Goal: Task Accomplishment & Management: Complete application form

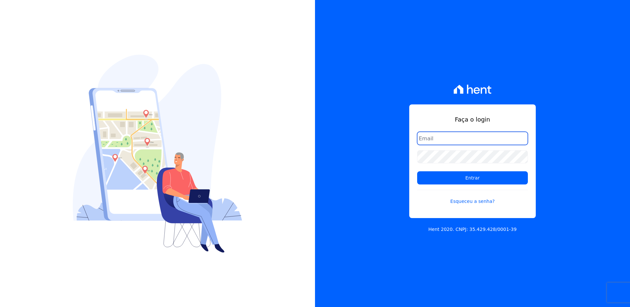
click at [436, 139] on input "email" at bounding box center [472, 138] width 111 height 13
type input "leonan.rodrigues@e-arke.com"
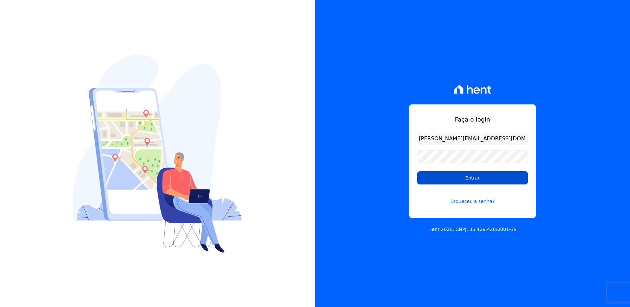
click at [464, 181] on input "Entrar" at bounding box center [472, 177] width 111 height 13
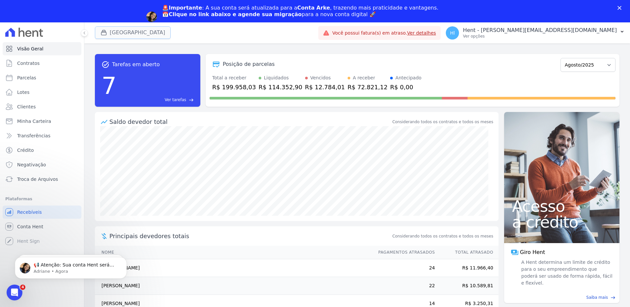
click at [149, 35] on button "Parque Dos Passaros" at bounding box center [133, 32] width 76 height 13
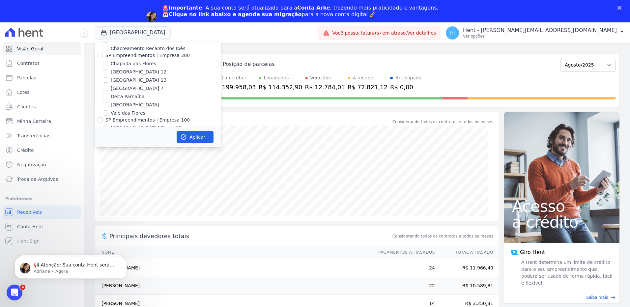
scroll to position [3218, 0]
click at [105, 171] on input "PARQUE DOS PASSAROS" at bounding box center [105, 173] width 5 height 5
checkbox input "false"
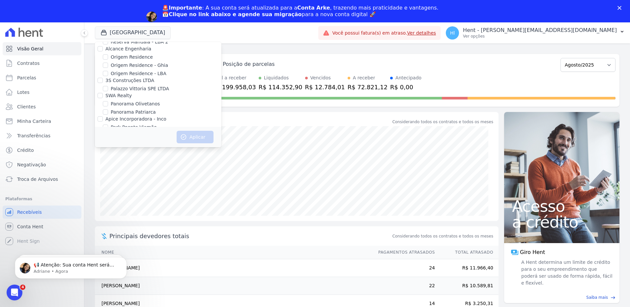
scroll to position [2184, 0]
click at [99, 123] on input "HABRAS" at bounding box center [100, 125] width 5 height 5
checkbox input "true"
click at [191, 135] on button "Aplicar" at bounding box center [195, 137] width 37 height 13
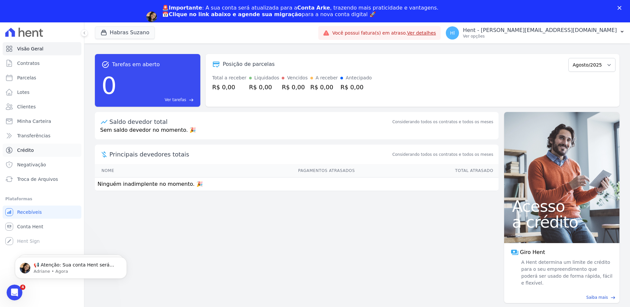
scroll to position [0, 0]
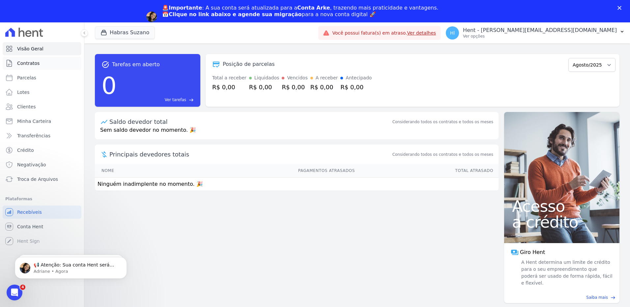
click at [32, 65] on span "Contratos" at bounding box center [28, 63] width 22 height 7
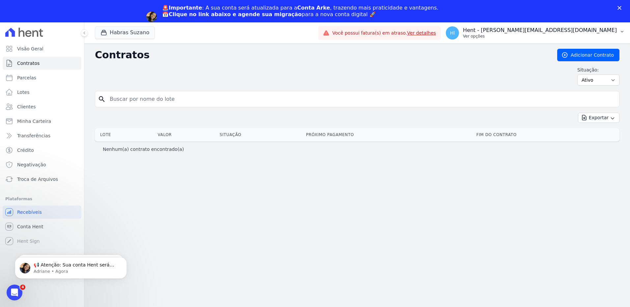
click at [580, 31] on p "Hent - [PERSON_NAME][EMAIL_ADDRESS][DOMAIN_NAME]" at bounding box center [540, 30] width 154 height 7
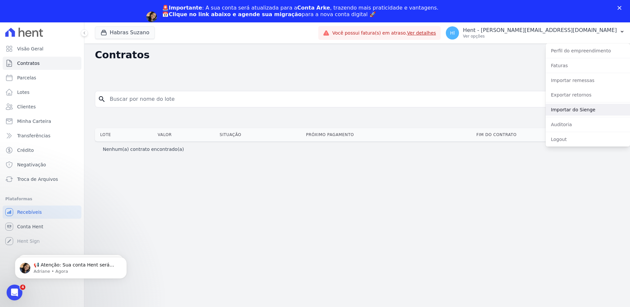
click at [583, 110] on link "Importar do Sienge" at bounding box center [588, 110] width 84 height 12
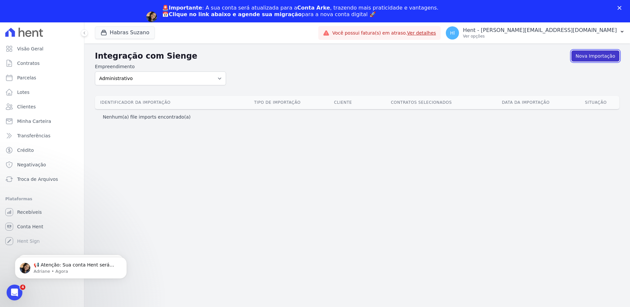
click at [590, 57] on link "Nova Importação" at bounding box center [595, 55] width 48 height 11
click at [597, 54] on link "Nova Importação" at bounding box center [595, 55] width 48 height 11
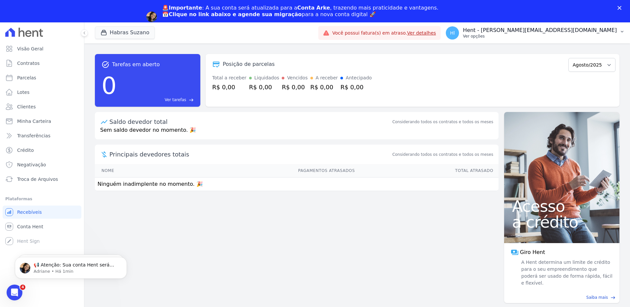
click at [582, 37] on p "Ver opções" at bounding box center [540, 36] width 154 height 5
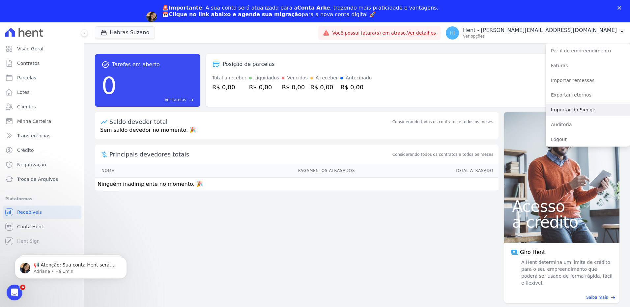
click at [577, 106] on link "Importar do Sienge" at bounding box center [588, 110] width 84 height 12
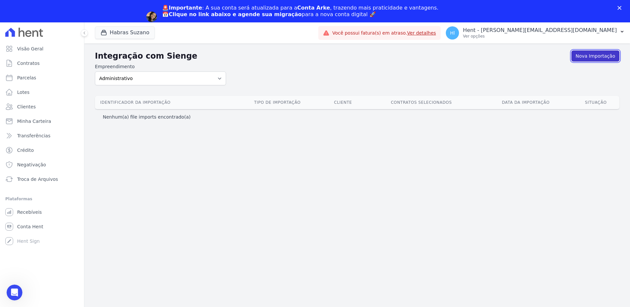
click at [594, 60] on link "Nova Importação" at bounding box center [595, 55] width 48 height 11
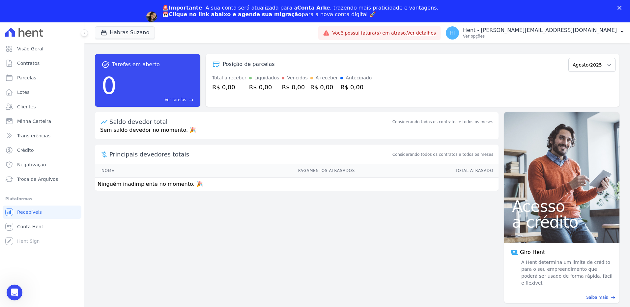
click at [580, 18] on div "🚨Importante : A sua conta será atualizada para a Conta Arke , trazendo mais pra…" at bounding box center [315, 17] width 630 height 28
click at [580, 29] on p "Hent - [PERSON_NAME][EMAIL_ADDRESS][DOMAIN_NAME]" at bounding box center [540, 30] width 154 height 7
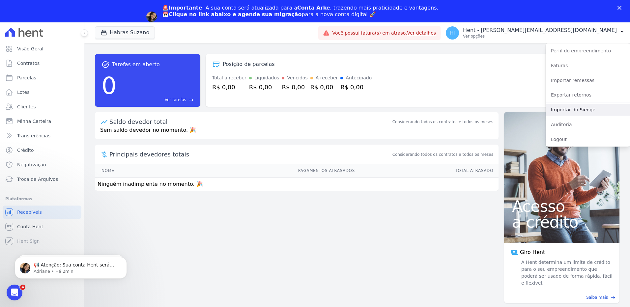
click at [574, 105] on link "Importar do Sienge" at bounding box center [588, 110] width 84 height 12
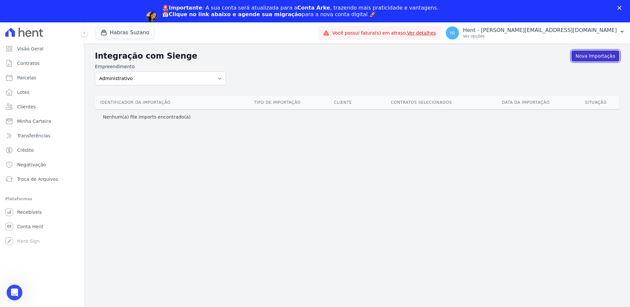
click at [592, 56] on link "Nova Importação" at bounding box center [595, 55] width 48 height 11
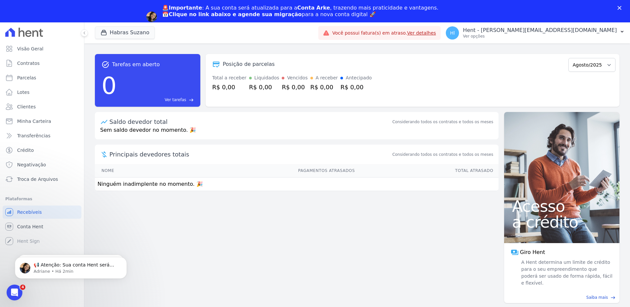
click at [619, 6] on icon "Fechar" at bounding box center [619, 8] width 4 height 4
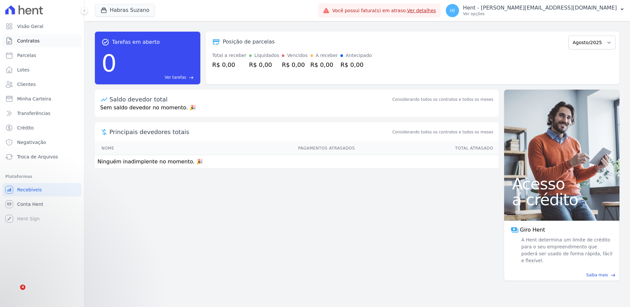
click at [25, 42] on span "Contratos" at bounding box center [28, 41] width 22 height 7
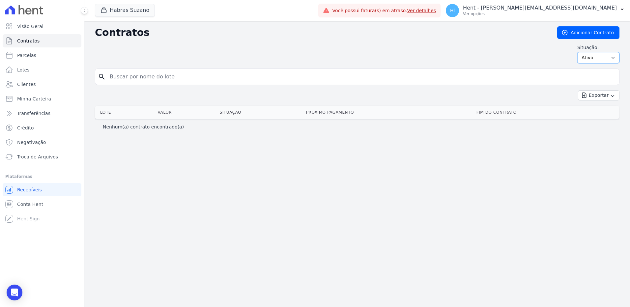
click at [586, 59] on select "Ativo Todos Pausado Distratado Rascunho Expirado Encerrado" at bounding box center [598, 57] width 42 height 11
select select "draft"
click at [580, 52] on select "Ativo Todos Pausado Distratado Rascunho Expirado Encerrado" at bounding box center [598, 57] width 42 height 11
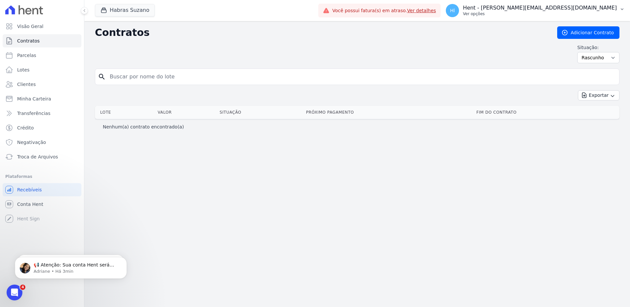
click at [573, 11] on p "Ver opções" at bounding box center [540, 13] width 154 height 5
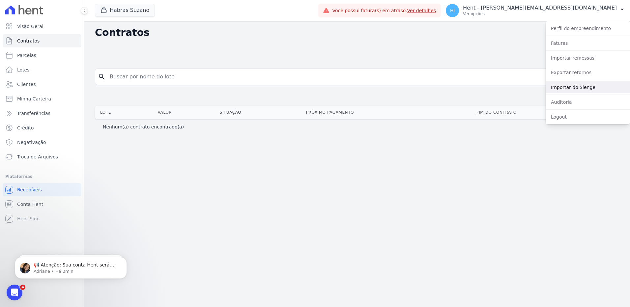
click at [569, 83] on link "Importar do Sienge" at bounding box center [588, 87] width 84 height 12
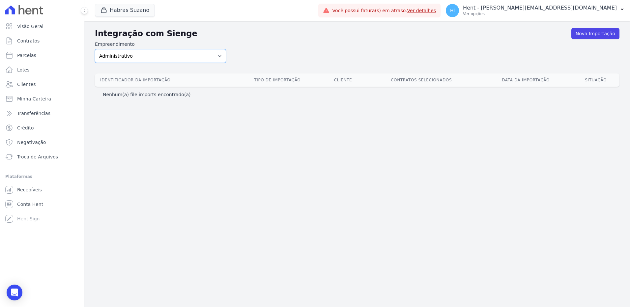
click at [165, 57] on select "Administrativo ALTOS DE SANTANA Amaré Arpoador Arcos Itaquera Aroka Incorporado…" at bounding box center [160, 56] width 131 height 14
select select "cf44b11e-3b76-41e2-b42d-95b70188d89e"
click at [95, 49] on select "Administrativo ALTOS DE SANTANA Amaré Arpoador Arcos Itaquera Aroka Incorporado…" at bounding box center [160, 56] width 131 height 14
click at [587, 35] on link "Nova Importação" at bounding box center [595, 33] width 48 height 11
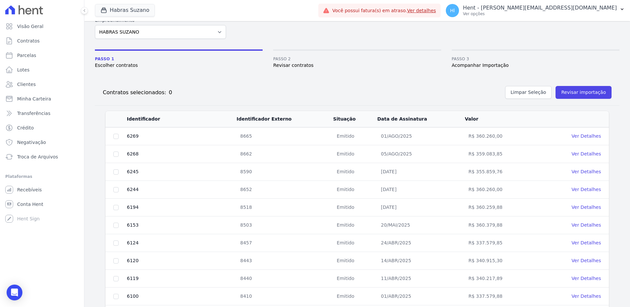
scroll to position [99, 0]
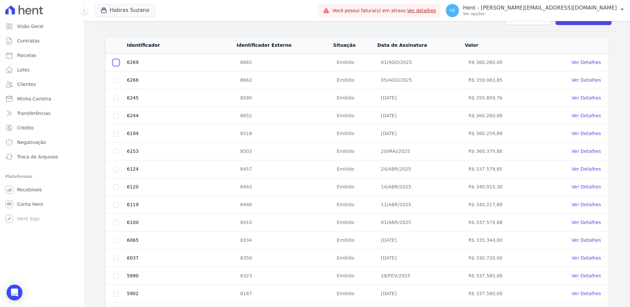
click at [113, 62] on input "checkbox" at bounding box center [115, 62] width 5 height 5
checkbox input "true"
click at [116, 82] on input "checkbox" at bounding box center [115, 80] width 5 height 5
checkbox input "true"
click at [117, 100] on input "checkbox" at bounding box center [115, 98] width 5 height 5
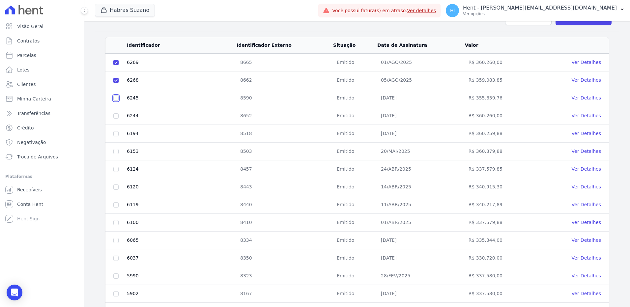
checkbox input "true"
click at [118, 115] on input "checkbox" at bounding box center [115, 115] width 5 height 5
checkbox input "true"
click at [116, 134] on input "checkbox" at bounding box center [115, 133] width 5 height 5
checkbox input "true"
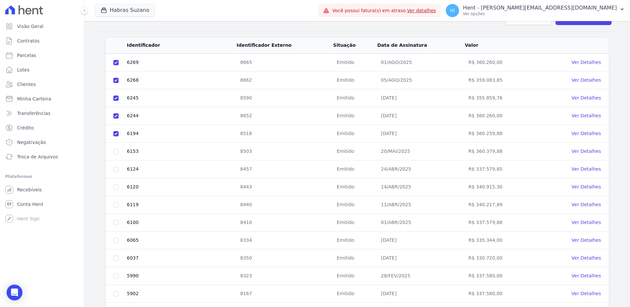
click at [117, 155] on td at bounding box center [115, 152] width 21 height 18
click at [117, 152] on input "checkbox" at bounding box center [115, 151] width 5 height 5
checkbox input "true"
click at [116, 170] on input "checkbox" at bounding box center [115, 169] width 5 height 5
checkbox input "true"
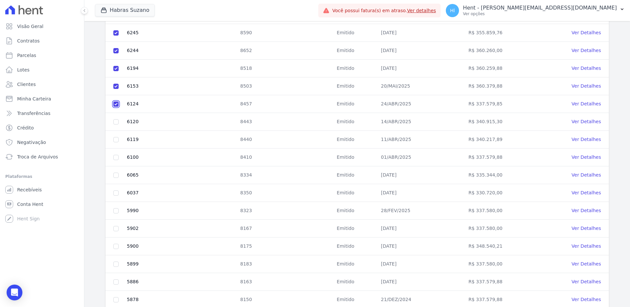
scroll to position [165, 0]
click at [115, 122] on input "checkbox" at bounding box center [115, 121] width 5 height 5
checkbox input "true"
click at [117, 139] on input "checkbox" at bounding box center [115, 138] width 5 height 5
checkbox input "true"
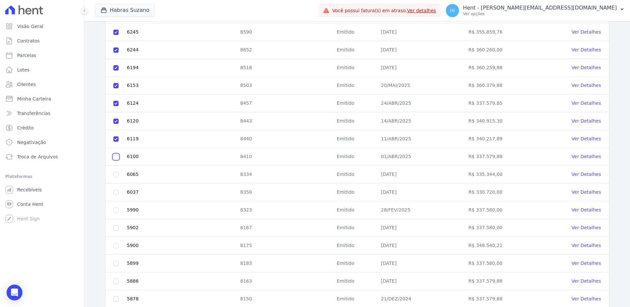
drag, startPoint x: 117, startPoint y: 158, endPoint x: 117, endPoint y: 166, distance: 8.6
click at [117, 158] on input "checkbox" at bounding box center [115, 156] width 5 height 5
checkbox input "true"
drag, startPoint x: 118, startPoint y: 173, endPoint x: 117, endPoint y: 181, distance: 7.9
click at [118, 173] on input "checkbox" at bounding box center [115, 174] width 5 height 5
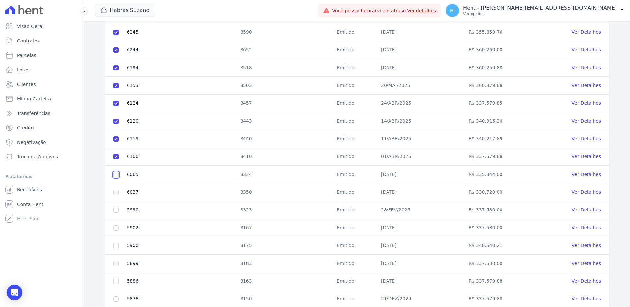
checkbox input "true"
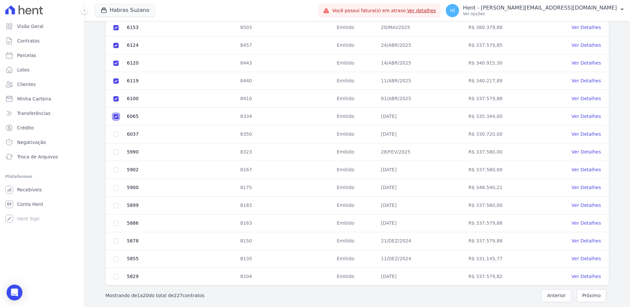
scroll to position [227, 0]
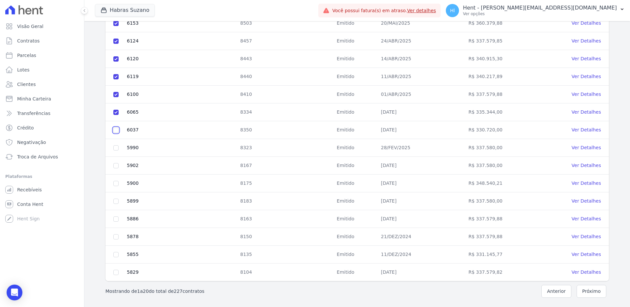
click at [118, 132] on input "checkbox" at bounding box center [115, 129] width 5 height 5
checkbox input "true"
click at [115, 149] on input "checkbox" at bounding box center [115, 147] width 5 height 5
checkbox input "true"
click at [116, 166] on input "checkbox" at bounding box center [115, 165] width 5 height 5
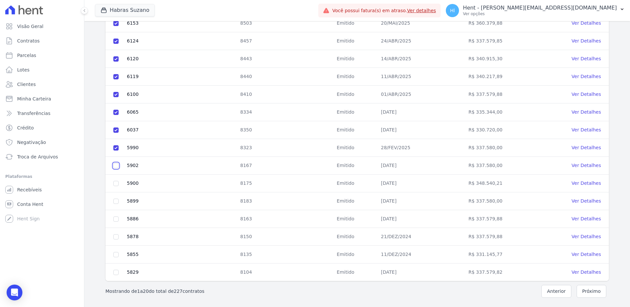
checkbox input "true"
click at [115, 183] on input "checkbox" at bounding box center [115, 183] width 5 height 5
checkbox input "true"
click at [116, 201] on input "checkbox" at bounding box center [115, 201] width 5 height 5
checkbox input "true"
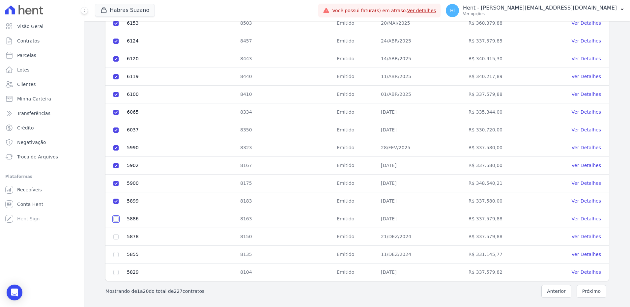
click at [116, 220] on input "checkbox" at bounding box center [115, 218] width 5 height 5
checkbox input "true"
drag, startPoint x: 115, startPoint y: 236, endPoint x: 118, endPoint y: 248, distance: 12.8
click at [115, 236] on input "checkbox" at bounding box center [115, 236] width 5 height 5
checkbox input "true"
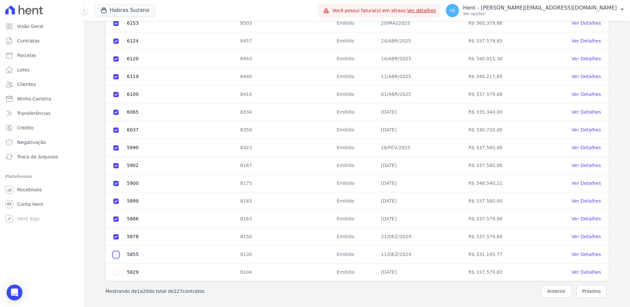
click at [118, 253] on input "checkbox" at bounding box center [115, 254] width 5 height 5
checkbox input "true"
click at [115, 270] on input "checkbox" at bounding box center [115, 272] width 5 height 5
checkbox input "true"
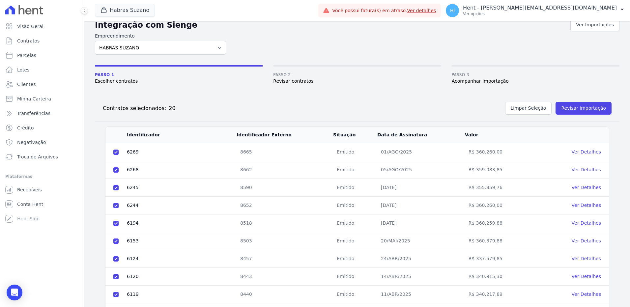
scroll to position [0, 0]
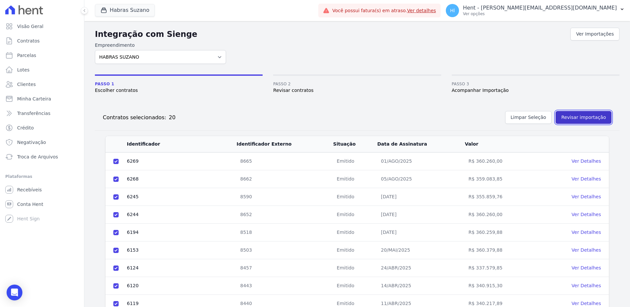
click at [578, 121] on button "Revisar importação" at bounding box center [583, 117] width 56 height 13
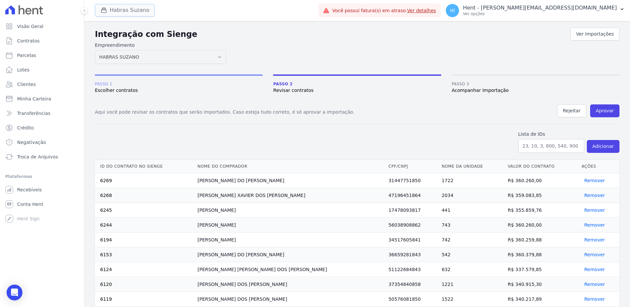
click at [118, 13] on button "Habras Suzano" at bounding box center [125, 10] width 60 height 13
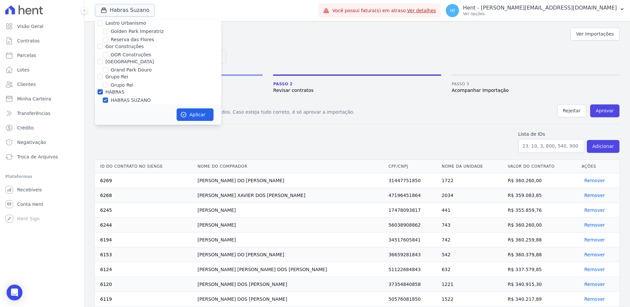
scroll to position [2207, 0]
click at [276, 46] on form "Empreendimento Acaiá Residencial Administrativo AGILE [PERSON_NAME] SPE SA Agil…" at bounding box center [357, 53] width 524 height 22
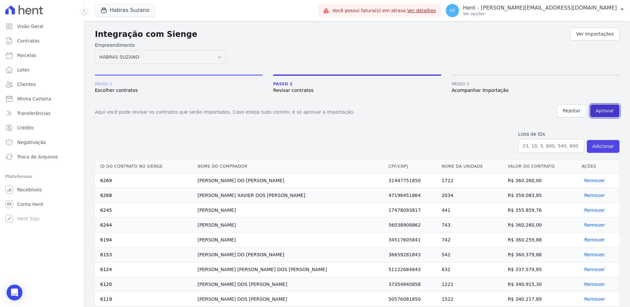
click at [607, 111] on button "Aprovar" at bounding box center [604, 110] width 29 height 13
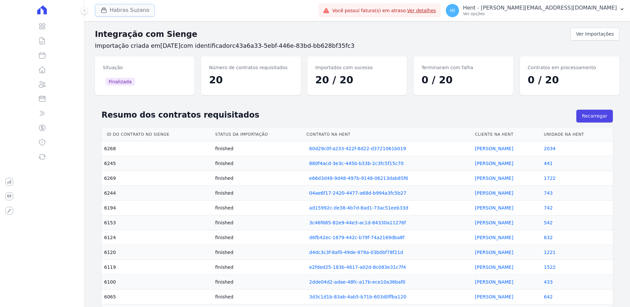
click at [129, 13] on button "Habras Suzano" at bounding box center [125, 10] width 60 height 13
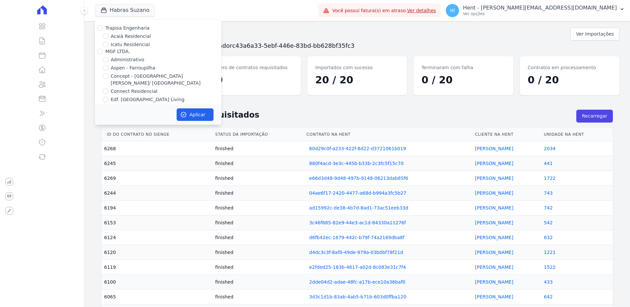
click at [267, 53] on div "Importação criada em [DATE] com identificador c43a6a33-5ebf-446e-83bd-bb628bf35…" at bounding box center [357, 68] width 524 height 53
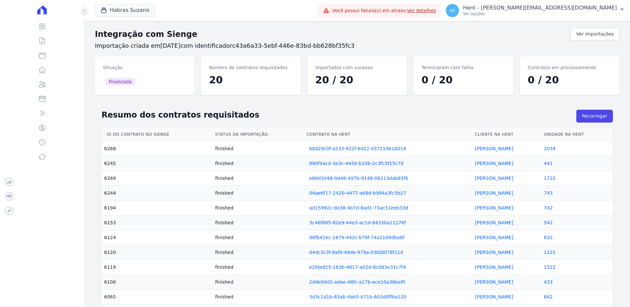
click at [84, 12] on icon at bounding box center [84, 11] width 4 height 4
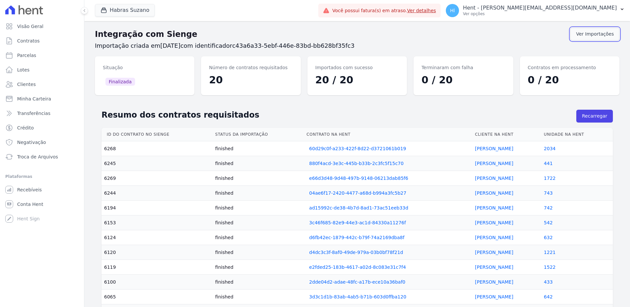
click at [598, 36] on link "Ver Importações" at bounding box center [594, 34] width 49 height 13
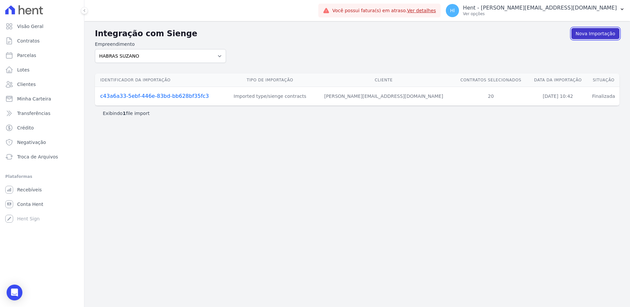
click at [591, 34] on link "Nova Importação" at bounding box center [595, 33] width 48 height 11
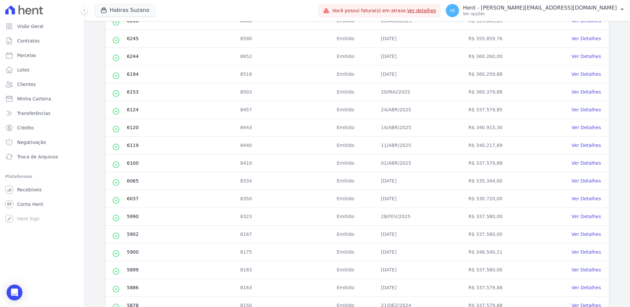
scroll to position [227, 0]
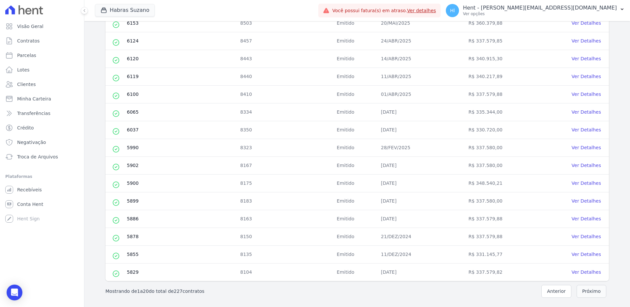
click at [581, 291] on button "Próximo" at bounding box center [592, 291] width 30 height 13
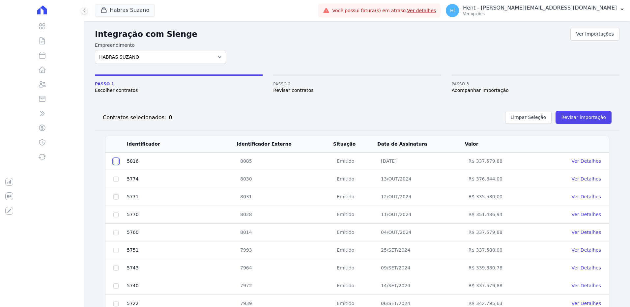
click at [116, 162] on input "checkbox" at bounding box center [115, 161] width 5 height 5
checkbox input "true"
click at [115, 182] on td at bounding box center [115, 179] width 21 height 18
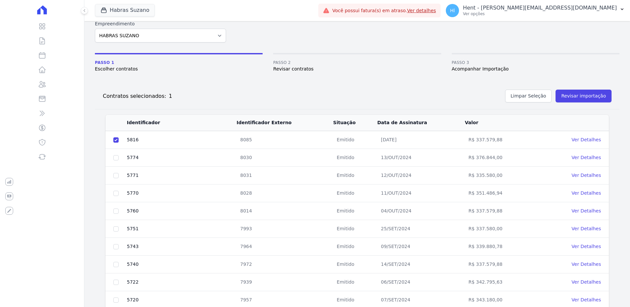
scroll to position [33, 0]
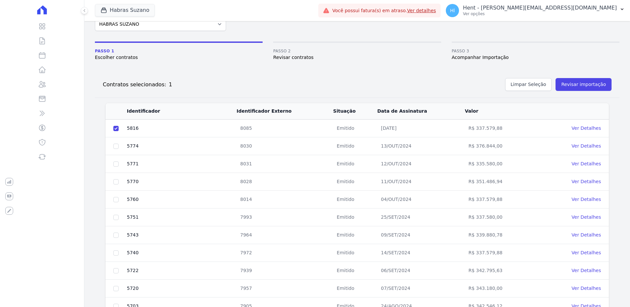
click at [115, 142] on td at bounding box center [115, 146] width 21 height 18
click at [117, 147] on input "checkbox" at bounding box center [115, 146] width 5 height 5
checkbox input "true"
click at [117, 163] on input "checkbox" at bounding box center [115, 163] width 5 height 5
checkbox input "true"
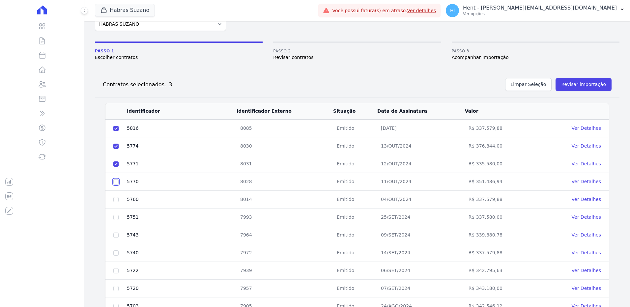
click at [117, 183] on input "checkbox" at bounding box center [115, 181] width 5 height 5
checkbox input "true"
click at [117, 201] on input "checkbox" at bounding box center [115, 199] width 5 height 5
checkbox input "true"
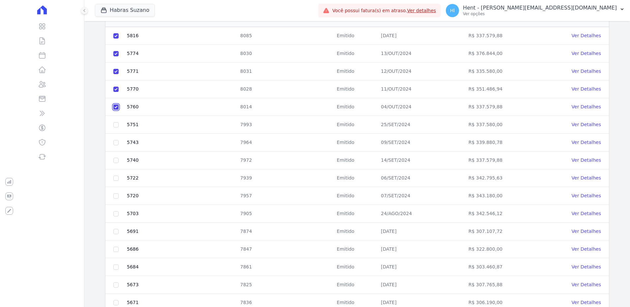
scroll to position [132, 0]
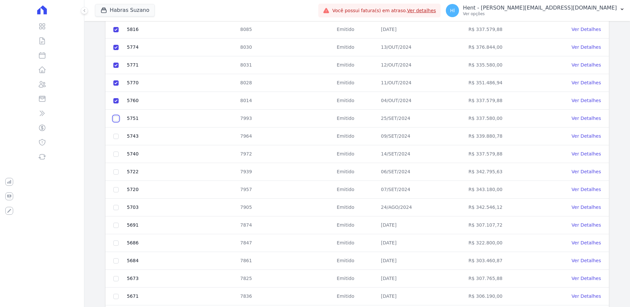
click at [118, 119] on input "checkbox" at bounding box center [115, 118] width 5 height 5
checkbox input "true"
click at [119, 136] on td at bounding box center [115, 136] width 21 height 18
click at [116, 139] on input "checkbox" at bounding box center [115, 136] width 5 height 5
checkbox input "true"
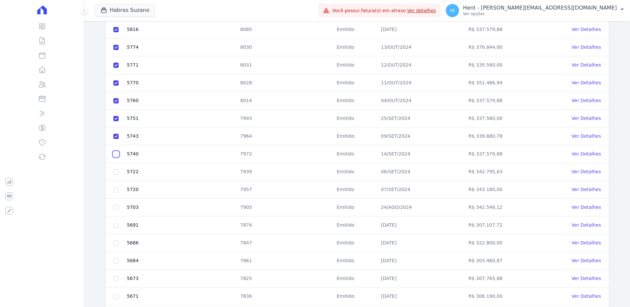
click at [117, 153] on input "checkbox" at bounding box center [115, 154] width 5 height 5
checkbox input "true"
click at [116, 172] on input "checkbox" at bounding box center [115, 171] width 5 height 5
checkbox input "true"
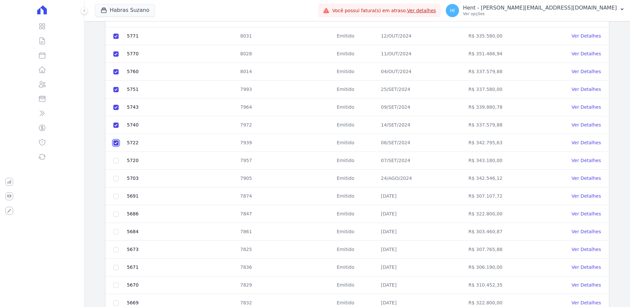
scroll to position [198, 0]
click at [116, 123] on input "checkbox" at bounding box center [115, 123] width 5 height 5
checkbox input "true"
click at [116, 143] on input "checkbox" at bounding box center [115, 141] width 5 height 5
checkbox input "true"
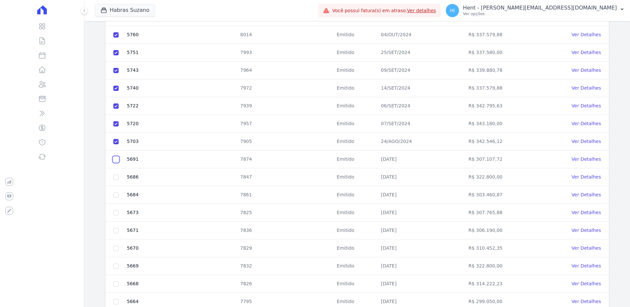
click at [118, 160] on input "checkbox" at bounding box center [115, 159] width 5 height 5
checkbox input "true"
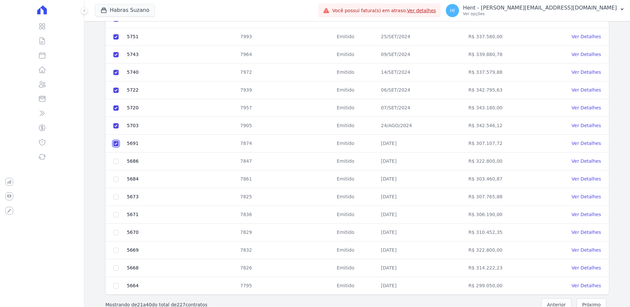
scroll to position [227, 0]
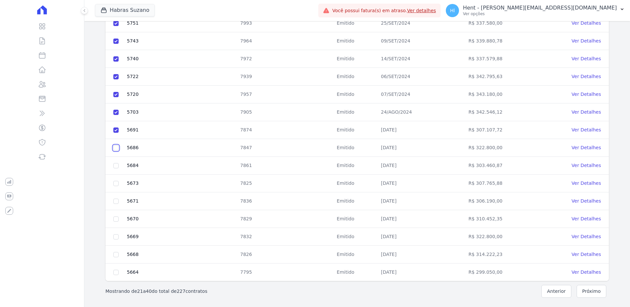
click at [118, 148] on input "checkbox" at bounding box center [115, 147] width 5 height 5
checkbox input "true"
click at [118, 164] on input "checkbox" at bounding box center [115, 165] width 5 height 5
checkbox input "true"
click at [117, 183] on input "checkbox" at bounding box center [115, 183] width 5 height 5
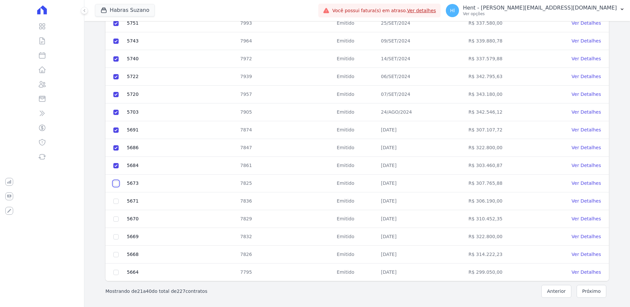
checkbox input "true"
click at [117, 202] on input "checkbox" at bounding box center [115, 201] width 5 height 5
checkbox input "true"
click at [117, 220] on input "checkbox" at bounding box center [115, 218] width 5 height 5
checkbox input "true"
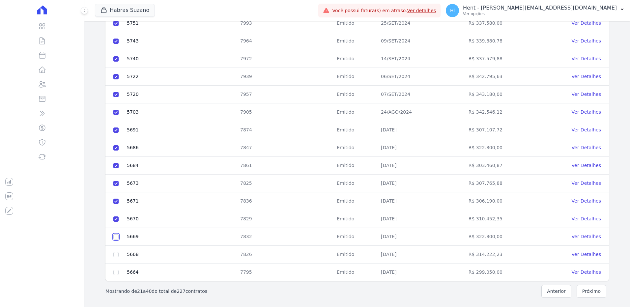
click at [115, 238] on input "checkbox" at bounding box center [115, 236] width 5 height 5
checkbox input "true"
click at [116, 255] on input "checkbox" at bounding box center [115, 254] width 5 height 5
checkbox input "true"
click at [116, 275] on input "checkbox" at bounding box center [115, 272] width 5 height 5
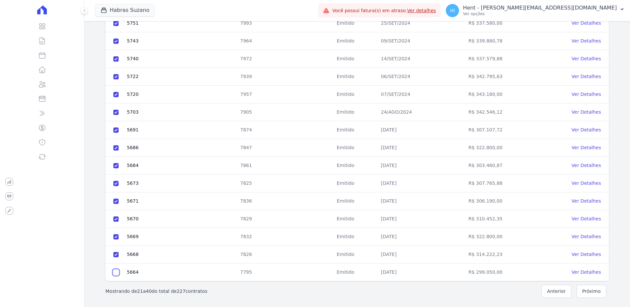
checkbox input "true"
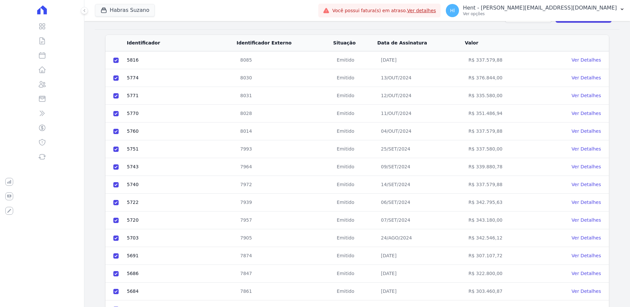
scroll to position [0, 0]
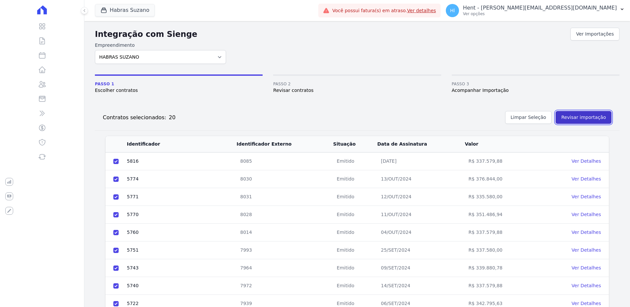
click at [572, 116] on button "Revisar importação" at bounding box center [583, 117] width 56 height 13
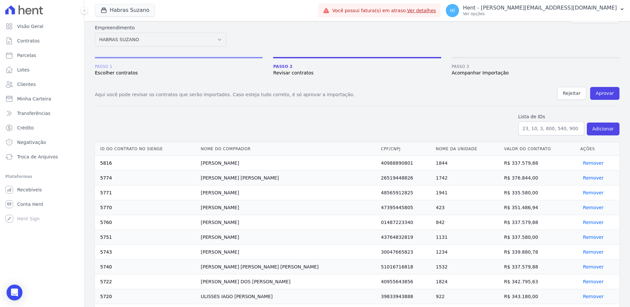
scroll to position [33, 0]
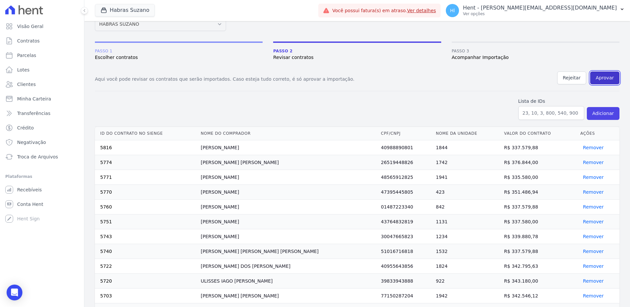
click at [610, 78] on button "Aprovar" at bounding box center [604, 77] width 29 height 13
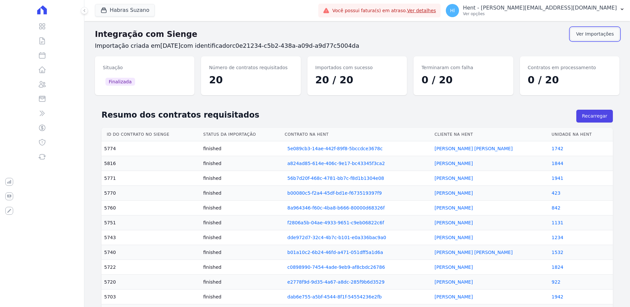
drag, startPoint x: 593, startPoint y: 37, endPoint x: 590, endPoint y: 39, distance: 3.5
click at [593, 37] on link "Ver Importações" at bounding box center [594, 34] width 49 height 13
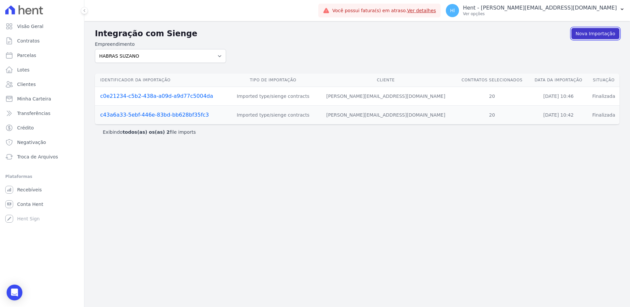
click at [594, 32] on link "Nova Importação" at bounding box center [595, 33] width 48 height 11
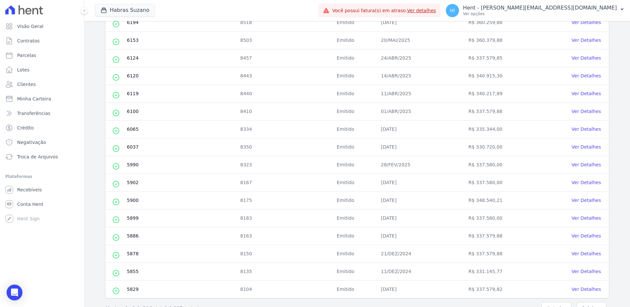
scroll to position [227, 0]
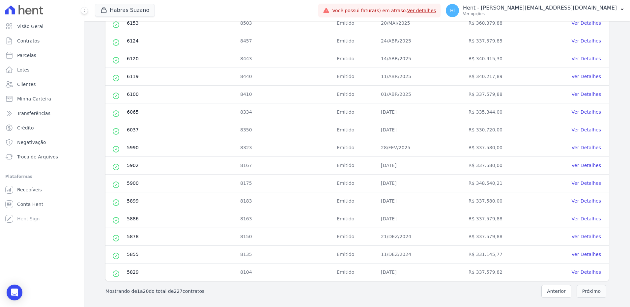
click at [591, 292] on button "Próximo" at bounding box center [592, 291] width 30 height 13
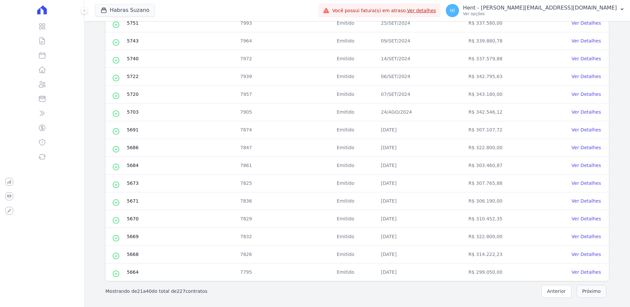
click at [596, 293] on button "Próximo" at bounding box center [592, 291] width 30 height 13
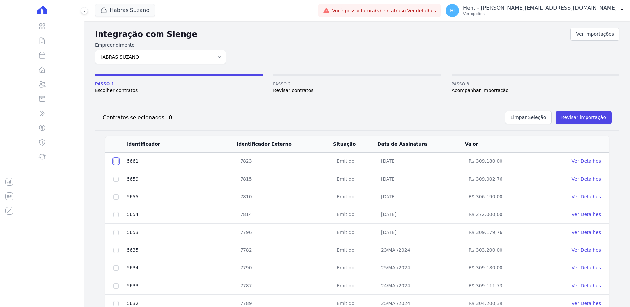
click at [116, 163] on input "checkbox" at bounding box center [115, 161] width 5 height 5
checkbox input "true"
click at [113, 180] on td at bounding box center [115, 179] width 21 height 18
click at [114, 181] on input "checkbox" at bounding box center [115, 179] width 5 height 5
checkbox input "true"
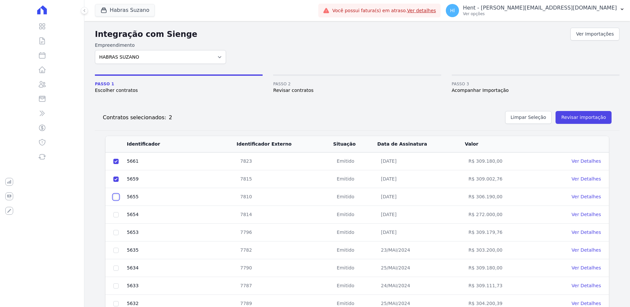
click at [118, 199] on input "checkbox" at bounding box center [115, 196] width 5 height 5
checkbox input "true"
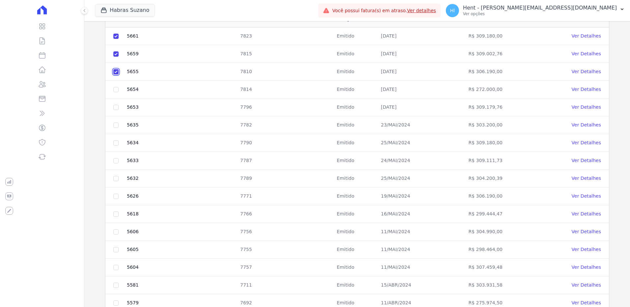
scroll to position [132, 0]
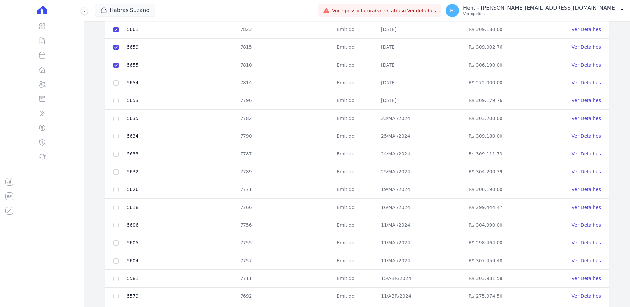
click at [116, 86] on td at bounding box center [115, 83] width 21 height 18
click at [114, 84] on input "checkbox" at bounding box center [115, 82] width 5 height 5
checkbox input "true"
click at [117, 101] on input "checkbox" at bounding box center [115, 100] width 5 height 5
checkbox input "true"
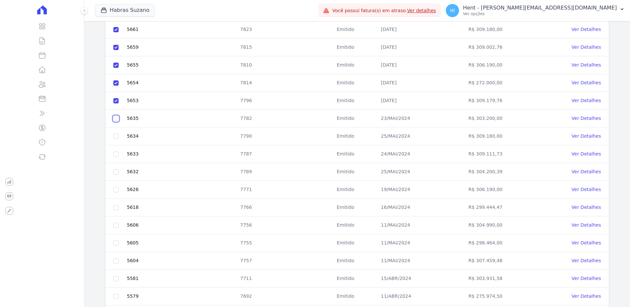
click at [116, 119] on input "checkbox" at bounding box center [115, 118] width 5 height 5
checkbox input "true"
click at [116, 136] on input "checkbox" at bounding box center [115, 136] width 5 height 5
checkbox input "true"
click at [116, 155] on input "checkbox" at bounding box center [115, 154] width 5 height 5
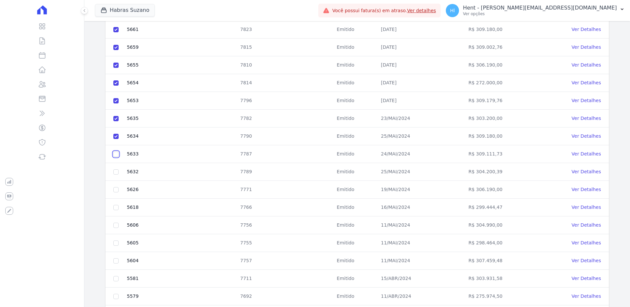
checkbox input "true"
click at [116, 172] on input "checkbox" at bounding box center [115, 171] width 5 height 5
checkbox input "true"
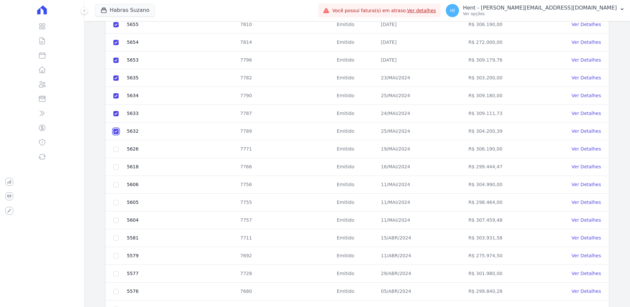
scroll to position [227, 0]
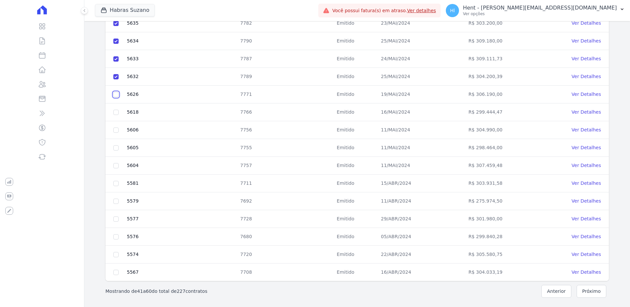
drag, startPoint x: 115, startPoint y: 94, endPoint x: 121, endPoint y: 102, distance: 9.8
click at [116, 94] on input "checkbox" at bounding box center [115, 94] width 5 height 5
checkbox input "true"
click at [117, 111] on input "checkbox" at bounding box center [115, 112] width 5 height 5
checkbox input "true"
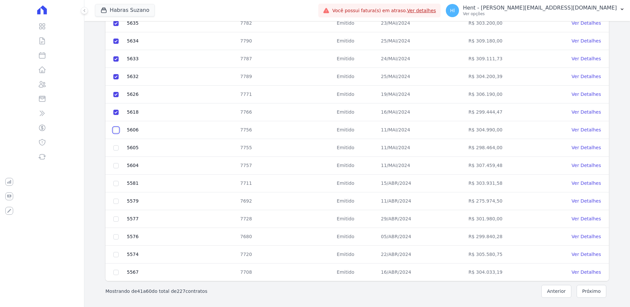
click at [117, 130] on input "checkbox" at bounding box center [115, 129] width 5 height 5
checkbox input "true"
click at [115, 148] on input "checkbox" at bounding box center [115, 147] width 5 height 5
checkbox input "true"
drag, startPoint x: 116, startPoint y: 165, endPoint x: 116, endPoint y: 176, distance: 10.5
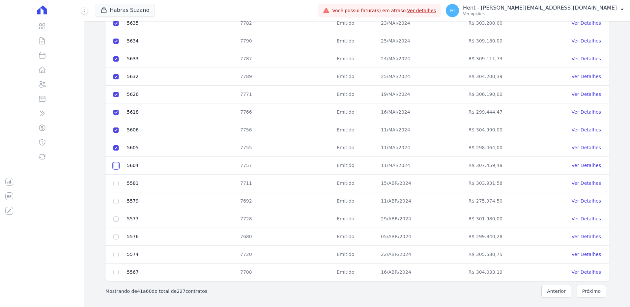
click at [116, 166] on input "checkbox" at bounding box center [115, 165] width 5 height 5
checkbox input "true"
click at [116, 182] on input "checkbox" at bounding box center [115, 183] width 5 height 5
checkbox input "true"
click at [116, 199] on input "checkbox" at bounding box center [115, 201] width 5 height 5
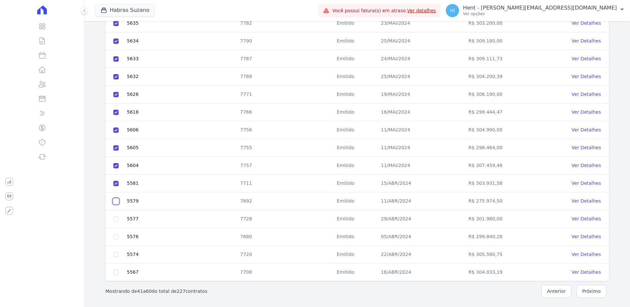
checkbox input "true"
drag, startPoint x: 116, startPoint y: 217, endPoint x: 114, endPoint y: 224, distance: 7.1
click at [116, 219] on input "checkbox" at bounding box center [115, 218] width 5 height 5
checkbox input "true"
click at [115, 238] on input "checkbox" at bounding box center [115, 236] width 5 height 5
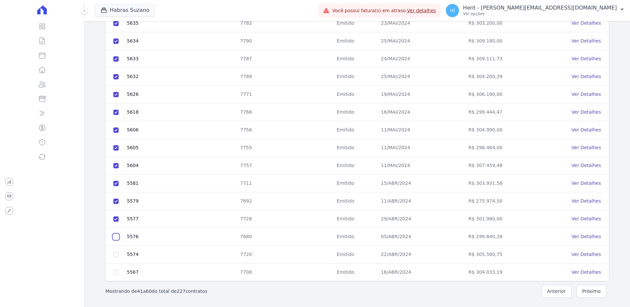
checkbox input "true"
click at [115, 252] on td at bounding box center [115, 255] width 21 height 18
click at [115, 256] on input "checkbox" at bounding box center [115, 254] width 5 height 5
checkbox input "true"
click at [116, 272] on input "checkbox" at bounding box center [115, 272] width 5 height 5
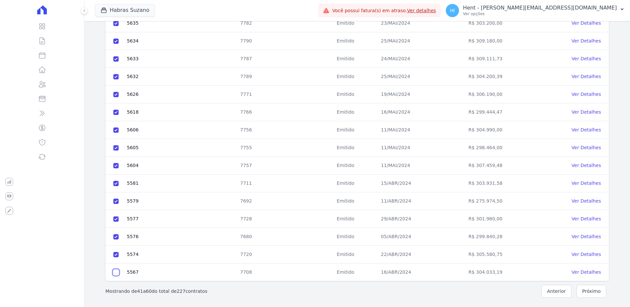
checkbox input "true"
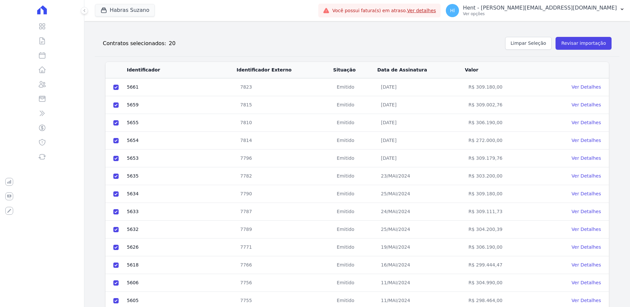
scroll to position [0, 0]
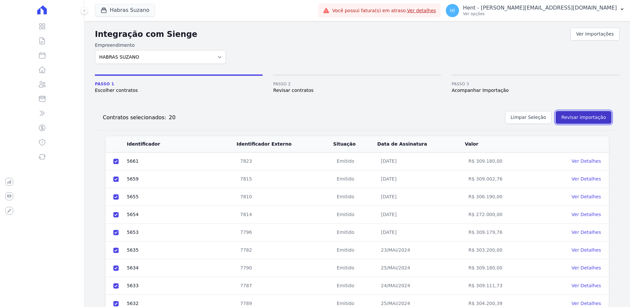
click at [588, 122] on button "Revisar importação" at bounding box center [583, 117] width 56 height 13
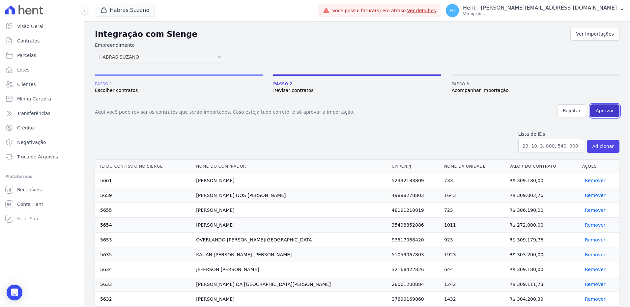
click at [609, 109] on button "Aprovar" at bounding box center [604, 110] width 29 height 13
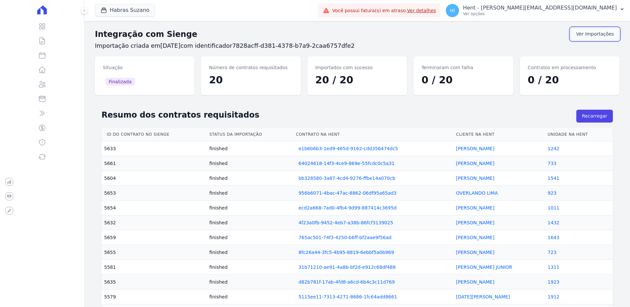
click at [593, 32] on link "Ver Importações" at bounding box center [594, 34] width 49 height 13
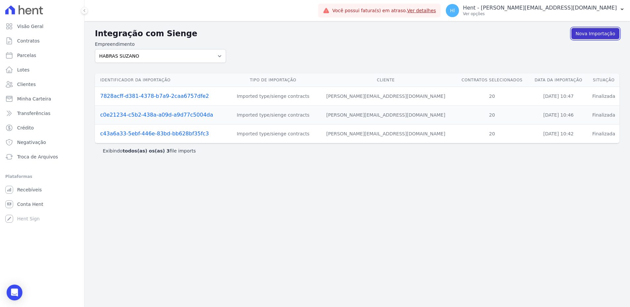
click at [588, 33] on link "Nova Importação" at bounding box center [595, 33] width 48 height 11
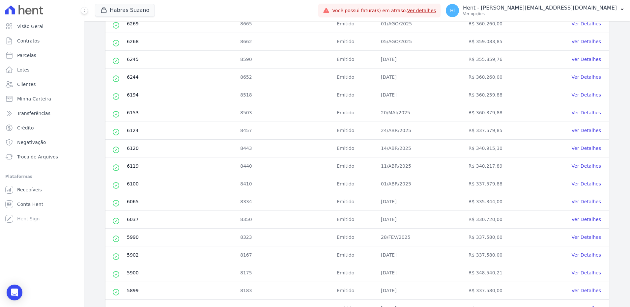
scroll to position [227, 0]
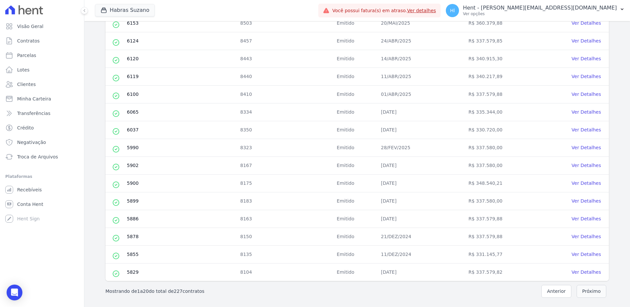
click at [590, 292] on button "Próximo" at bounding box center [592, 291] width 30 height 13
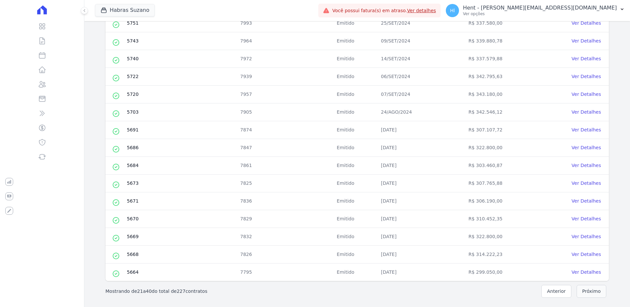
click at [588, 291] on button "Próximo" at bounding box center [592, 291] width 30 height 13
click at [586, 292] on button "Próximo" at bounding box center [592, 291] width 30 height 13
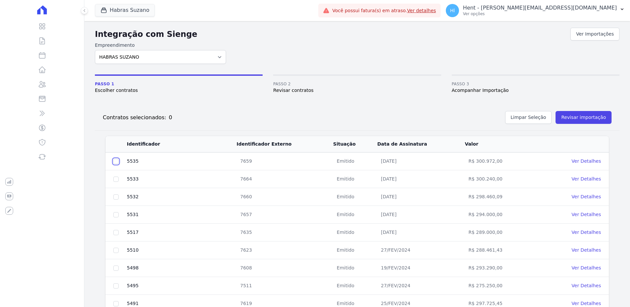
click at [116, 163] on input "checkbox" at bounding box center [115, 161] width 5 height 5
checkbox input "true"
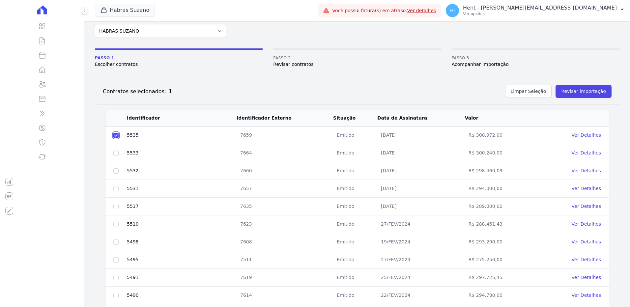
scroll to position [66, 0]
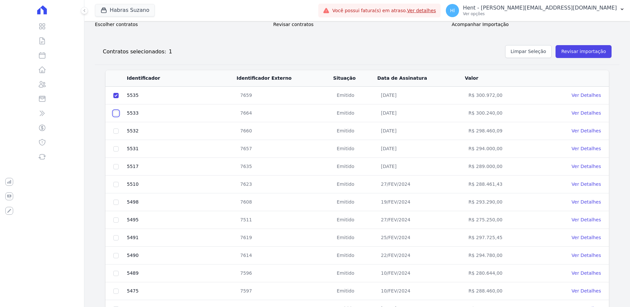
click at [115, 114] on input "checkbox" at bounding box center [115, 113] width 5 height 5
checkbox input "true"
click at [118, 131] on input "checkbox" at bounding box center [115, 130] width 5 height 5
checkbox input "true"
click at [115, 151] on input "checkbox" at bounding box center [115, 148] width 5 height 5
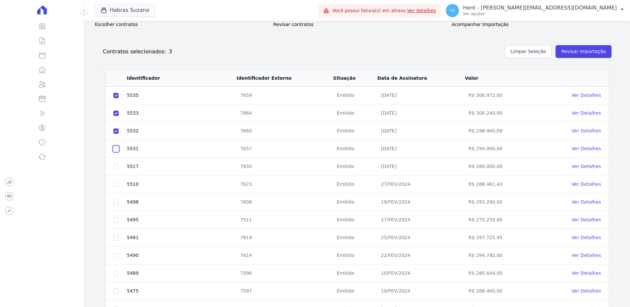
checkbox input "true"
drag, startPoint x: 117, startPoint y: 168, endPoint x: 116, endPoint y: 173, distance: 4.7
click at [117, 168] on input "checkbox" at bounding box center [115, 166] width 5 height 5
checkbox input "true"
click at [116, 184] on input "checkbox" at bounding box center [115, 184] width 5 height 5
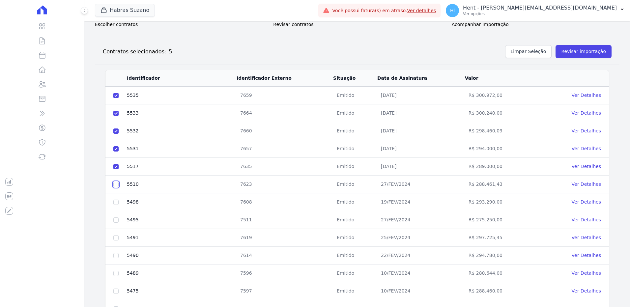
checkbox input "true"
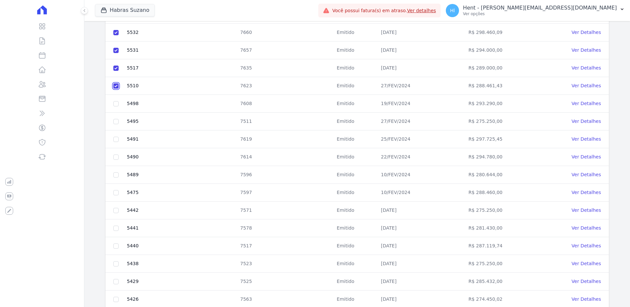
scroll to position [165, 0]
click at [116, 102] on input "checkbox" at bounding box center [115, 103] width 5 height 5
checkbox input "true"
drag, startPoint x: 116, startPoint y: 122, endPoint x: 119, endPoint y: 139, distance: 17.1
click at [116, 122] on input "checkbox" at bounding box center [115, 121] width 5 height 5
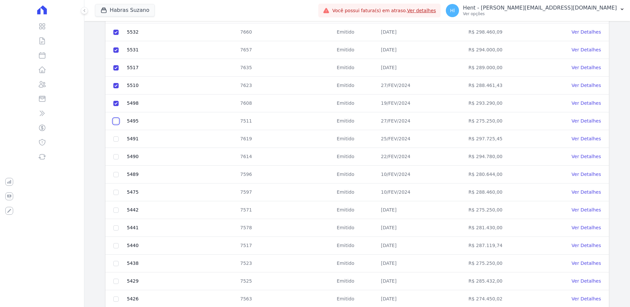
checkbox input "true"
click at [116, 138] on input "checkbox" at bounding box center [115, 138] width 5 height 5
checkbox input "true"
click at [117, 158] on input "checkbox" at bounding box center [115, 156] width 5 height 5
checkbox input "true"
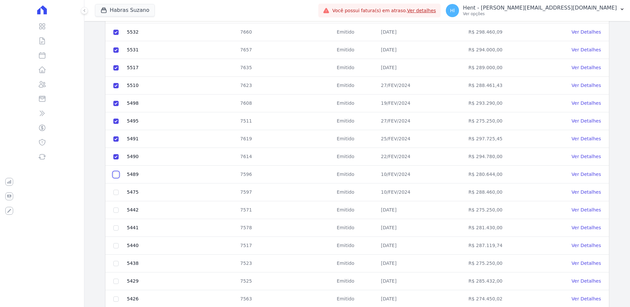
click at [116, 176] on input "checkbox" at bounding box center [115, 174] width 5 height 5
checkbox input "true"
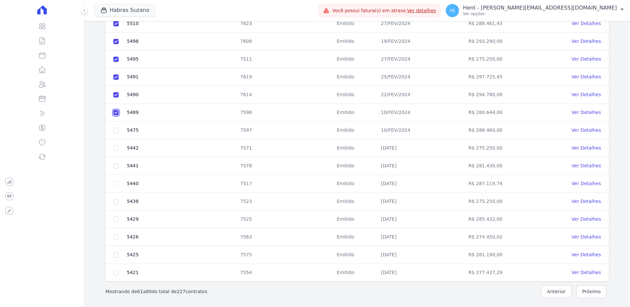
scroll to position [227, 0]
drag, startPoint x: 115, startPoint y: 129, endPoint x: 118, endPoint y: 146, distance: 17.7
click at [115, 129] on input "checkbox" at bounding box center [115, 129] width 5 height 5
checkbox input "true"
click at [116, 149] on input "checkbox" at bounding box center [115, 147] width 5 height 5
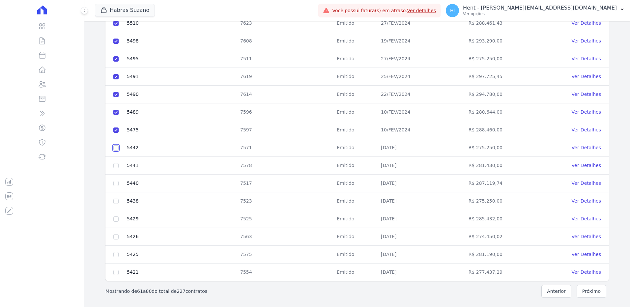
checkbox input "true"
drag, startPoint x: 116, startPoint y: 166, endPoint x: 117, endPoint y: 175, distance: 8.2
click at [116, 167] on input "checkbox" at bounding box center [115, 165] width 5 height 5
checkbox input "true"
click at [117, 184] on input "checkbox" at bounding box center [115, 183] width 5 height 5
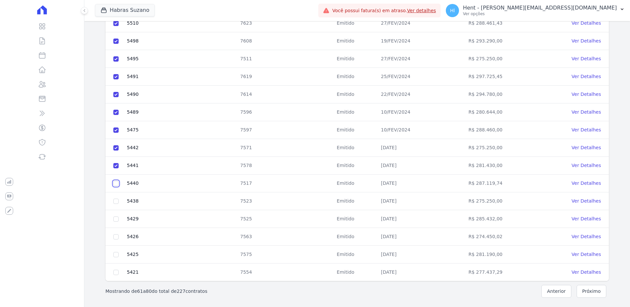
checkbox input "true"
click at [115, 203] on input "checkbox" at bounding box center [115, 201] width 5 height 5
checkbox input "true"
drag, startPoint x: 115, startPoint y: 220, endPoint x: 115, endPoint y: 226, distance: 5.6
click at [115, 220] on input "checkbox" at bounding box center [115, 218] width 5 height 5
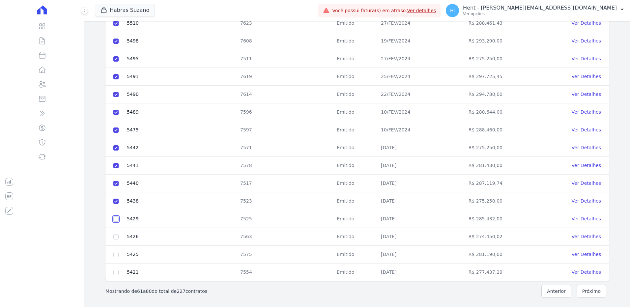
checkbox input "true"
click at [115, 238] on input "checkbox" at bounding box center [115, 236] width 5 height 5
checkbox input "true"
click at [114, 256] on input "checkbox" at bounding box center [115, 254] width 5 height 5
checkbox input "true"
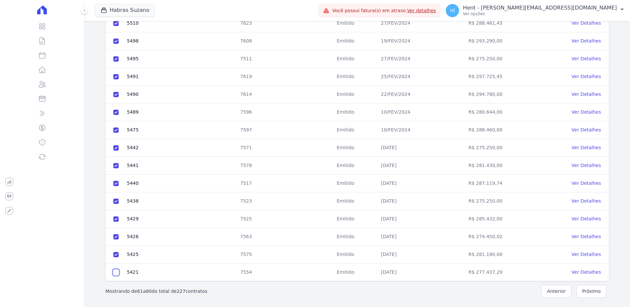
click at [117, 274] on input "checkbox" at bounding box center [115, 272] width 5 height 5
checkbox input "true"
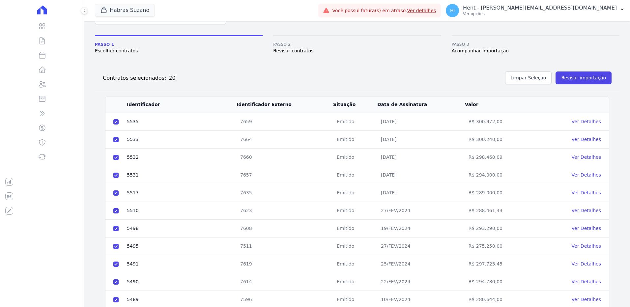
scroll to position [0, 0]
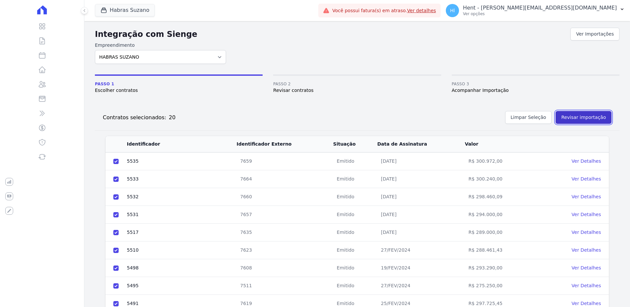
click at [568, 123] on button "Revisar importação" at bounding box center [583, 117] width 56 height 13
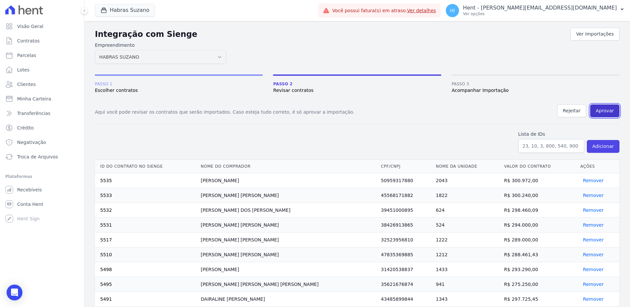
click at [602, 115] on button "Aprovar" at bounding box center [604, 110] width 29 height 13
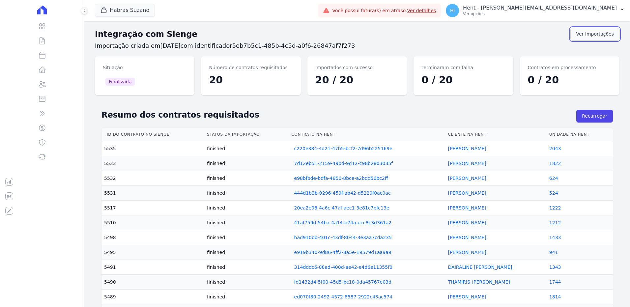
click at [596, 37] on link "Ver Importações" at bounding box center [594, 34] width 49 height 13
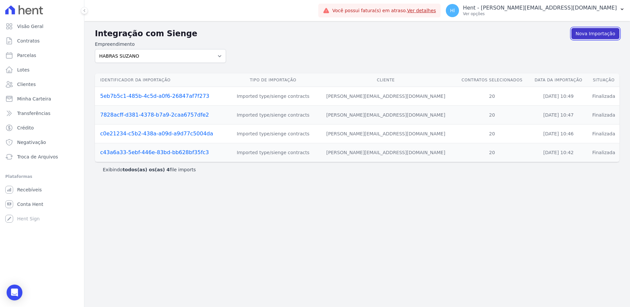
click at [603, 37] on link "Nova Importação" at bounding box center [595, 33] width 48 height 11
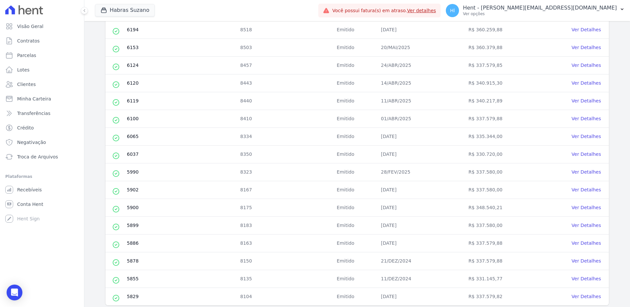
scroll to position [227, 0]
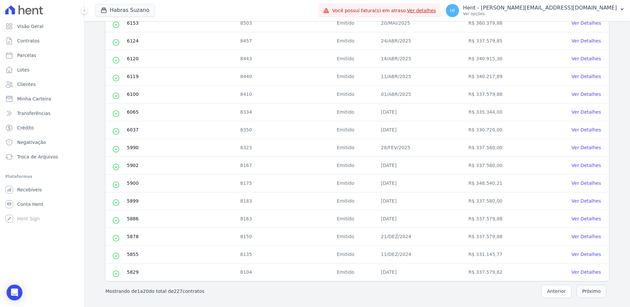
click at [590, 290] on button "Próximo" at bounding box center [592, 291] width 30 height 13
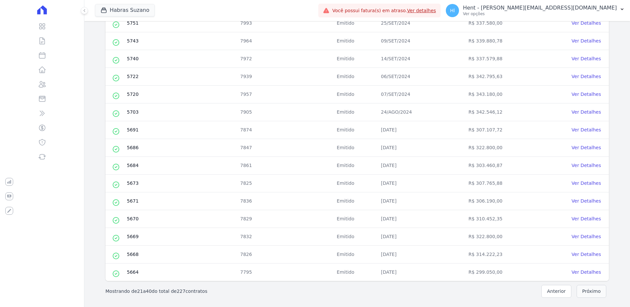
click at [594, 290] on button "Próximo" at bounding box center [592, 291] width 30 height 13
click at [587, 293] on button "Próximo" at bounding box center [592, 291] width 30 height 13
click at [593, 292] on button "Próximo" at bounding box center [592, 291] width 30 height 13
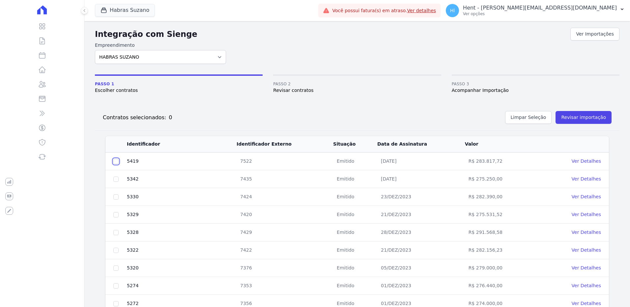
click at [115, 161] on input "checkbox" at bounding box center [115, 161] width 5 height 5
checkbox input "true"
click at [114, 180] on input "checkbox" at bounding box center [115, 179] width 5 height 5
checkbox input "true"
click at [115, 198] on input "checkbox" at bounding box center [115, 196] width 5 height 5
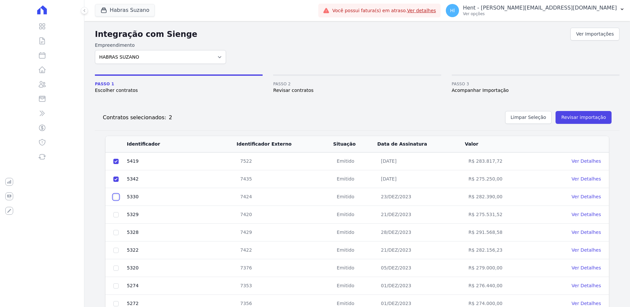
checkbox input "true"
click at [114, 216] on input "checkbox" at bounding box center [115, 214] width 5 height 5
checkbox input "true"
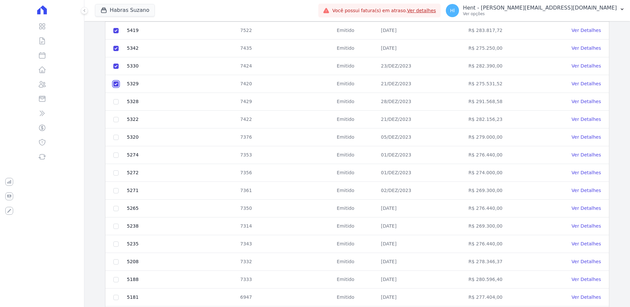
scroll to position [132, 0]
click at [117, 101] on input "checkbox" at bounding box center [115, 100] width 5 height 5
checkbox input "true"
click at [117, 120] on input "checkbox" at bounding box center [115, 118] width 5 height 5
checkbox input "true"
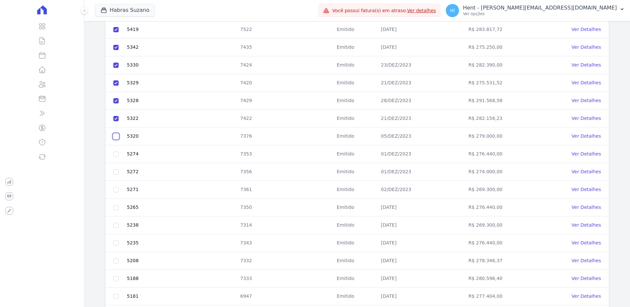
click at [117, 136] on input "checkbox" at bounding box center [115, 136] width 5 height 5
checkbox input "true"
drag, startPoint x: 118, startPoint y: 153, endPoint x: 116, endPoint y: 159, distance: 6.2
click at [117, 153] on input "checkbox" at bounding box center [115, 154] width 5 height 5
checkbox input "true"
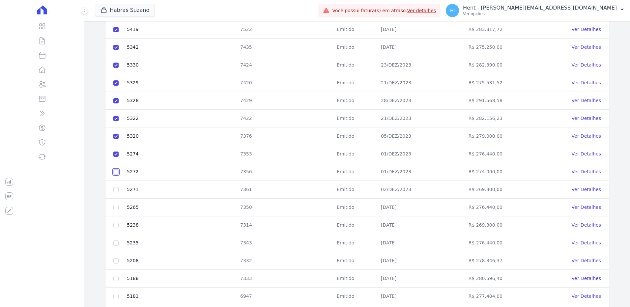
click at [117, 172] on input "checkbox" at bounding box center [115, 171] width 5 height 5
checkbox input "true"
click at [115, 191] on input "checkbox" at bounding box center [115, 189] width 5 height 5
checkbox input "true"
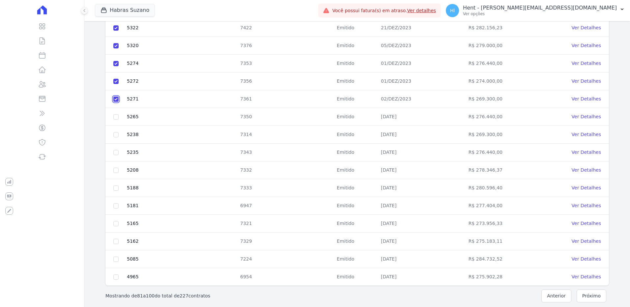
scroll to position [227, 0]
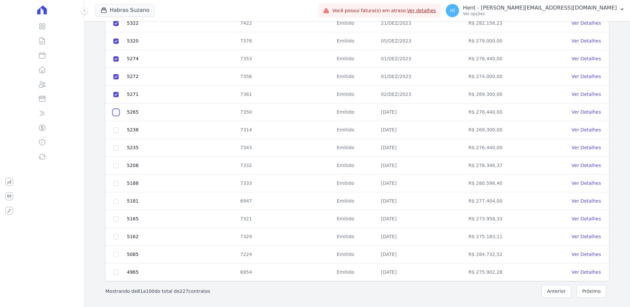
click at [116, 110] on input "checkbox" at bounding box center [115, 112] width 5 height 5
checkbox input "true"
click at [116, 129] on input "checkbox" at bounding box center [115, 129] width 5 height 5
checkbox input "true"
click at [115, 148] on input "checkbox" at bounding box center [115, 147] width 5 height 5
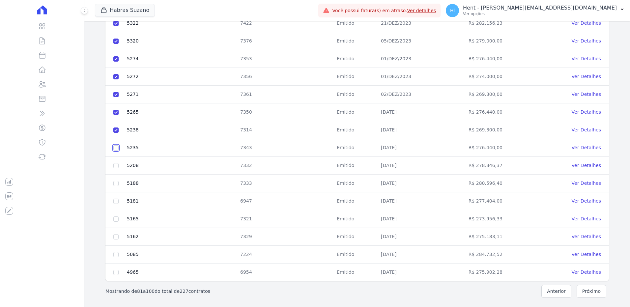
checkbox input "true"
click at [117, 164] on input "checkbox" at bounding box center [115, 165] width 5 height 5
checkbox input "true"
click at [115, 184] on input "checkbox" at bounding box center [115, 183] width 5 height 5
checkbox input "true"
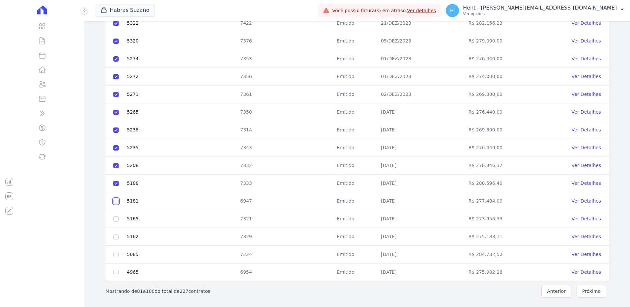
click at [116, 201] on input "checkbox" at bounding box center [115, 201] width 5 height 5
checkbox input "true"
click at [117, 221] on input "checkbox" at bounding box center [115, 218] width 5 height 5
checkbox input "true"
click at [114, 239] on input "checkbox" at bounding box center [115, 236] width 5 height 5
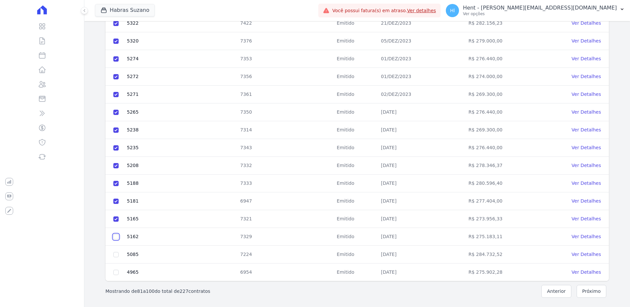
checkbox input "true"
click at [116, 256] on input "checkbox" at bounding box center [115, 254] width 5 height 5
checkbox input "true"
click at [115, 273] on input "checkbox" at bounding box center [115, 272] width 5 height 5
checkbox input "true"
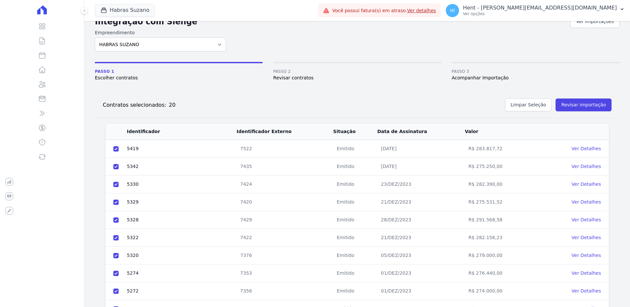
scroll to position [0, 0]
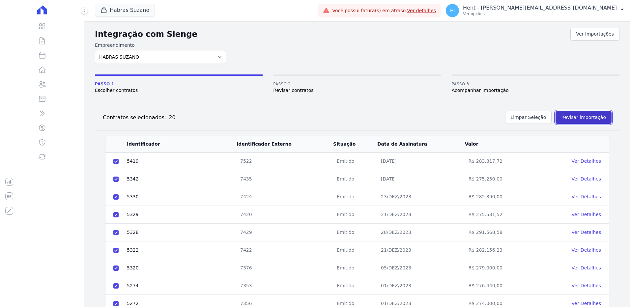
click at [579, 115] on button "Revisar importação" at bounding box center [583, 117] width 56 height 13
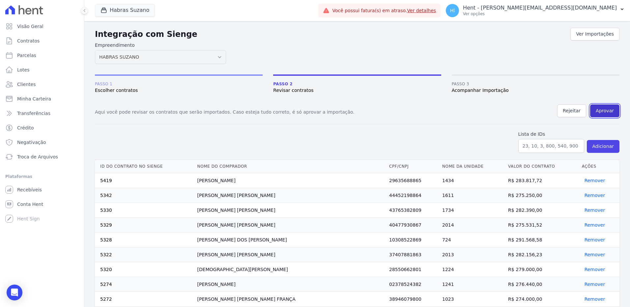
click at [600, 111] on button "Aprovar" at bounding box center [604, 110] width 29 height 13
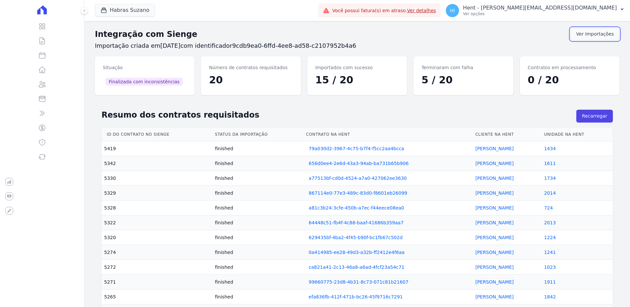
click at [584, 34] on link "Ver Importações" at bounding box center [594, 34] width 49 height 13
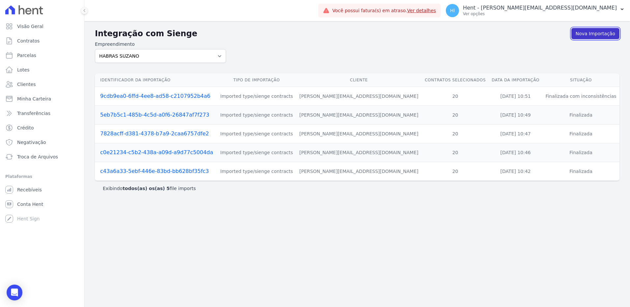
click at [596, 35] on link "Nova Importação" at bounding box center [595, 33] width 48 height 11
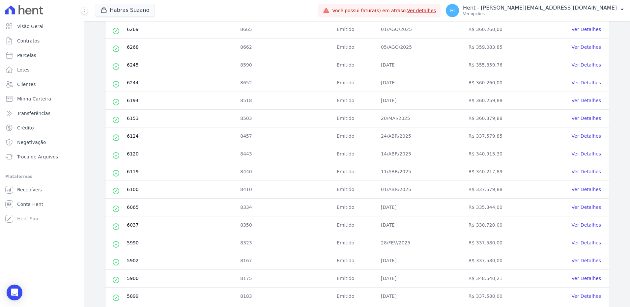
scroll to position [227, 0]
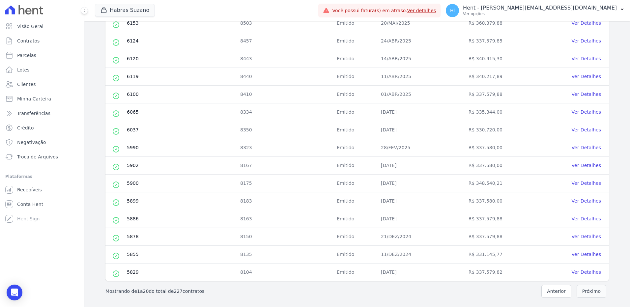
click at [585, 291] on button "Próximo" at bounding box center [592, 291] width 30 height 13
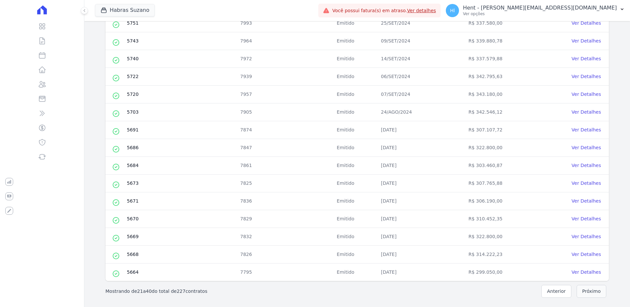
click at [587, 291] on button "Próximo" at bounding box center [592, 291] width 30 height 13
click at [582, 291] on button "Próximo" at bounding box center [592, 291] width 30 height 13
click at [577, 289] on button "Próximo" at bounding box center [592, 291] width 30 height 13
click at [114, 130] on input "checkbox" at bounding box center [115, 129] width 5 height 5
checkbox input "true"
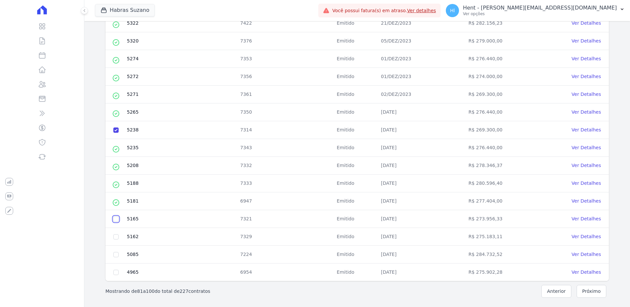
click at [115, 220] on input "checkbox" at bounding box center [115, 218] width 5 height 5
checkbox input "true"
click at [117, 239] on input "checkbox" at bounding box center [115, 236] width 5 height 5
checkbox input "true"
drag, startPoint x: 116, startPoint y: 253, endPoint x: 116, endPoint y: 260, distance: 7.6
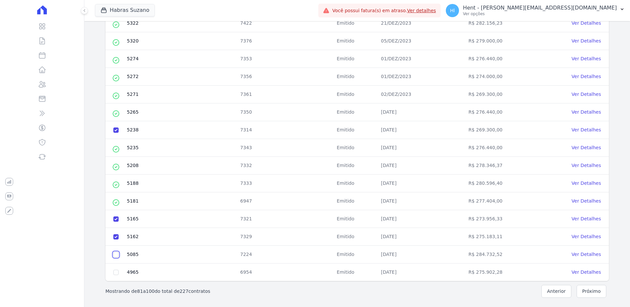
click at [116, 253] on input "checkbox" at bounding box center [115, 254] width 5 height 5
checkbox input "true"
click at [117, 276] on td at bounding box center [115, 273] width 21 height 18
drag, startPoint x: 117, startPoint y: 274, endPoint x: 117, endPoint y: 269, distance: 4.9
click at [117, 273] on input "checkbox" at bounding box center [115, 272] width 5 height 5
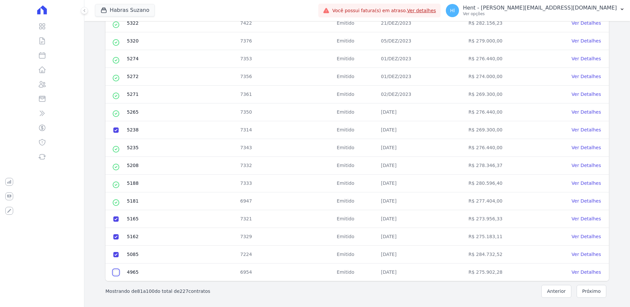
checkbox input "true"
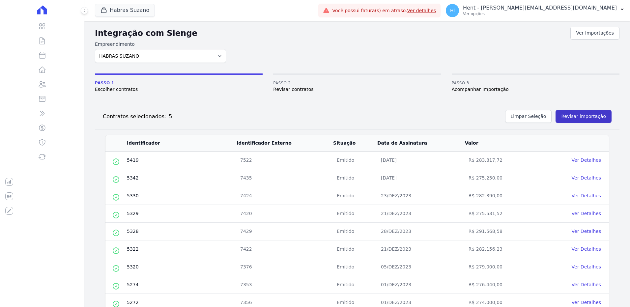
scroll to position [0, 0]
click at [593, 123] on button "Revisar importação" at bounding box center [583, 117] width 56 height 13
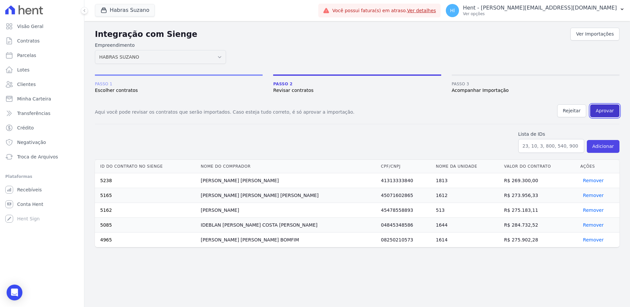
click at [605, 111] on button "Aprovar" at bounding box center [604, 110] width 29 height 13
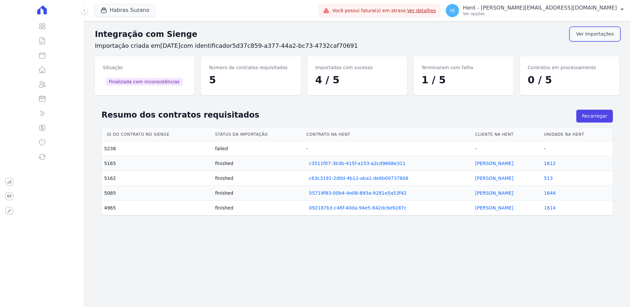
click at [587, 33] on link "Ver Importações" at bounding box center [594, 34] width 49 height 13
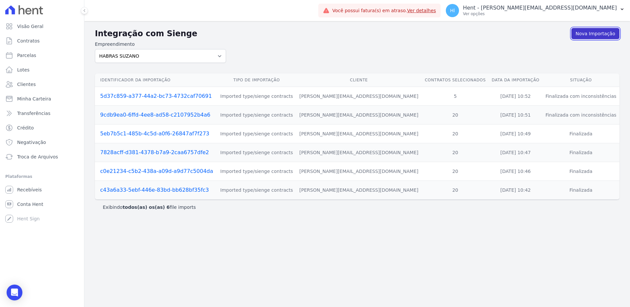
click at [593, 32] on link "Nova Importação" at bounding box center [595, 33] width 48 height 11
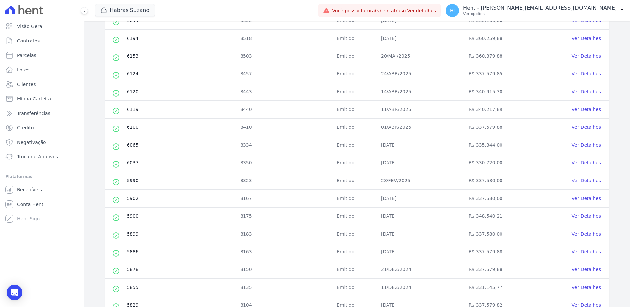
scroll to position [227, 0]
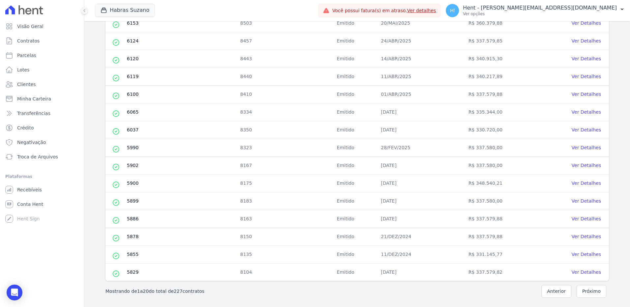
drag, startPoint x: 593, startPoint y: 295, endPoint x: 589, endPoint y: 292, distance: 4.6
click at [591, 294] on button "Próximo" at bounding box center [592, 291] width 30 height 13
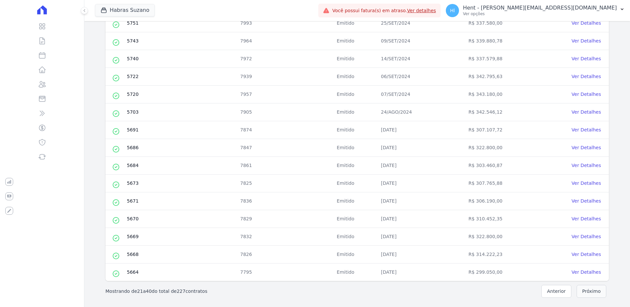
click at [591, 292] on button "Próximo" at bounding box center [592, 291] width 30 height 13
click at [583, 291] on button "Próximo" at bounding box center [592, 291] width 30 height 13
click at [585, 294] on button "Próximo" at bounding box center [592, 291] width 30 height 13
click at [115, 130] on input "checkbox" at bounding box center [115, 129] width 5 height 5
checkbox input "true"
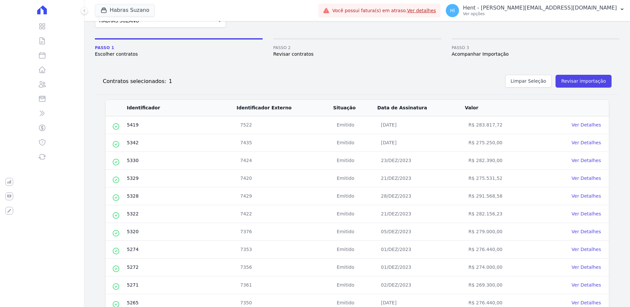
scroll to position [29, 0]
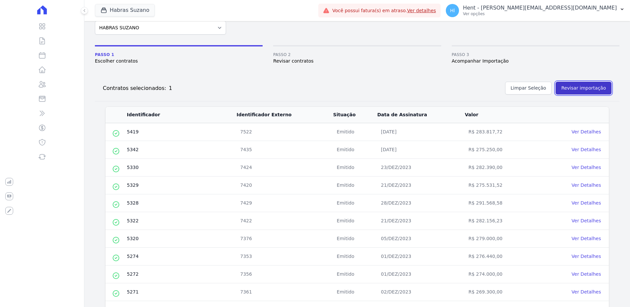
click at [567, 89] on button "Revisar importação" at bounding box center [583, 88] width 56 height 13
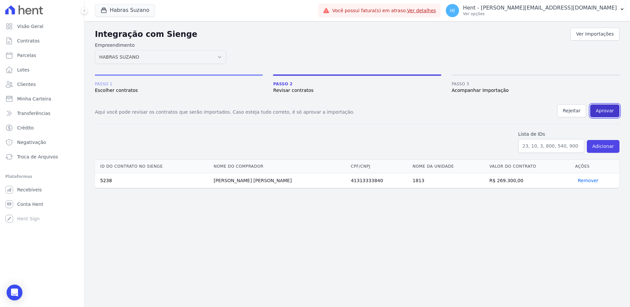
click at [607, 111] on button "Aprovar" at bounding box center [604, 110] width 29 height 13
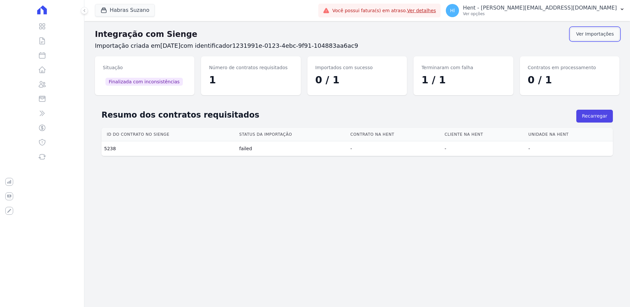
click at [597, 36] on link "Ver Importações" at bounding box center [594, 34] width 49 height 13
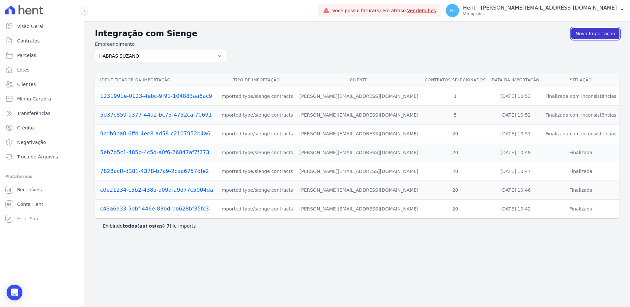
click at [601, 32] on link "Nova Importação" at bounding box center [595, 33] width 48 height 11
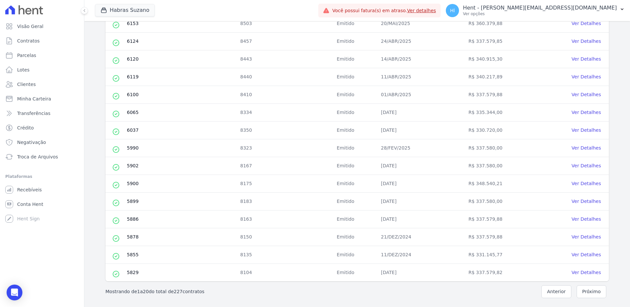
scroll to position [227, 0]
click at [593, 292] on button "Próximo" at bounding box center [592, 291] width 30 height 13
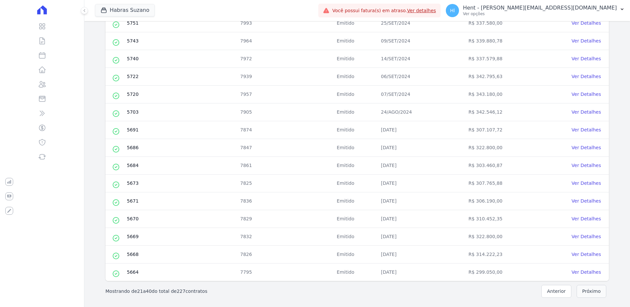
click at [592, 292] on button "Próximo" at bounding box center [592, 291] width 30 height 13
click at [585, 294] on button "Próximo" at bounding box center [592, 291] width 30 height 13
click at [591, 293] on button "Próximo" at bounding box center [592, 291] width 30 height 13
click at [587, 291] on button "Próximo" at bounding box center [592, 291] width 30 height 13
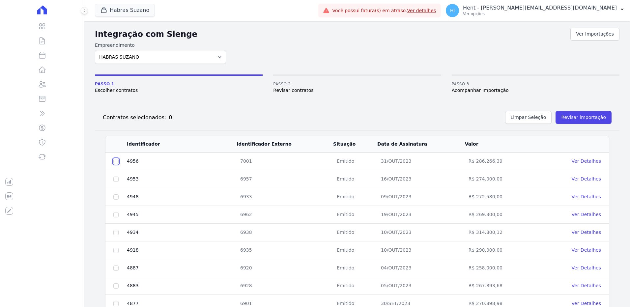
click at [115, 160] on input "checkbox" at bounding box center [115, 161] width 5 height 5
checkbox input "true"
click at [115, 177] on input "checkbox" at bounding box center [115, 179] width 5 height 5
checkbox input "true"
click at [115, 197] on input "checkbox" at bounding box center [115, 196] width 5 height 5
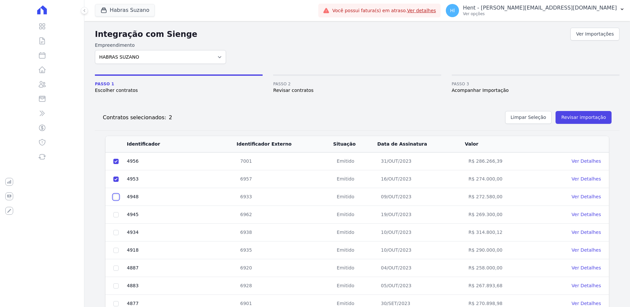
checkbox input "true"
click at [116, 216] on input "checkbox" at bounding box center [115, 214] width 5 height 5
checkbox input "true"
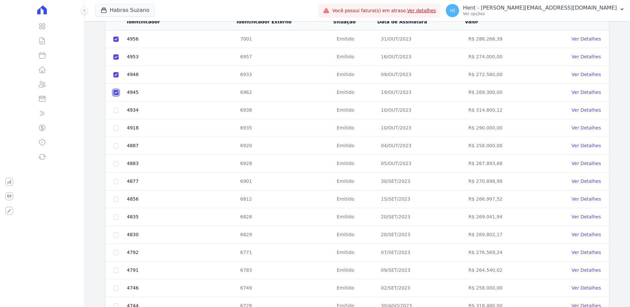
scroll to position [132, 0]
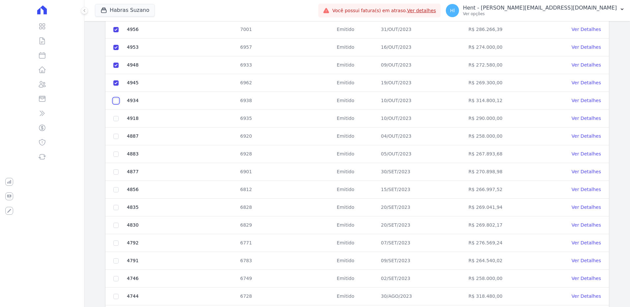
click at [114, 100] on input "checkbox" at bounding box center [115, 100] width 5 height 5
checkbox input "true"
click at [116, 120] on input "checkbox" at bounding box center [115, 118] width 5 height 5
checkbox input "true"
click at [115, 138] on input "checkbox" at bounding box center [115, 136] width 5 height 5
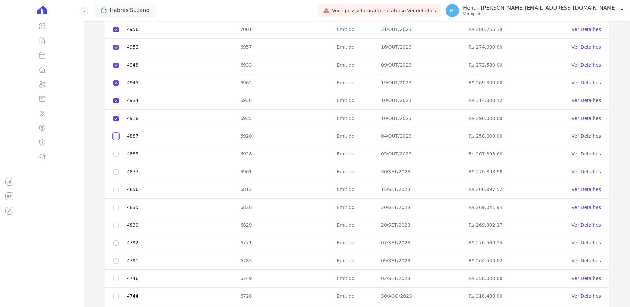
checkbox input "true"
click at [117, 157] on td at bounding box center [115, 154] width 21 height 18
click at [116, 156] on input "checkbox" at bounding box center [115, 154] width 5 height 5
checkbox input "true"
click at [116, 171] on input "checkbox" at bounding box center [115, 171] width 5 height 5
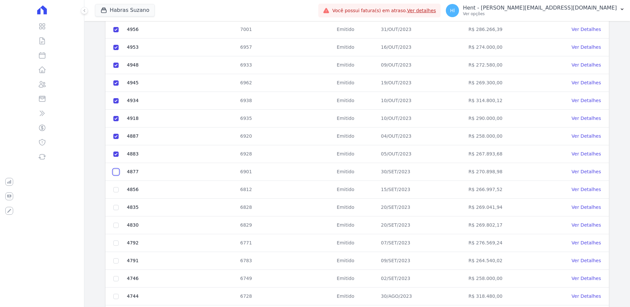
checkbox input "true"
click at [115, 192] on input "checkbox" at bounding box center [115, 189] width 5 height 5
checkbox input "true"
click at [117, 207] on input "checkbox" at bounding box center [115, 207] width 5 height 5
checkbox input "true"
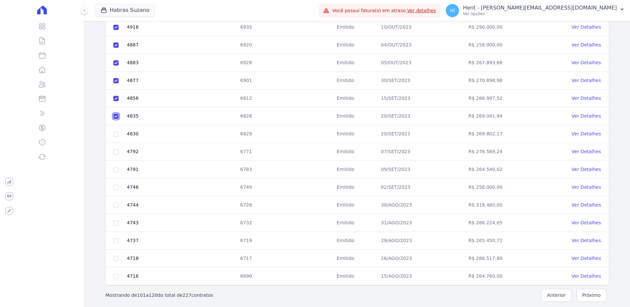
scroll to position [227, 0]
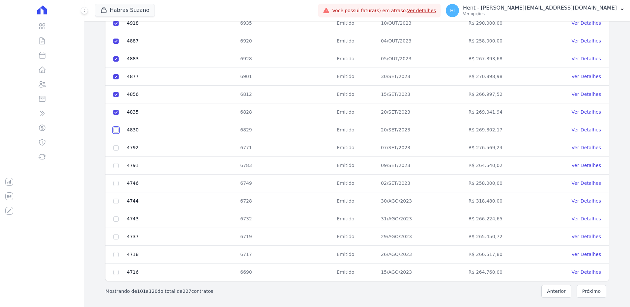
drag, startPoint x: 117, startPoint y: 128, endPoint x: 117, endPoint y: 133, distance: 4.3
click at [117, 129] on input "checkbox" at bounding box center [115, 129] width 5 height 5
checkbox input "true"
click at [119, 150] on td at bounding box center [115, 148] width 21 height 18
click at [116, 149] on input "checkbox" at bounding box center [115, 147] width 5 height 5
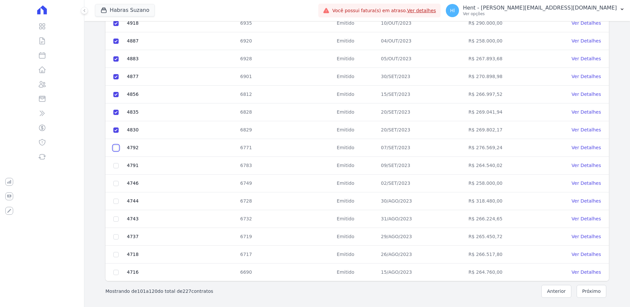
checkbox input "true"
click at [116, 166] on input "checkbox" at bounding box center [115, 165] width 5 height 5
checkbox input "true"
click at [116, 183] on input "checkbox" at bounding box center [115, 183] width 5 height 5
checkbox input "true"
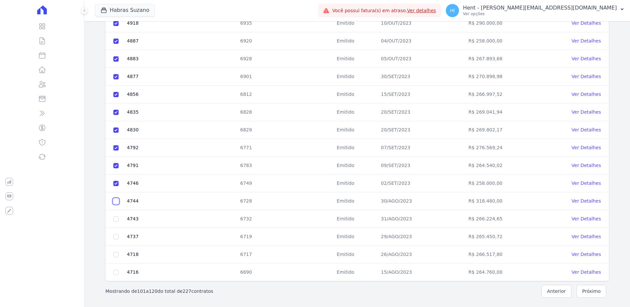
click at [115, 203] on input "checkbox" at bounding box center [115, 201] width 5 height 5
checkbox input "true"
drag, startPoint x: 115, startPoint y: 216, endPoint x: 117, endPoint y: 226, distance: 9.8
click at [115, 217] on input "checkbox" at bounding box center [115, 218] width 5 height 5
checkbox input "true"
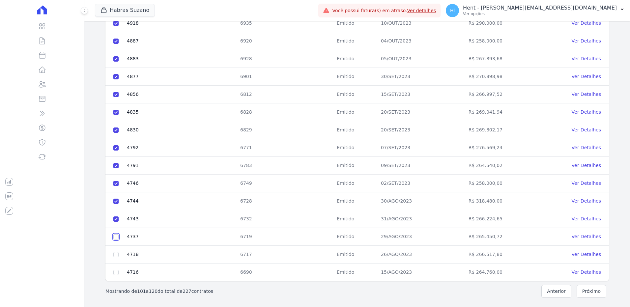
drag, startPoint x: 116, startPoint y: 237, endPoint x: 116, endPoint y: 243, distance: 6.9
click at [116, 237] on input "checkbox" at bounding box center [115, 236] width 5 height 5
checkbox input "true"
click at [116, 253] on input "checkbox" at bounding box center [115, 254] width 5 height 5
checkbox input "true"
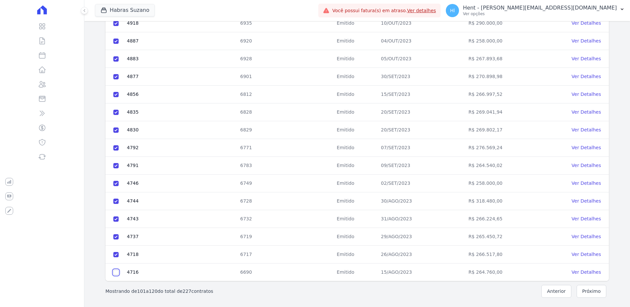
click at [116, 274] on input "checkbox" at bounding box center [115, 272] width 5 height 5
checkbox input "true"
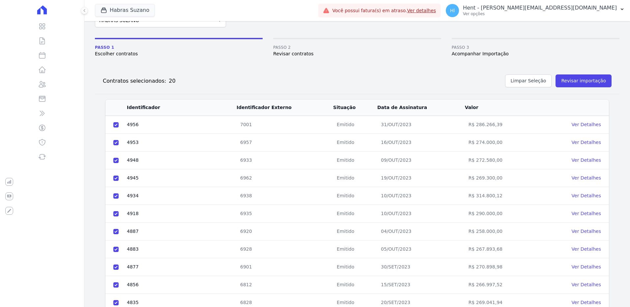
scroll to position [0, 0]
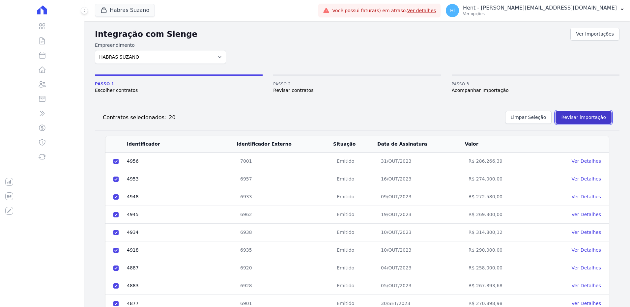
click at [587, 119] on button "Revisar importação" at bounding box center [583, 117] width 56 height 13
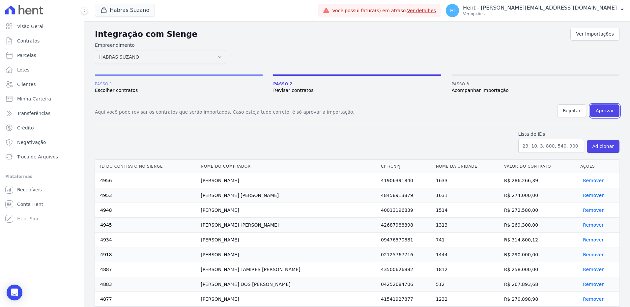
drag, startPoint x: 596, startPoint y: 111, endPoint x: 340, endPoint y: 28, distance: 268.8
click at [596, 111] on button "Aprovar" at bounding box center [604, 110] width 29 height 13
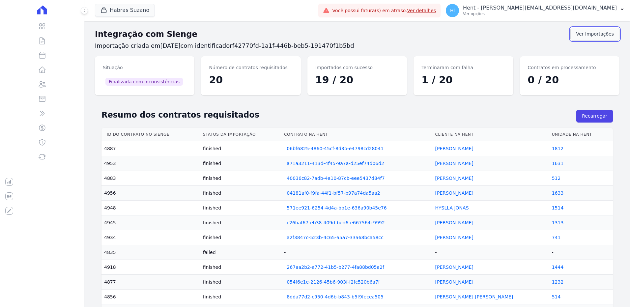
click at [587, 36] on link "Ver Importações" at bounding box center [594, 34] width 49 height 13
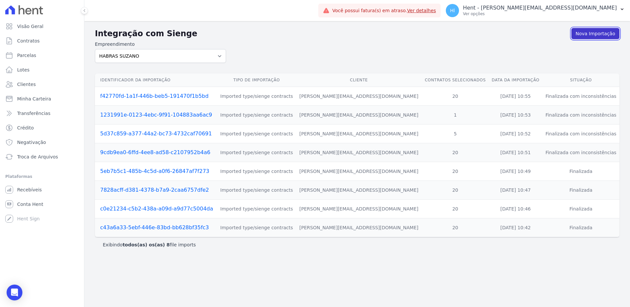
click at [596, 35] on link "Nova Importação" at bounding box center [595, 33] width 48 height 11
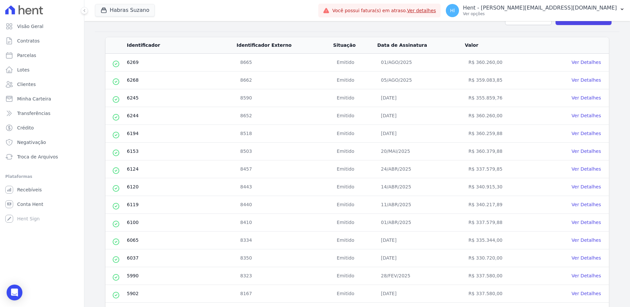
scroll to position [227, 0]
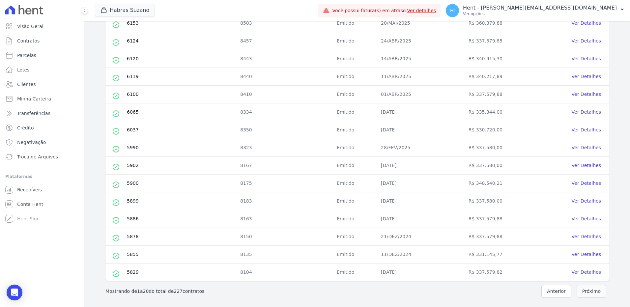
click at [586, 291] on button "Próximo" at bounding box center [592, 291] width 30 height 13
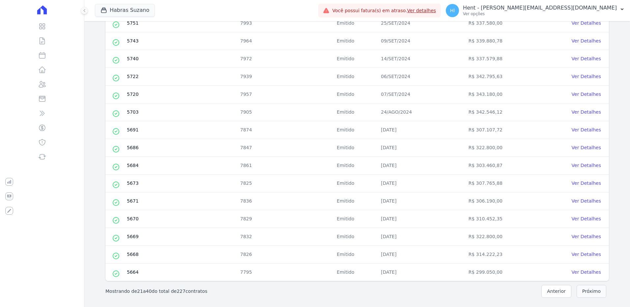
click at [589, 293] on button "Próximo" at bounding box center [592, 291] width 30 height 13
click at [590, 290] on button "Próximo" at bounding box center [592, 291] width 30 height 13
click at [591, 288] on button "Próximo" at bounding box center [592, 291] width 30 height 13
click at [593, 293] on button "Próximo" at bounding box center [592, 291] width 30 height 13
click at [116, 112] on input "checkbox" at bounding box center [115, 112] width 5 height 5
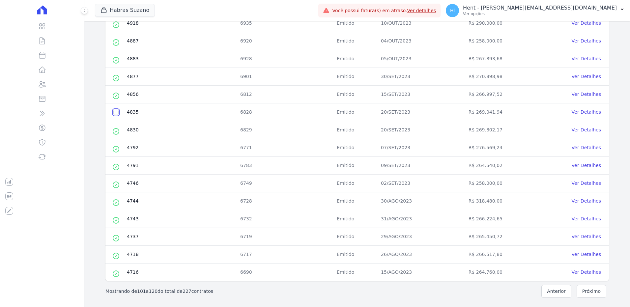
checkbox input "true"
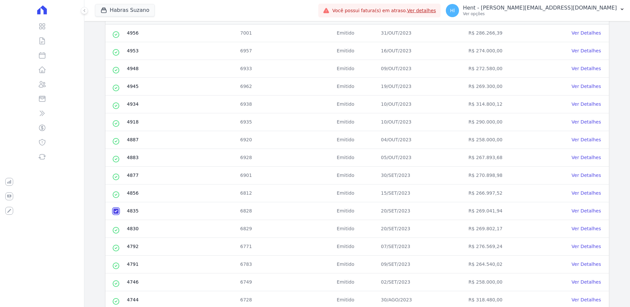
scroll to position [0, 0]
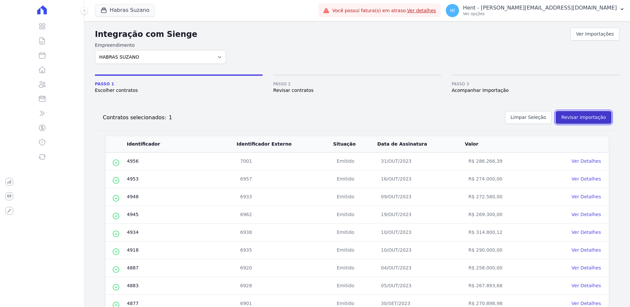
click at [580, 115] on button "Revisar importação" at bounding box center [583, 117] width 56 height 13
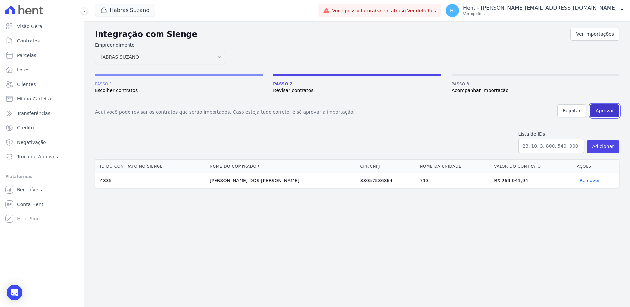
click at [607, 111] on button "Aprovar" at bounding box center [604, 110] width 29 height 13
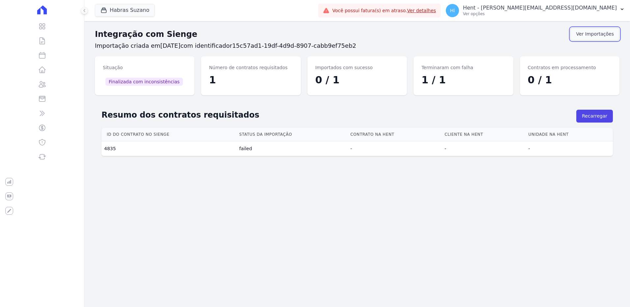
click at [592, 36] on link "Ver Importações" at bounding box center [594, 34] width 49 height 13
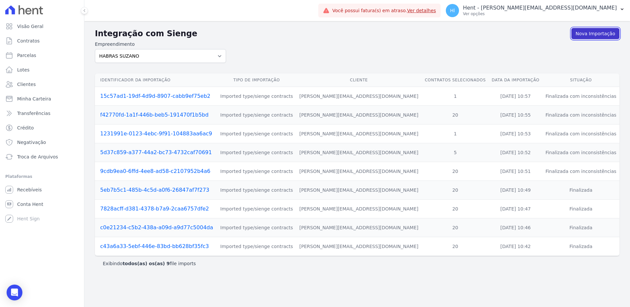
click at [586, 32] on link "Nova Importação" at bounding box center [595, 33] width 48 height 11
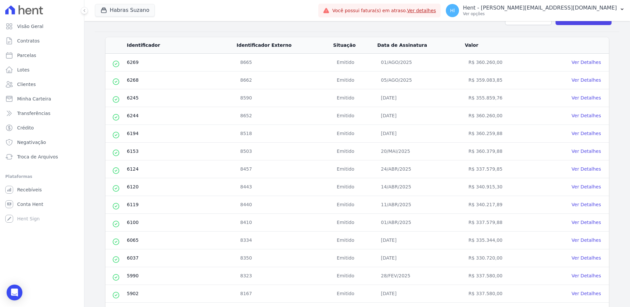
scroll to position [227, 0]
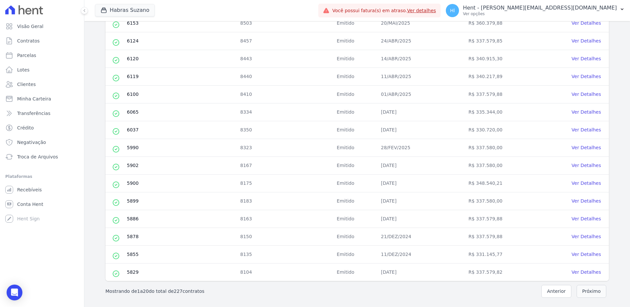
click at [581, 290] on button "Próximo" at bounding box center [592, 291] width 30 height 13
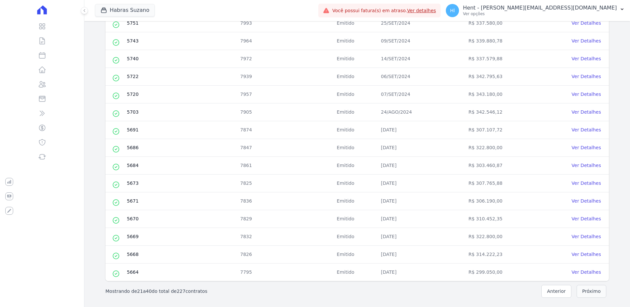
click at [578, 294] on button "Próximo" at bounding box center [592, 291] width 30 height 13
click at [582, 294] on button "Próximo" at bounding box center [592, 291] width 30 height 13
click at [592, 296] on button "Próximo" at bounding box center [592, 291] width 30 height 13
click at [595, 295] on button "Próximo" at bounding box center [592, 291] width 30 height 13
click at [585, 289] on button "Próximo" at bounding box center [592, 291] width 30 height 13
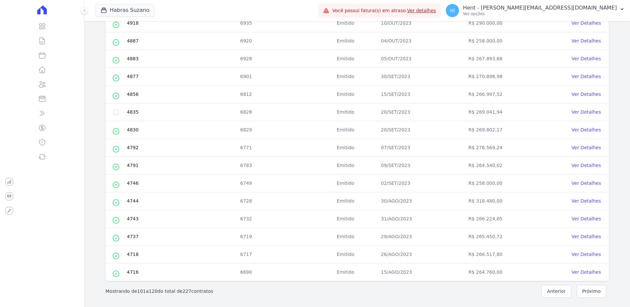
scroll to position [0, 0]
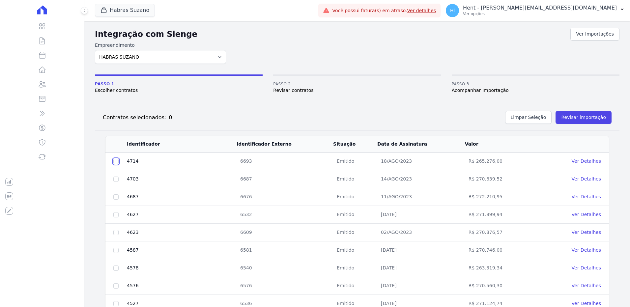
click at [115, 159] on input "checkbox" at bounding box center [115, 161] width 5 height 5
checkbox input "true"
click at [113, 178] on td at bounding box center [115, 179] width 21 height 18
click at [116, 182] on td at bounding box center [115, 179] width 21 height 18
click at [116, 180] on input "checkbox" at bounding box center [115, 179] width 5 height 5
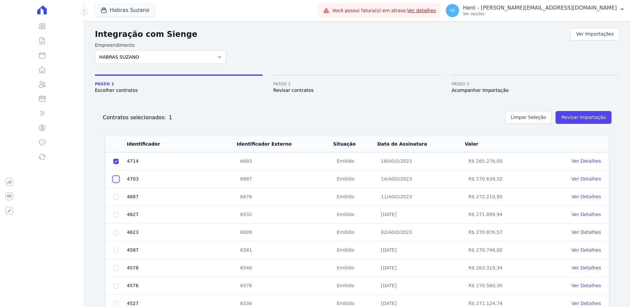
checkbox input "true"
click at [116, 197] on input "checkbox" at bounding box center [115, 196] width 5 height 5
checkbox input "true"
click at [116, 214] on input "checkbox" at bounding box center [115, 214] width 5 height 5
checkbox input "true"
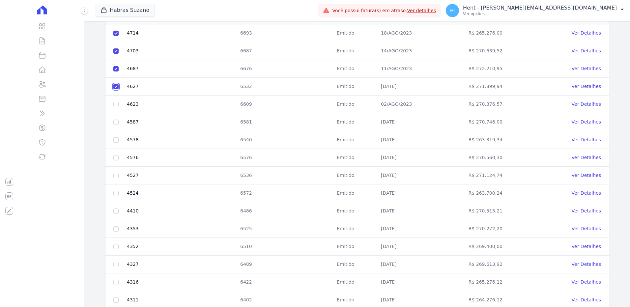
scroll to position [132, 0]
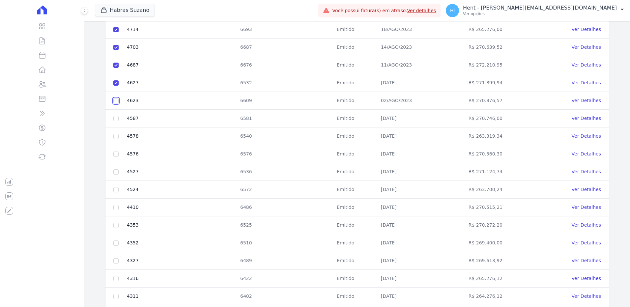
click at [117, 101] on input "checkbox" at bounding box center [115, 100] width 5 height 5
checkbox input "true"
click at [116, 118] on input "checkbox" at bounding box center [115, 118] width 5 height 5
checkbox input "true"
click at [117, 136] on input "checkbox" at bounding box center [115, 136] width 5 height 5
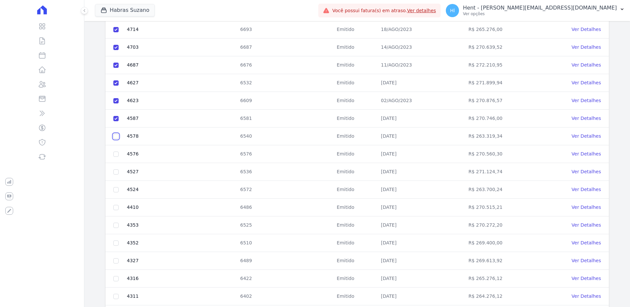
checkbox input "true"
click at [116, 153] on input "checkbox" at bounding box center [115, 154] width 5 height 5
checkbox input "true"
click at [116, 171] on input "checkbox" at bounding box center [115, 171] width 5 height 5
checkbox input "true"
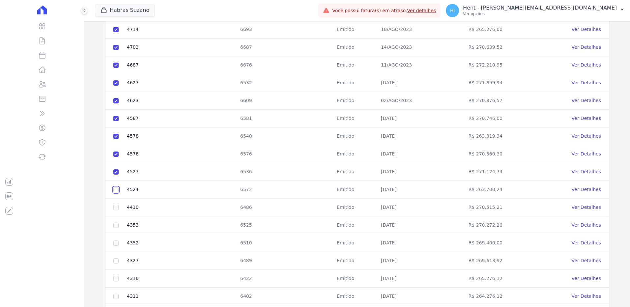
click at [117, 191] on input "checkbox" at bounding box center [115, 189] width 5 height 5
checkbox input "true"
click at [115, 206] on input "checkbox" at bounding box center [115, 207] width 5 height 5
checkbox input "true"
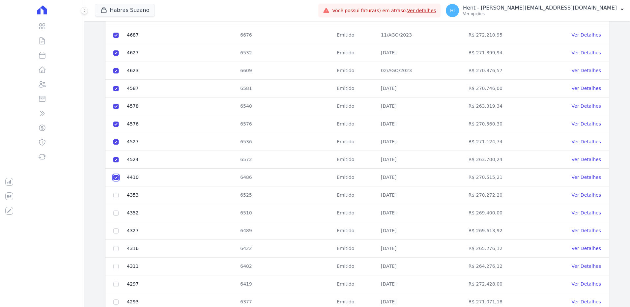
scroll to position [227, 0]
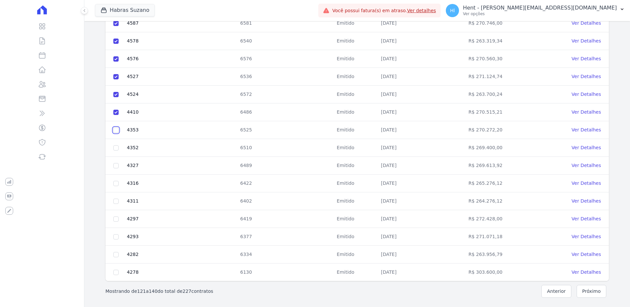
click at [116, 131] on input "checkbox" at bounding box center [115, 129] width 5 height 5
checkbox input "true"
click at [115, 150] on input "checkbox" at bounding box center [115, 147] width 5 height 5
checkbox input "true"
click at [118, 165] on td at bounding box center [115, 166] width 21 height 18
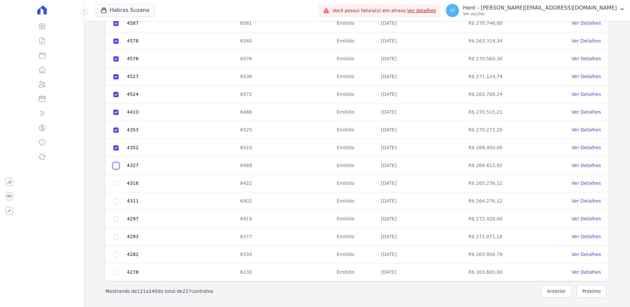
click at [117, 165] on input "checkbox" at bounding box center [115, 165] width 5 height 5
checkbox input "true"
click at [116, 184] on input "checkbox" at bounding box center [115, 183] width 5 height 5
checkbox input "true"
click at [117, 201] on input "checkbox" at bounding box center [115, 201] width 5 height 5
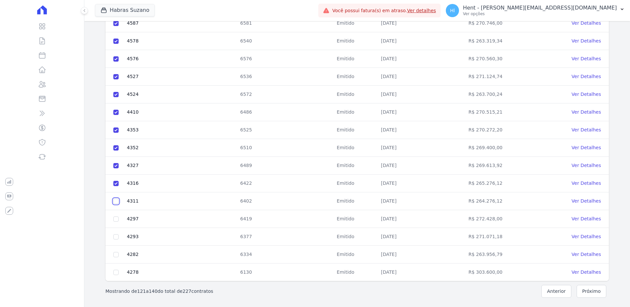
checkbox input "true"
click at [118, 221] on input "checkbox" at bounding box center [115, 218] width 5 height 5
checkbox input "true"
drag, startPoint x: 116, startPoint y: 235, endPoint x: 116, endPoint y: 246, distance: 10.9
click at [116, 236] on input "checkbox" at bounding box center [115, 236] width 5 height 5
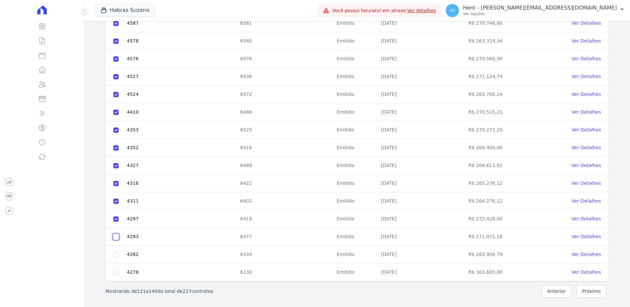
checkbox input "true"
click at [116, 254] on input "checkbox" at bounding box center [115, 254] width 5 height 5
checkbox input "true"
click at [116, 271] on input "checkbox" at bounding box center [115, 272] width 5 height 5
checkbox input "true"
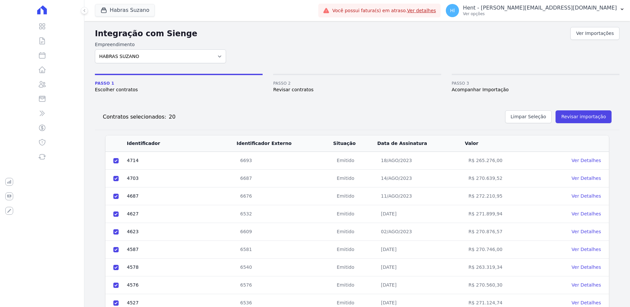
scroll to position [0, 0]
click at [587, 116] on button "Revisar importação" at bounding box center [583, 117] width 56 height 13
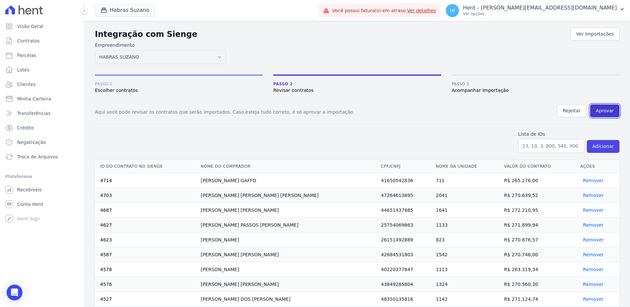
click at [605, 110] on button "Aprovar" at bounding box center [604, 110] width 29 height 13
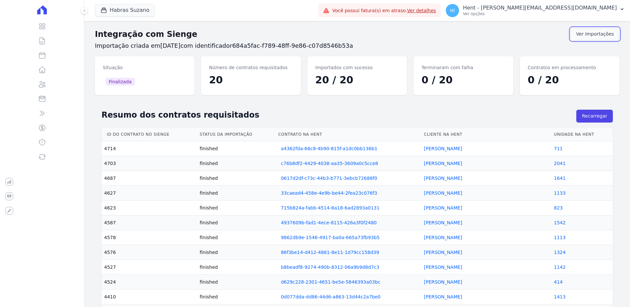
click at [601, 32] on link "Ver Importações" at bounding box center [594, 34] width 49 height 13
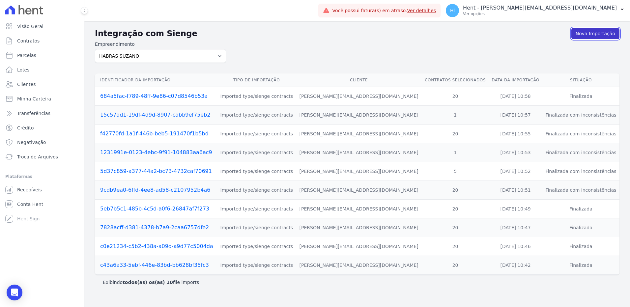
click at [598, 34] on link "Nova Importação" at bounding box center [595, 33] width 48 height 11
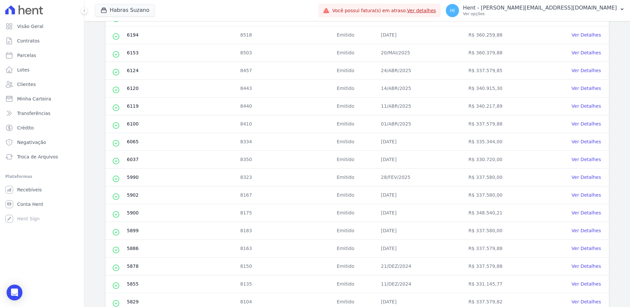
scroll to position [227, 0]
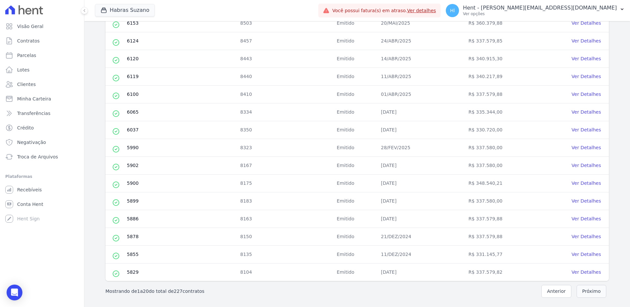
click at [592, 296] on button "Próximo" at bounding box center [592, 291] width 30 height 13
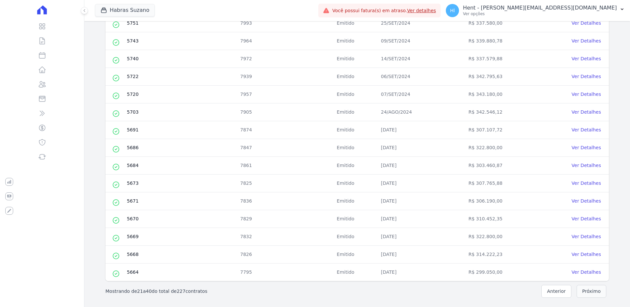
click at [590, 295] on button "Próximo" at bounding box center [592, 291] width 30 height 13
click at [585, 297] on button "Próximo" at bounding box center [592, 291] width 30 height 13
click at [585, 294] on button "Próximo" at bounding box center [592, 291] width 30 height 13
click at [587, 290] on button "Próximo" at bounding box center [592, 291] width 30 height 13
click at [584, 290] on button "Próximo" at bounding box center [592, 291] width 30 height 13
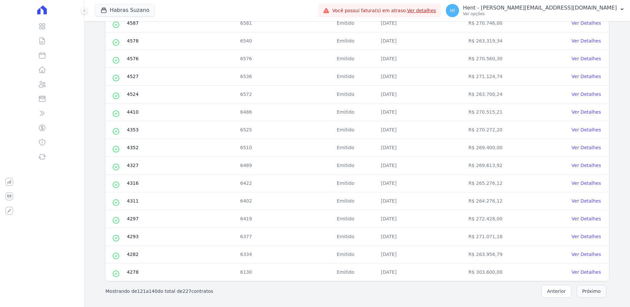
click at [584, 294] on button "Próximo" at bounding box center [592, 291] width 30 height 13
click at [115, 272] on input "checkbox" at bounding box center [115, 272] width 5 height 5
checkbox input "true"
click at [116, 255] on input "checkbox" at bounding box center [115, 254] width 5 height 5
checkbox input "true"
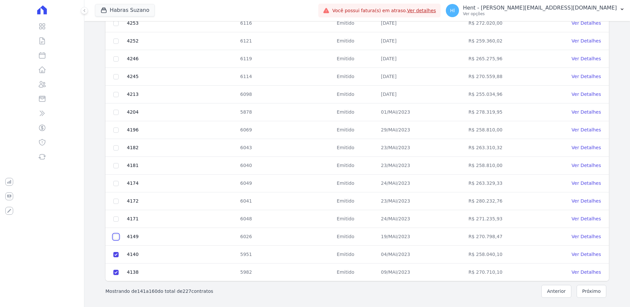
click at [117, 235] on input "checkbox" at bounding box center [115, 236] width 5 height 5
checkbox input "true"
drag, startPoint x: 118, startPoint y: 219, endPoint x: 120, endPoint y: 209, distance: 10.5
click at [118, 218] on input "checkbox" at bounding box center [115, 218] width 5 height 5
checkbox input "true"
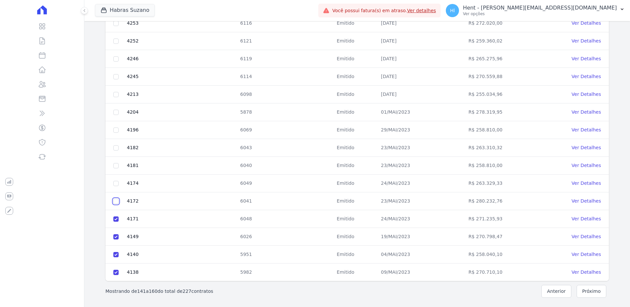
click at [114, 201] on input "checkbox" at bounding box center [115, 201] width 5 height 5
checkbox input "true"
click at [115, 184] on input "checkbox" at bounding box center [115, 183] width 5 height 5
checkbox input "true"
click at [116, 166] on input "checkbox" at bounding box center [115, 165] width 5 height 5
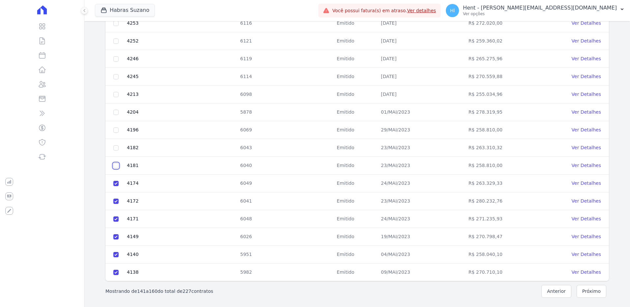
checkbox input "true"
click at [115, 146] on input "checkbox" at bounding box center [115, 147] width 5 height 5
checkbox input "true"
click at [115, 130] on input "checkbox" at bounding box center [115, 129] width 5 height 5
checkbox input "true"
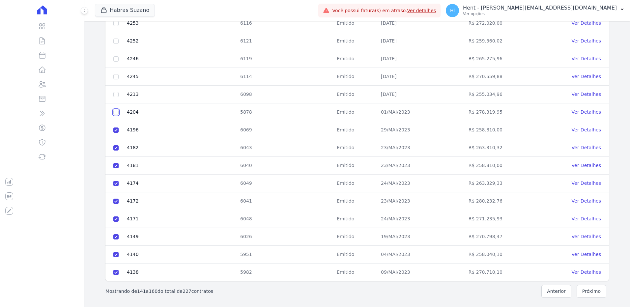
click at [116, 111] on input "checkbox" at bounding box center [115, 112] width 5 height 5
checkbox input "true"
click at [115, 93] on input "checkbox" at bounding box center [115, 94] width 5 height 5
checkbox input "true"
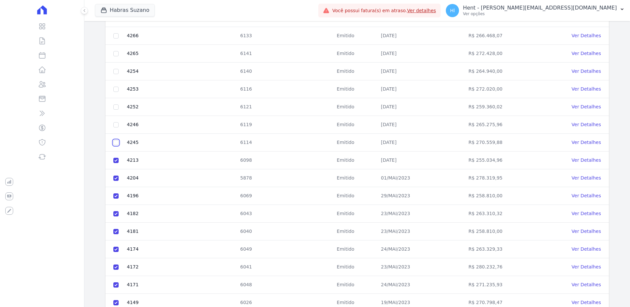
drag, startPoint x: 117, startPoint y: 141, endPoint x: 116, endPoint y: 121, distance: 20.1
click at [117, 139] on td at bounding box center [115, 143] width 21 height 18
drag, startPoint x: 116, startPoint y: 144, endPoint x: 116, endPoint y: 128, distance: 15.5
click at [116, 140] on input "checkbox" at bounding box center [115, 142] width 5 height 5
checkbox input "true"
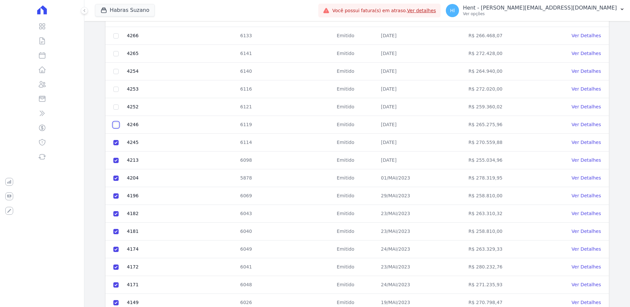
click at [116, 124] on input "checkbox" at bounding box center [115, 124] width 5 height 5
checkbox input "true"
click at [115, 104] on input "checkbox" at bounding box center [115, 106] width 5 height 5
checkbox input "true"
drag, startPoint x: 116, startPoint y: 88, endPoint x: 117, endPoint y: 85, distance: 3.8
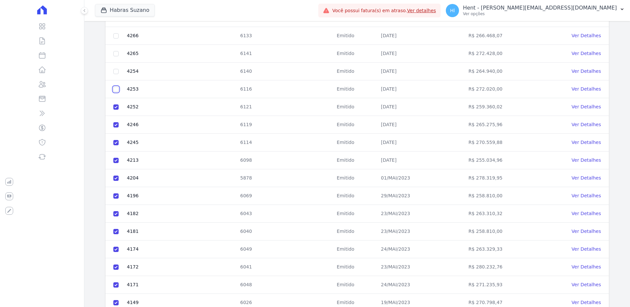
click at [116, 88] on input "checkbox" at bounding box center [115, 89] width 5 height 5
checkbox input "true"
click at [117, 71] on input "checkbox" at bounding box center [115, 71] width 5 height 5
checkbox input "true"
click at [116, 52] on input "checkbox" at bounding box center [115, 53] width 5 height 5
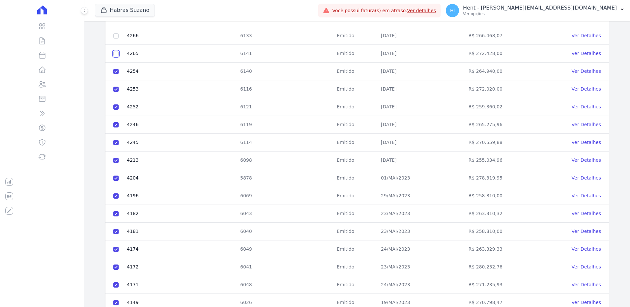
checkbox input "true"
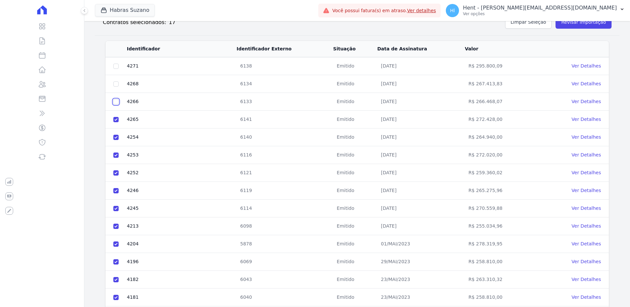
click at [117, 101] on input "checkbox" at bounding box center [115, 101] width 5 height 5
checkbox input "true"
drag, startPoint x: 115, startPoint y: 83, endPoint x: 115, endPoint y: 71, distance: 12.2
click at [115, 82] on input "checkbox" at bounding box center [115, 83] width 5 height 5
checkbox input "true"
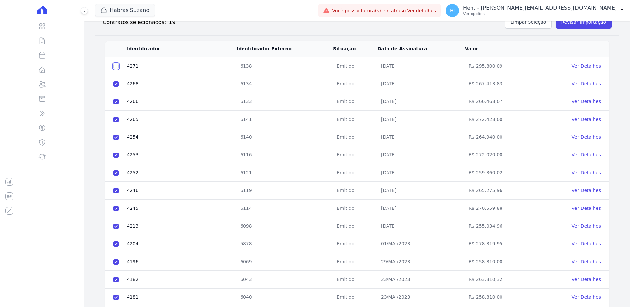
click at [115, 65] on input "checkbox" at bounding box center [115, 66] width 5 height 5
checkbox input "true"
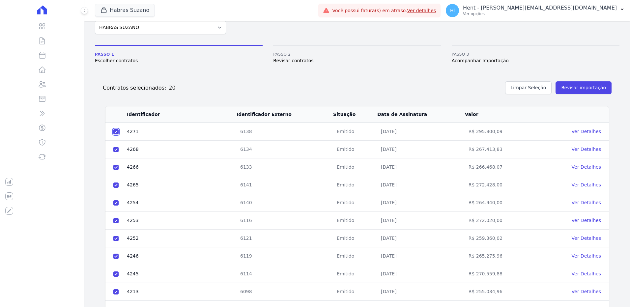
scroll to position [0, 0]
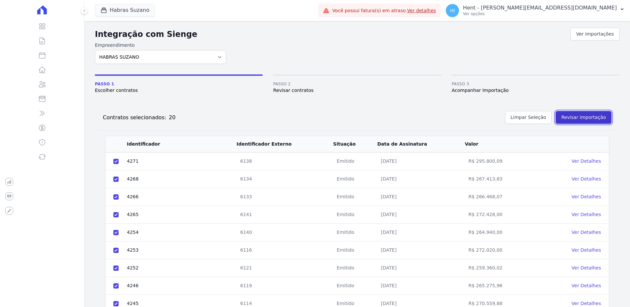
click at [578, 119] on button "Revisar importação" at bounding box center [583, 117] width 56 height 13
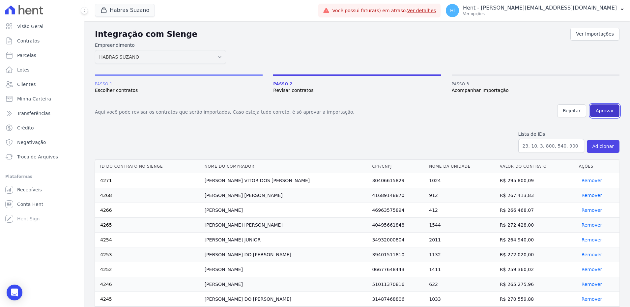
click at [598, 109] on button "Aprovar" at bounding box center [604, 110] width 29 height 13
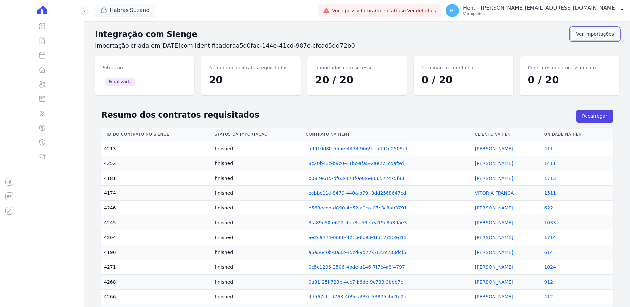
click at [598, 35] on link "Ver Importações" at bounding box center [594, 34] width 49 height 13
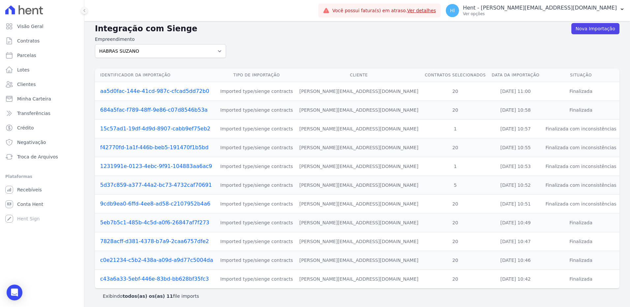
scroll to position [7, 0]
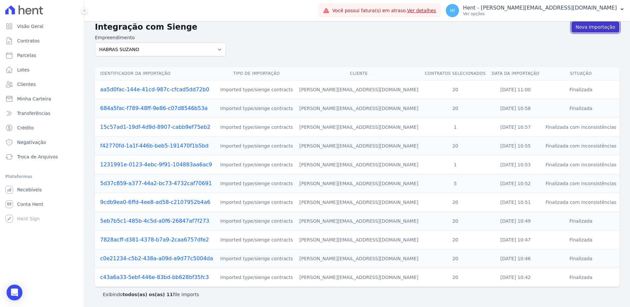
click at [589, 27] on link "Nova Importação" at bounding box center [595, 26] width 48 height 11
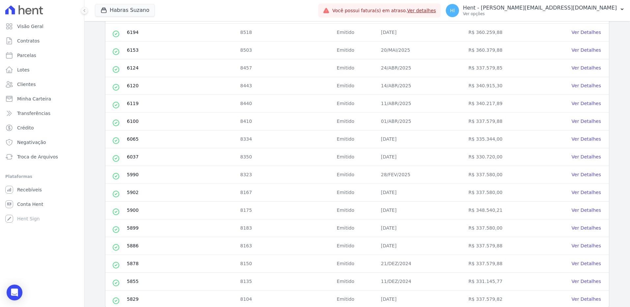
scroll to position [227, 0]
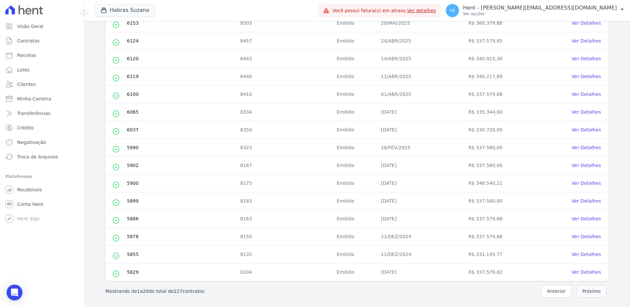
click at [587, 293] on button "Próximo" at bounding box center [592, 291] width 30 height 13
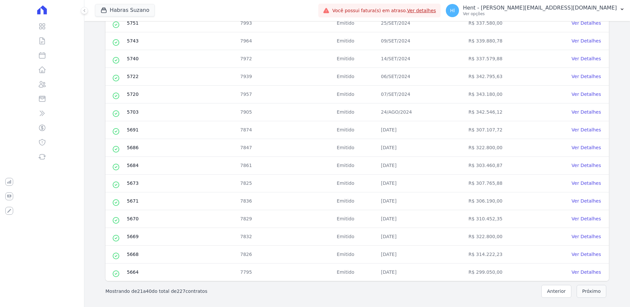
click at [586, 289] on button "Próximo" at bounding box center [592, 291] width 30 height 13
click at [590, 291] on button "Próximo" at bounding box center [592, 291] width 30 height 13
click at [584, 292] on button "Próximo" at bounding box center [592, 291] width 30 height 13
click at [593, 293] on button "Próximo" at bounding box center [592, 291] width 30 height 13
click at [578, 291] on button "Próximo" at bounding box center [592, 291] width 30 height 13
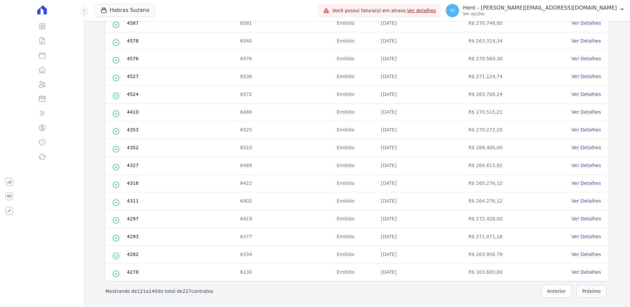
click at [585, 292] on button "Próximo" at bounding box center [592, 291] width 30 height 13
click at [585, 294] on button "Próximo" at bounding box center [592, 291] width 30 height 13
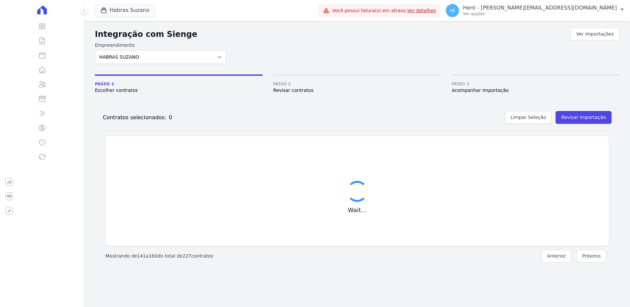
scroll to position [0, 0]
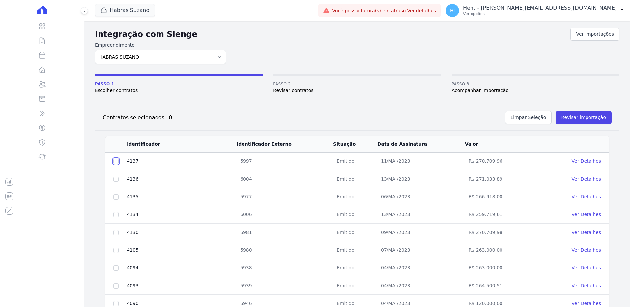
click at [115, 161] on input "checkbox" at bounding box center [115, 161] width 5 height 5
checkbox input "true"
click at [115, 179] on input "checkbox" at bounding box center [115, 179] width 5 height 5
checkbox input "true"
click at [113, 198] on td at bounding box center [115, 197] width 21 height 18
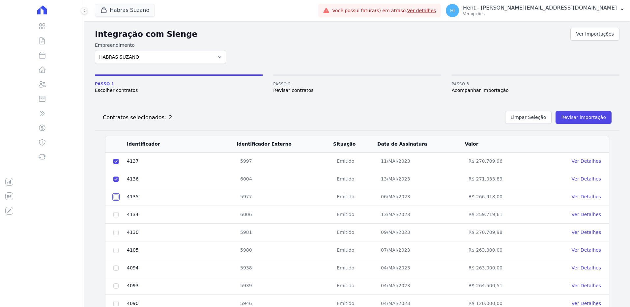
drag, startPoint x: 117, startPoint y: 194, endPoint x: 115, endPoint y: 198, distance: 3.8
click at [116, 194] on input "checkbox" at bounding box center [115, 196] width 5 height 5
checkbox input "true"
click at [116, 213] on input "checkbox" at bounding box center [115, 214] width 5 height 5
checkbox input "true"
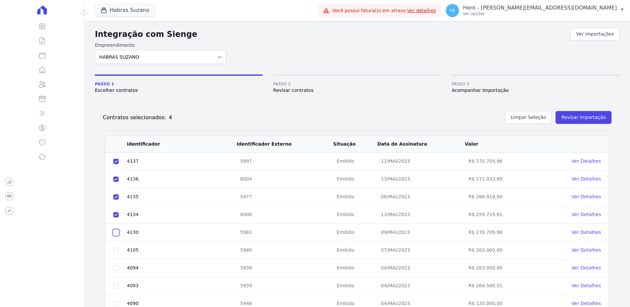
drag, startPoint x: 116, startPoint y: 232, endPoint x: 115, endPoint y: 240, distance: 7.9
click at [115, 232] on input "checkbox" at bounding box center [115, 232] width 5 height 5
checkbox input "true"
click at [116, 248] on input "checkbox" at bounding box center [115, 250] width 5 height 5
checkbox input "true"
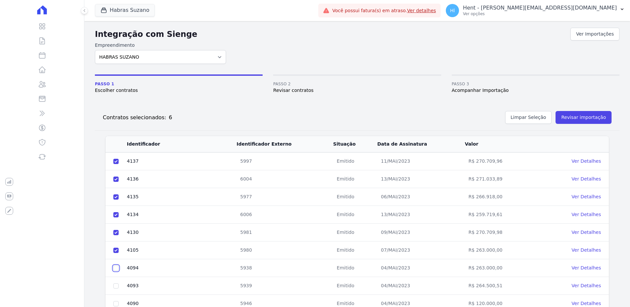
click at [114, 268] on input "checkbox" at bounding box center [115, 268] width 5 height 5
checkbox input "true"
click at [117, 286] on input "checkbox" at bounding box center [115, 285] width 5 height 5
checkbox input "true"
click at [117, 303] on input "checkbox" at bounding box center [115, 303] width 5 height 5
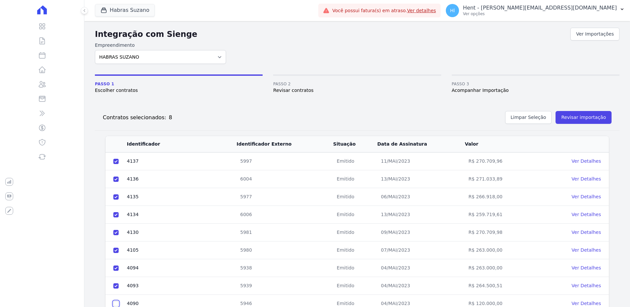
checkbox input "true"
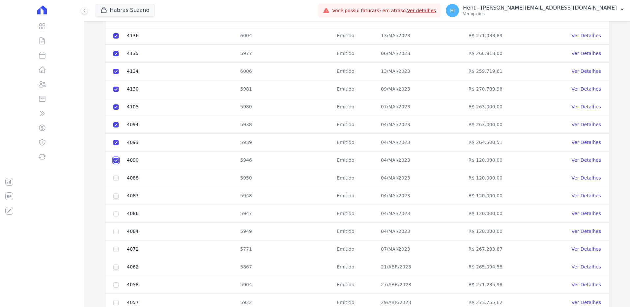
scroll to position [165, 0]
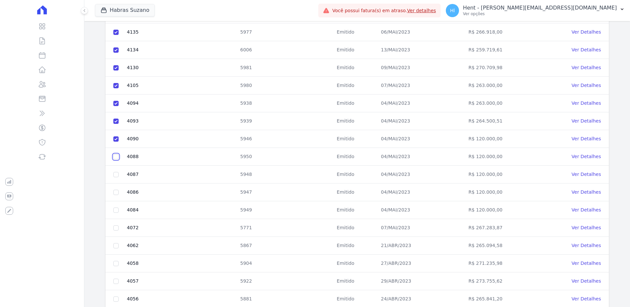
click at [117, 155] on input "checkbox" at bounding box center [115, 156] width 5 height 5
checkbox input "true"
drag, startPoint x: 115, startPoint y: 171, endPoint x: 115, endPoint y: 176, distance: 4.9
click at [115, 171] on td at bounding box center [115, 175] width 21 height 18
click at [115, 177] on input "checkbox" at bounding box center [115, 174] width 5 height 5
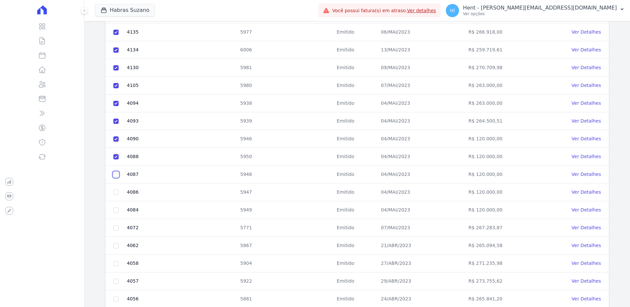
checkbox input "true"
click at [118, 192] on input "checkbox" at bounding box center [115, 192] width 5 height 5
checkbox input "true"
click at [116, 212] on input "checkbox" at bounding box center [115, 210] width 5 height 5
checkbox input "true"
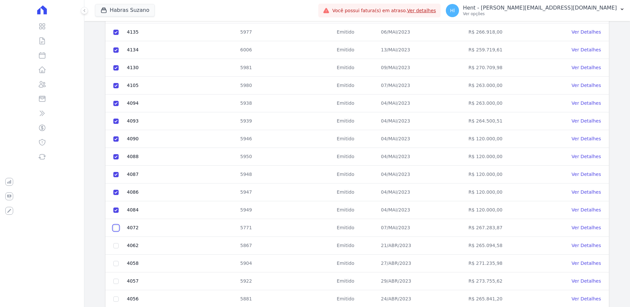
click at [116, 227] on input "checkbox" at bounding box center [115, 227] width 5 height 5
checkbox input "true"
click at [116, 243] on td at bounding box center [115, 246] width 21 height 18
click at [116, 244] on input "checkbox" at bounding box center [115, 245] width 5 height 5
checkbox input "true"
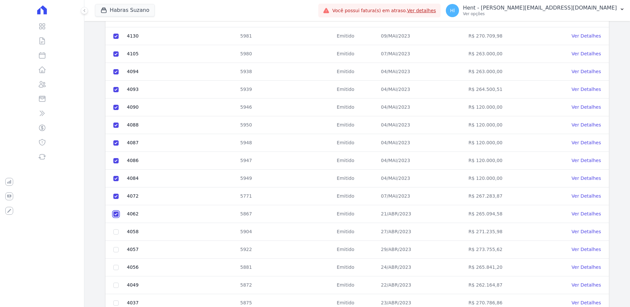
scroll to position [227, 0]
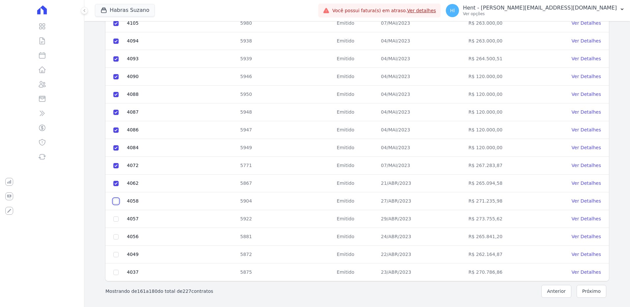
click at [115, 203] on input "checkbox" at bounding box center [115, 201] width 5 height 5
checkbox input "true"
click at [114, 218] on input "checkbox" at bounding box center [115, 218] width 5 height 5
checkbox input "true"
click at [115, 238] on input "checkbox" at bounding box center [115, 236] width 5 height 5
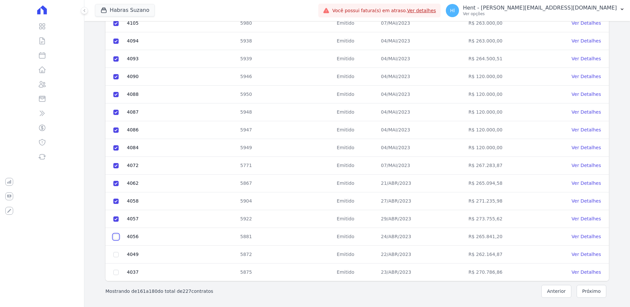
checkbox input "true"
click at [115, 253] on input "checkbox" at bounding box center [115, 254] width 5 height 5
checkbox input "true"
click at [114, 273] on input "checkbox" at bounding box center [115, 272] width 5 height 5
checkbox input "true"
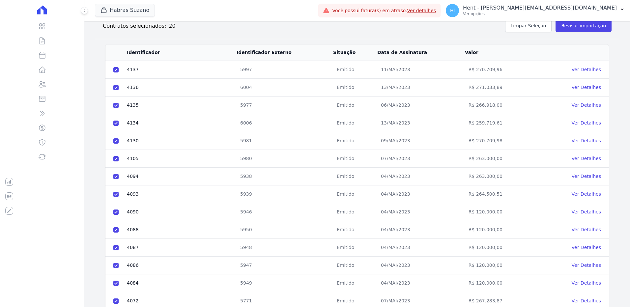
scroll to position [62, 0]
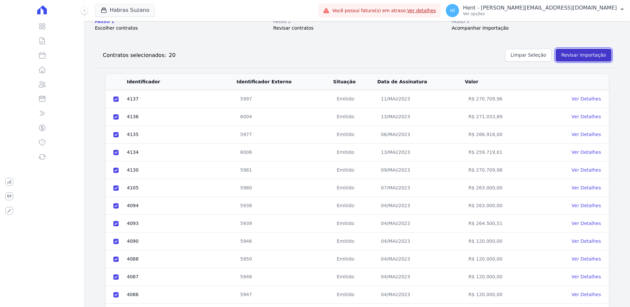
click at [592, 50] on button "Revisar importação" at bounding box center [583, 55] width 56 height 13
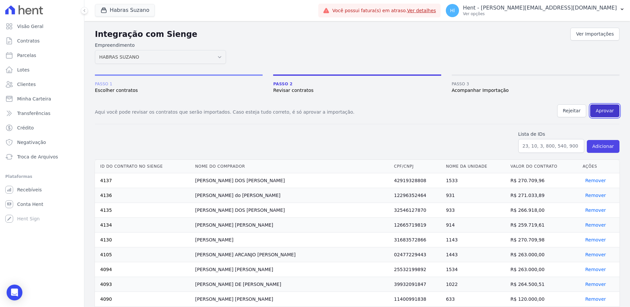
click at [607, 114] on button "Aprovar" at bounding box center [604, 110] width 29 height 13
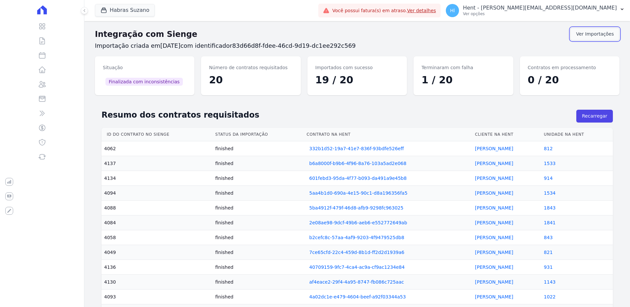
click at [592, 36] on link "Ver Importações" at bounding box center [594, 34] width 49 height 13
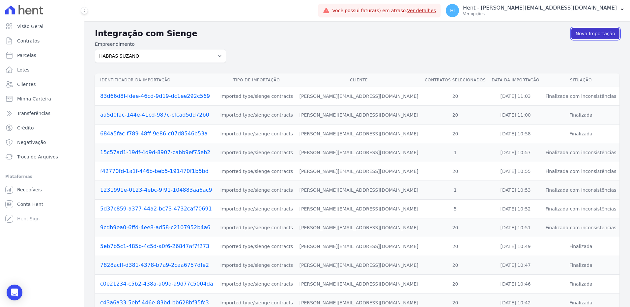
click at [595, 34] on link "Nova Importação" at bounding box center [595, 33] width 48 height 11
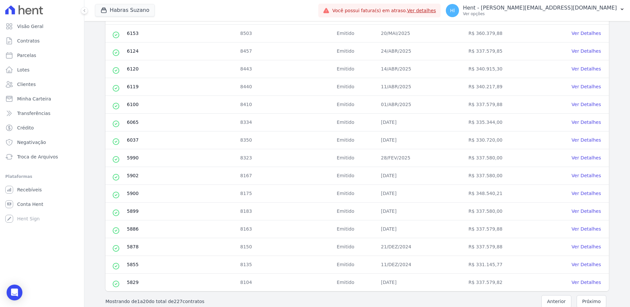
scroll to position [227, 0]
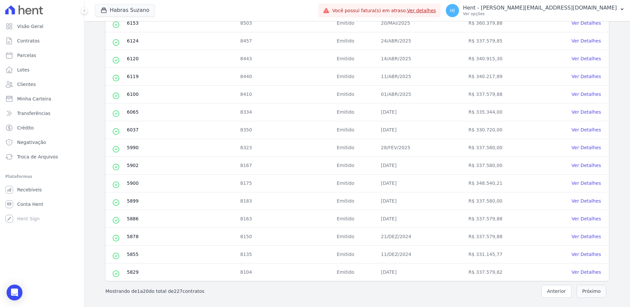
click at [589, 294] on button "Próximo" at bounding box center [592, 291] width 30 height 13
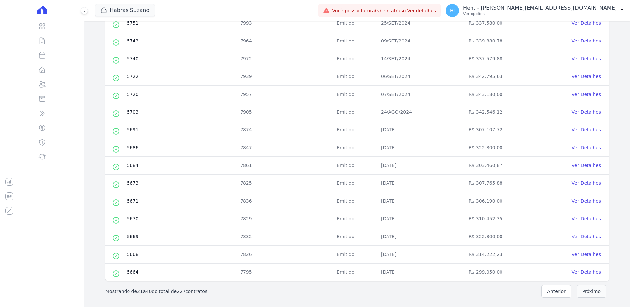
click at [590, 291] on button "Próximo" at bounding box center [592, 291] width 30 height 13
click at [586, 295] on button "Próximo" at bounding box center [592, 291] width 30 height 13
click at [587, 291] on button "Próximo" at bounding box center [592, 291] width 30 height 13
click at [591, 296] on button "Próximo" at bounding box center [592, 291] width 30 height 13
click at [592, 289] on button "Próximo" at bounding box center [592, 291] width 30 height 13
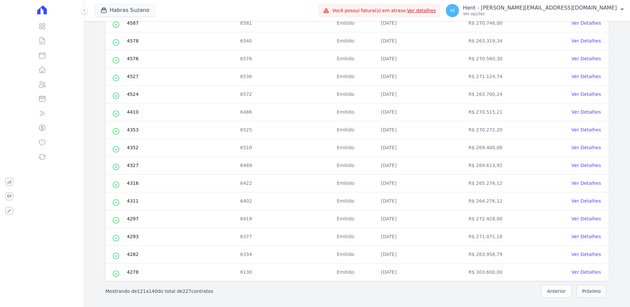
click at [583, 292] on button "Próximo" at bounding box center [592, 291] width 30 height 13
click at [584, 291] on button "Próximo" at bounding box center [592, 291] width 30 height 13
click at [593, 292] on button "Próximo" at bounding box center [592, 291] width 30 height 13
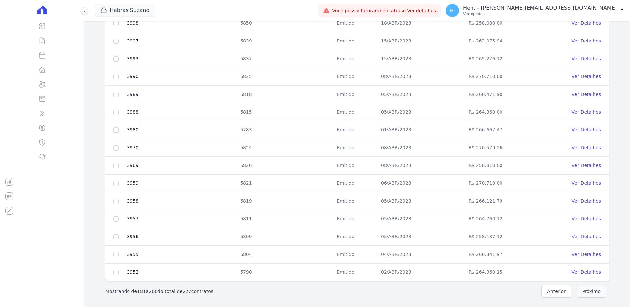
click at [585, 292] on button "Próximo" at bounding box center [592, 291] width 30 height 13
click at [559, 289] on button "Anterior" at bounding box center [556, 291] width 30 height 13
drag, startPoint x: 117, startPoint y: 272, endPoint x: 117, endPoint y: 258, distance: 14.5
click at [117, 271] on input "checkbox" at bounding box center [115, 272] width 5 height 5
checkbox input "true"
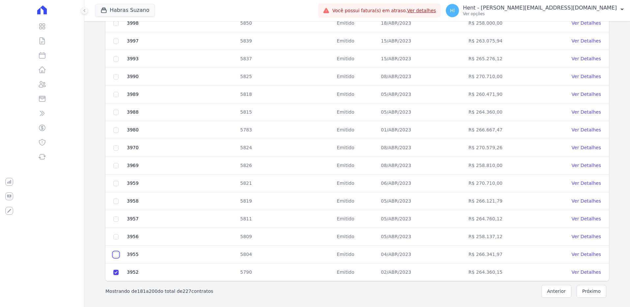
click at [117, 252] on input "checkbox" at bounding box center [115, 254] width 5 height 5
checkbox input "true"
drag, startPoint x: 113, startPoint y: 236, endPoint x: 119, endPoint y: 219, distance: 17.4
click at [115, 233] on td at bounding box center [115, 237] width 21 height 18
click at [118, 217] on input "checkbox" at bounding box center [115, 218] width 5 height 5
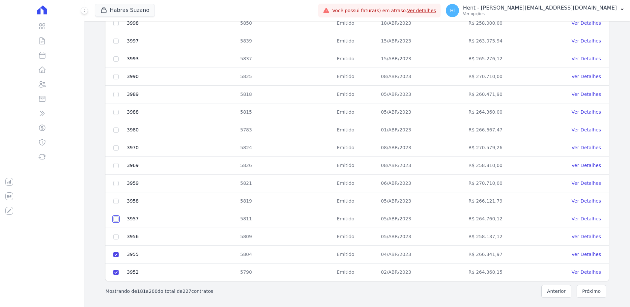
checkbox input "true"
click at [118, 237] on input "checkbox" at bounding box center [115, 236] width 5 height 5
checkbox input "true"
click at [114, 200] on input "checkbox" at bounding box center [115, 201] width 5 height 5
checkbox input "true"
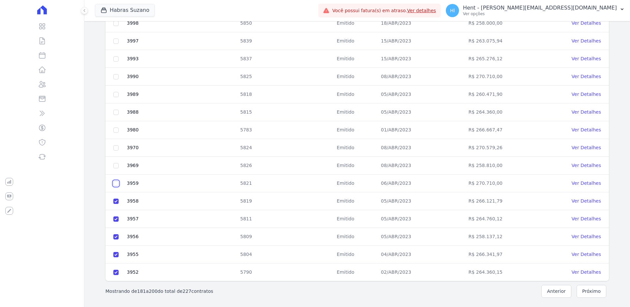
click at [115, 182] on input "checkbox" at bounding box center [115, 183] width 5 height 5
checkbox input "true"
click at [116, 166] on input "checkbox" at bounding box center [115, 165] width 5 height 5
checkbox input "true"
drag, startPoint x: 118, startPoint y: 147, endPoint x: 117, endPoint y: 138, distance: 9.2
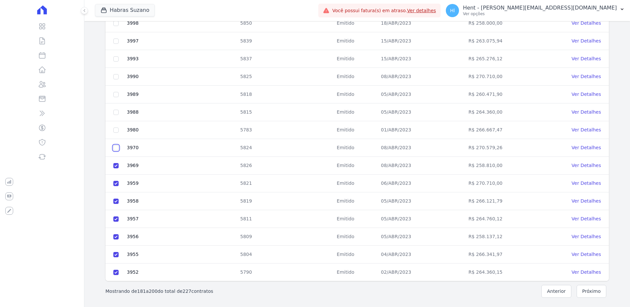
click at [118, 147] on input "checkbox" at bounding box center [115, 147] width 5 height 5
checkbox input "true"
click at [117, 133] on td at bounding box center [115, 130] width 21 height 18
click at [117, 127] on td at bounding box center [115, 130] width 21 height 18
click at [116, 133] on td at bounding box center [115, 130] width 21 height 18
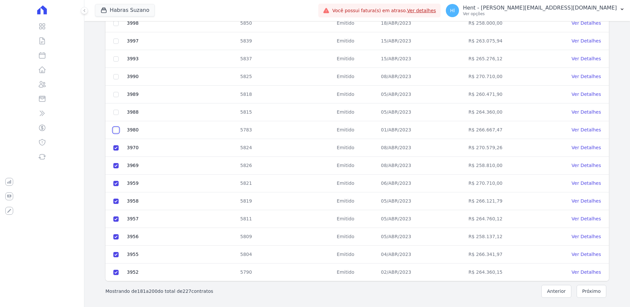
click at [116, 130] on input "checkbox" at bounding box center [115, 129] width 5 height 5
checkbox input "true"
click at [116, 110] on input "checkbox" at bounding box center [115, 112] width 5 height 5
checkbox input "true"
click at [116, 95] on input "checkbox" at bounding box center [115, 94] width 5 height 5
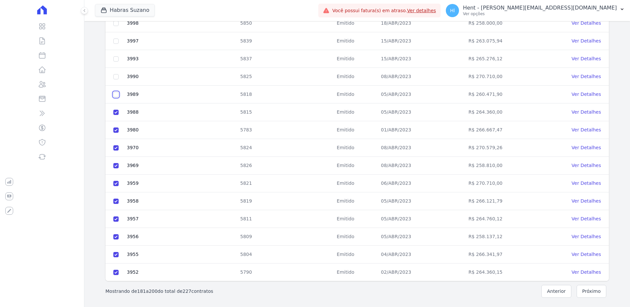
checkbox input "true"
drag, startPoint x: 117, startPoint y: 78, endPoint x: 116, endPoint y: 67, distance: 10.9
click at [117, 78] on input "checkbox" at bounding box center [115, 76] width 5 height 5
checkbox input "true"
click at [115, 56] on input "checkbox" at bounding box center [115, 58] width 5 height 5
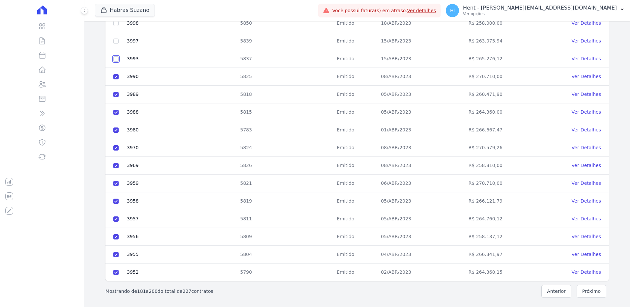
checkbox input "true"
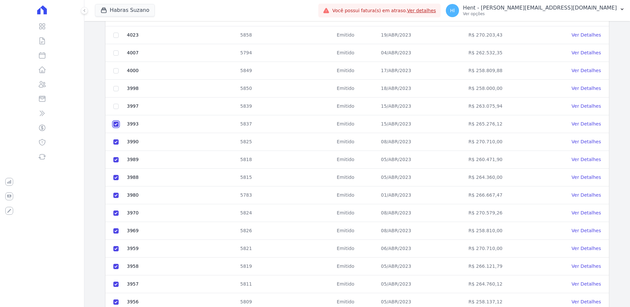
scroll to position [161, 0]
click at [116, 106] on input "checkbox" at bounding box center [115, 106] width 5 height 5
click at [115, 89] on input "checkbox" at bounding box center [115, 89] width 5 height 5
drag, startPoint x: 115, startPoint y: 72, endPoint x: 116, endPoint y: 67, distance: 5.3
click at [115, 71] on input "checkbox" at bounding box center [115, 71] width 5 height 5
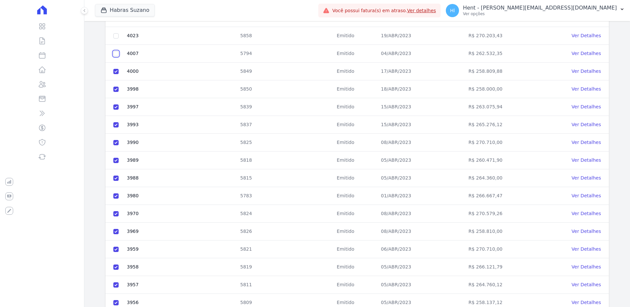
click at [117, 53] on input "checkbox" at bounding box center [115, 53] width 5 height 5
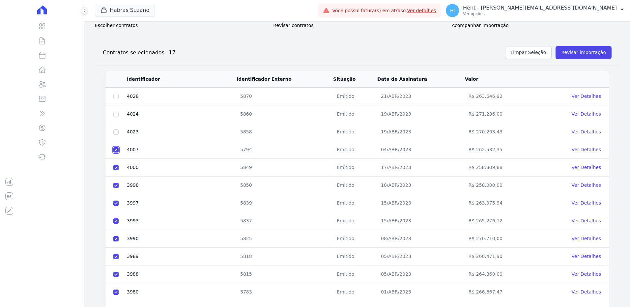
scroll to position [62, 0]
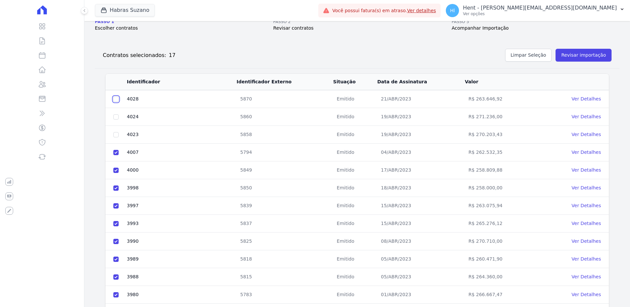
click at [116, 99] on input "checkbox" at bounding box center [115, 99] width 5 height 5
click at [116, 115] on input "checkbox" at bounding box center [115, 116] width 5 height 5
click at [117, 133] on input "checkbox" at bounding box center [115, 134] width 5 height 5
click at [566, 54] on button "Revisar importação" at bounding box center [583, 55] width 56 height 13
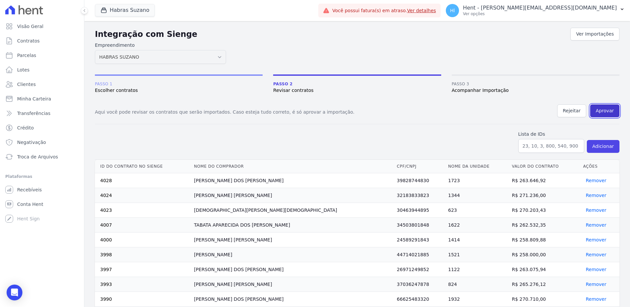
click at [595, 111] on button "Aprovar" at bounding box center [604, 110] width 29 height 13
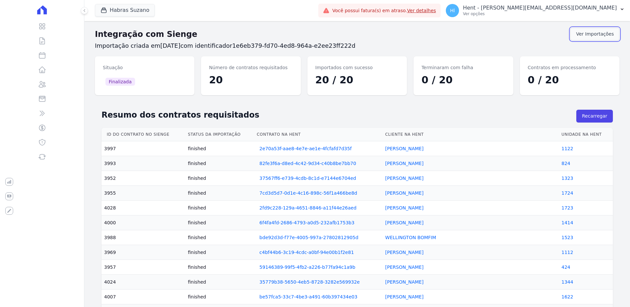
click at [585, 34] on link "Ver Importações" at bounding box center [594, 34] width 49 height 13
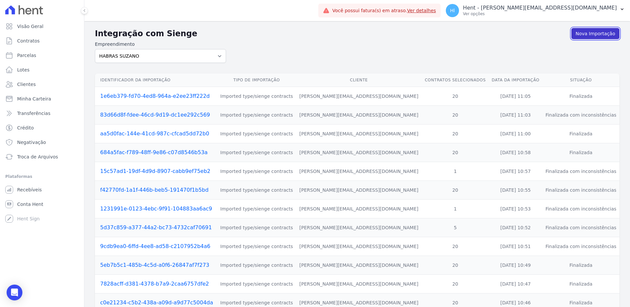
click at [590, 33] on link "Nova Importação" at bounding box center [595, 33] width 48 height 11
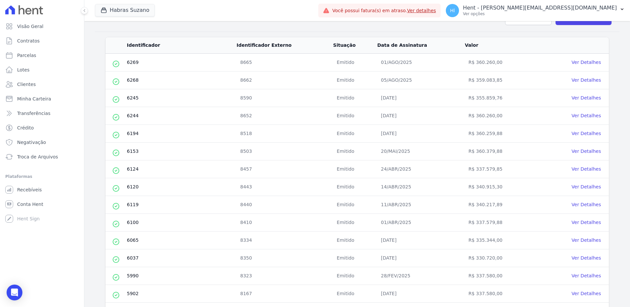
scroll to position [227, 0]
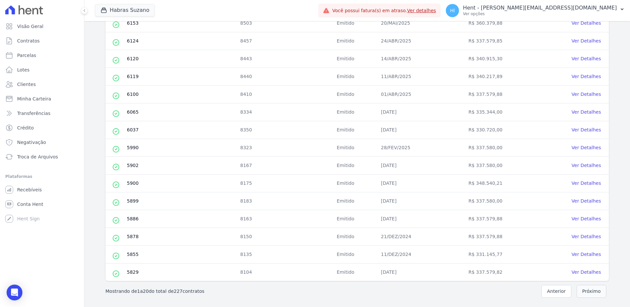
click at [582, 293] on button "Próximo" at bounding box center [592, 291] width 30 height 13
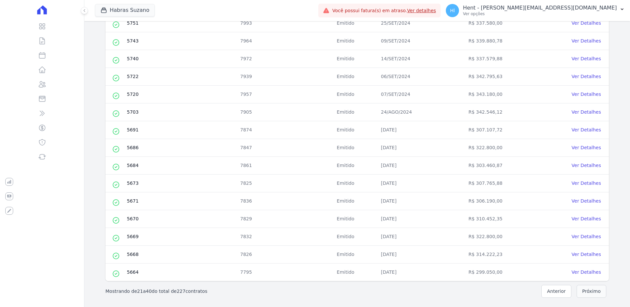
click at [591, 288] on button "Próximo" at bounding box center [592, 291] width 30 height 13
click at [595, 290] on button "Próximo" at bounding box center [592, 291] width 30 height 13
click at [586, 288] on button "Próximo" at bounding box center [592, 291] width 30 height 13
click at [592, 291] on button "Próximo" at bounding box center [592, 291] width 30 height 13
click at [585, 295] on button "Próximo" at bounding box center [592, 291] width 30 height 13
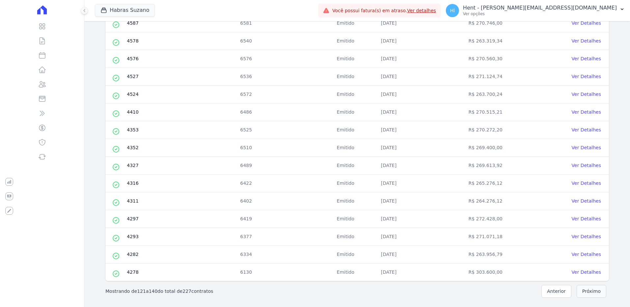
click at [589, 291] on button "Próximo" at bounding box center [592, 291] width 30 height 13
drag, startPoint x: 585, startPoint y: 290, endPoint x: 581, endPoint y: 288, distance: 4.0
click at [584, 290] on button "Próximo" at bounding box center [592, 291] width 30 height 13
click at [592, 289] on button "Próximo" at bounding box center [592, 291] width 30 height 13
click at [591, 292] on button "Próximo" at bounding box center [592, 291] width 30 height 13
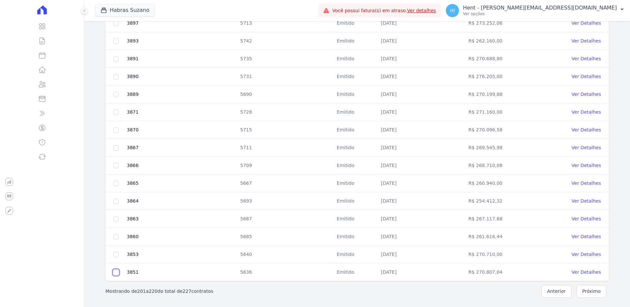
click at [115, 272] on input "checkbox" at bounding box center [115, 272] width 5 height 5
drag, startPoint x: 115, startPoint y: 255, endPoint x: 116, endPoint y: 245, distance: 10.6
click at [115, 255] on input "checkbox" at bounding box center [115, 254] width 5 height 5
click at [116, 235] on input "checkbox" at bounding box center [115, 236] width 5 height 5
click at [116, 218] on input "checkbox" at bounding box center [115, 218] width 5 height 5
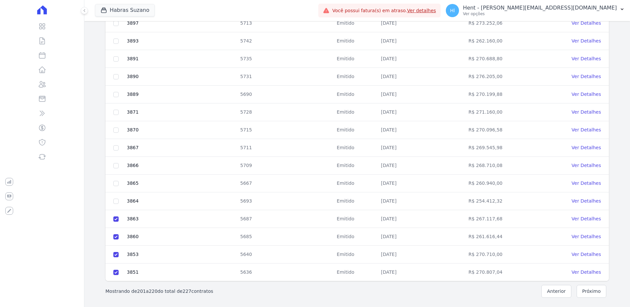
click at [116, 197] on td at bounding box center [115, 201] width 21 height 18
click at [117, 201] on input "checkbox" at bounding box center [115, 201] width 5 height 5
click at [116, 181] on input "checkbox" at bounding box center [115, 183] width 5 height 5
click at [115, 164] on input "checkbox" at bounding box center [115, 165] width 5 height 5
click at [117, 151] on td at bounding box center [115, 148] width 21 height 18
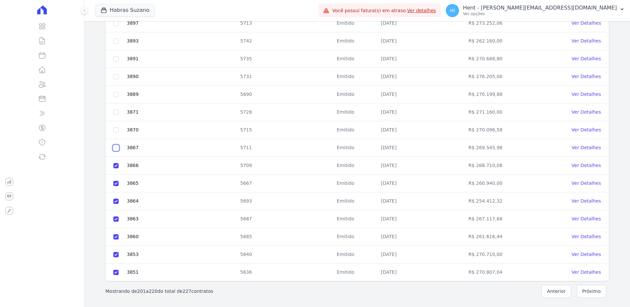
click at [117, 149] on input "checkbox" at bounding box center [115, 147] width 5 height 5
click at [116, 129] on input "checkbox" at bounding box center [115, 129] width 5 height 5
click at [115, 110] on input "checkbox" at bounding box center [115, 112] width 5 height 5
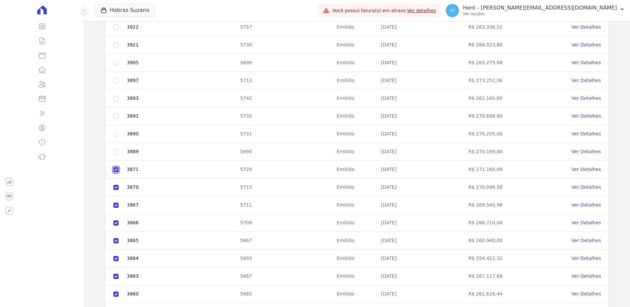
scroll to position [161, 0]
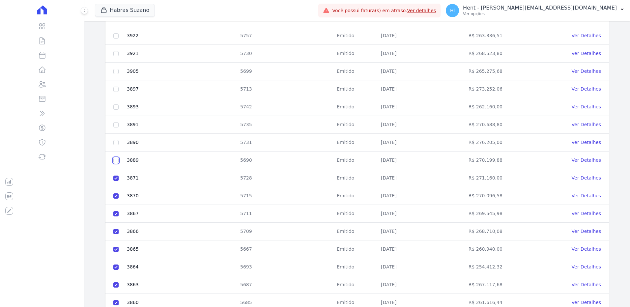
click at [115, 160] on input "checkbox" at bounding box center [115, 160] width 5 height 5
click at [114, 142] on input "checkbox" at bounding box center [115, 142] width 5 height 5
click at [117, 126] on input "checkbox" at bounding box center [115, 124] width 5 height 5
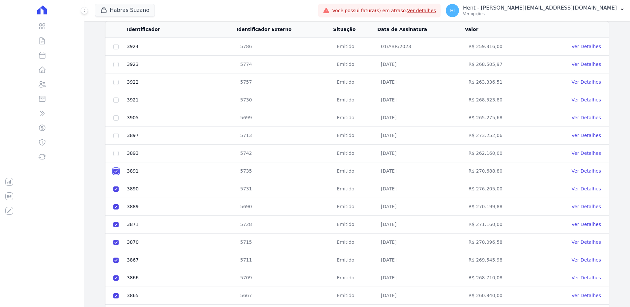
scroll to position [95, 0]
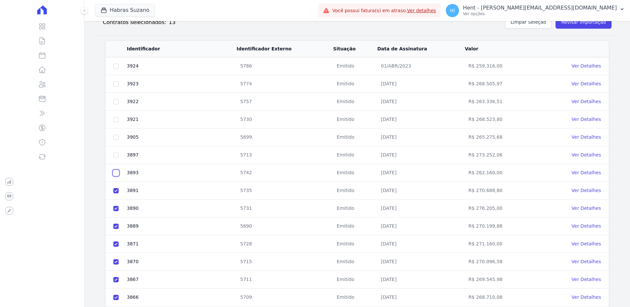
click at [116, 171] on input "checkbox" at bounding box center [115, 172] width 5 height 5
drag, startPoint x: 115, startPoint y: 156, endPoint x: 116, endPoint y: 142, distance: 13.8
click at [116, 155] on input "checkbox" at bounding box center [115, 155] width 5 height 5
click at [116, 136] on input "checkbox" at bounding box center [115, 137] width 5 height 5
click at [116, 117] on input "checkbox" at bounding box center [115, 119] width 5 height 5
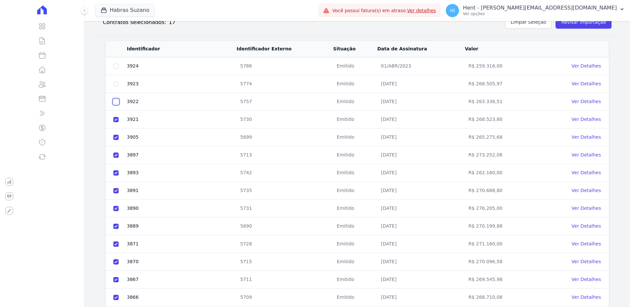
drag, startPoint x: 117, startPoint y: 102, endPoint x: 117, endPoint y: 93, distance: 9.2
click at [117, 101] on input "checkbox" at bounding box center [115, 101] width 5 height 5
drag, startPoint x: 117, startPoint y: 85, endPoint x: 118, endPoint y: 79, distance: 5.8
click at [118, 81] on input "checkbox" at bounding box center [115, 83] width 5 height 5
click at [118, 66] on input "checkbox" at bounding box center [115, 66] width 5 height 5
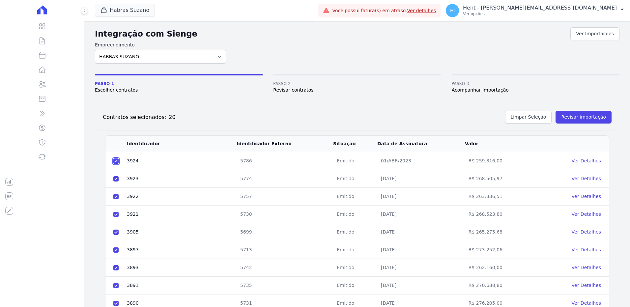
scroll to position [0, 0]
click at [580, 118] on button "Revisar importação" at bounding box center [583, 117] width 56 height 13
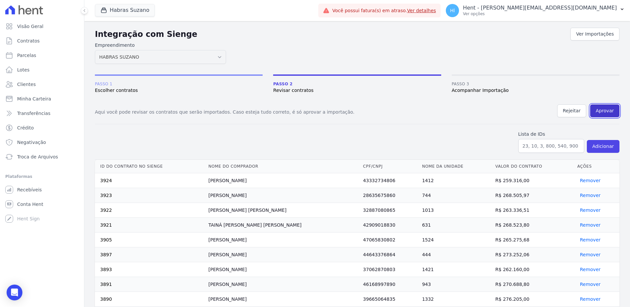
click at [605, 108] on button "Aprovar" at bounding box center [604, 110] width 29 height 13
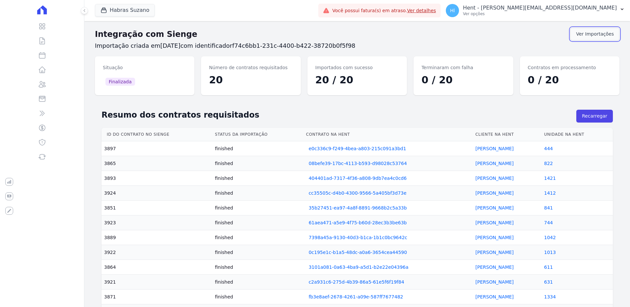
click at [600, 35] on link "Ver Importações" at bounding box center [594, 34] width 49 height 13
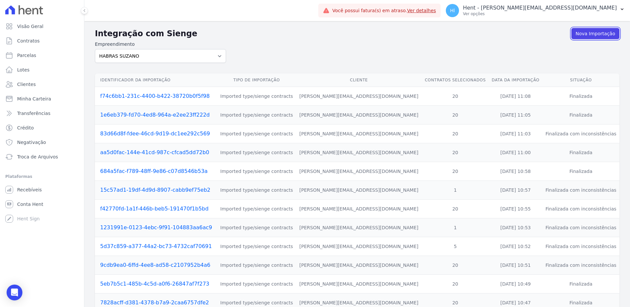
click at [600, 35] on link "Nova Importação" at bounding box center [595, 33] width 48 height 11
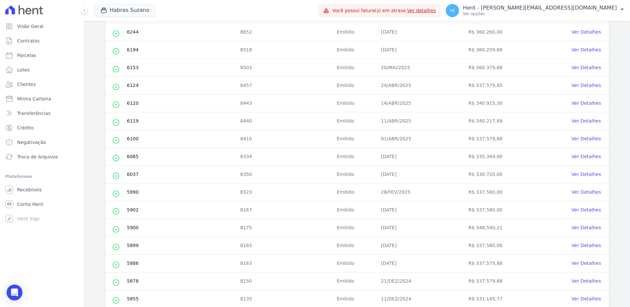
scroll to position [227, 0]
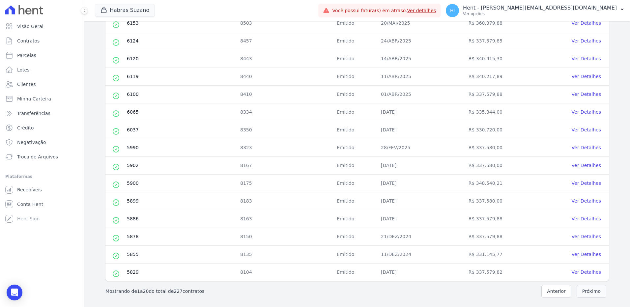
click at [586, 292] on button "Próximo" at bounding box center [592, 291] width 30 height 13
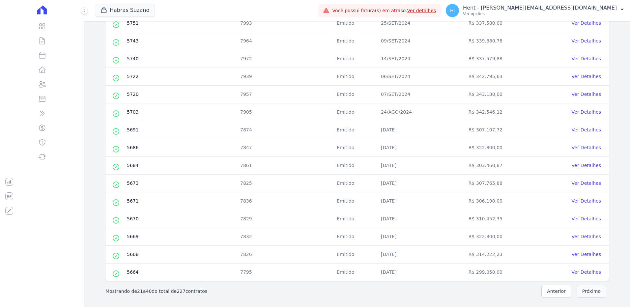
click at [590, 291] on button "Próximo" at bounding box center [592, 291] width 30 height 13
click at [581, 291] on button "Próximo" at bounding box center [592, 291] width 30 height 13
click at [591, 293] on button "Próximo" at bounding box center [592, 291] width 30 height 13
click at [588, 289] on button "Próximo" at bounding box center [592, 291] width 30 height 13
drag, startPoint x: 590, startPoint y: 290, endPoint x: 583, endPoint y: 289, distance: 6.7
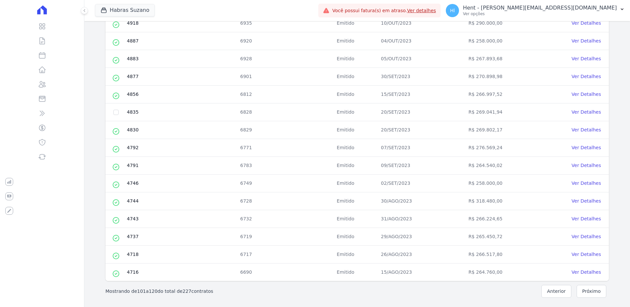
click at [589, 291] on button "Próximo" at bounding box center [592, 291] width 30 height 13
click at [598, 294] on button "Próximo" at bounding box center [592, 291] width 30 height 13
click at [590, 288] on button "Próximo" at bounding box center [592, 291] width 30 height 13
click at [596, 295] on button "Próximo" at bounding box center [592, 291] width 30 height 13
click at [594, 290] on button "Próximo" at bounding box center [592, 291] width 30 height 13
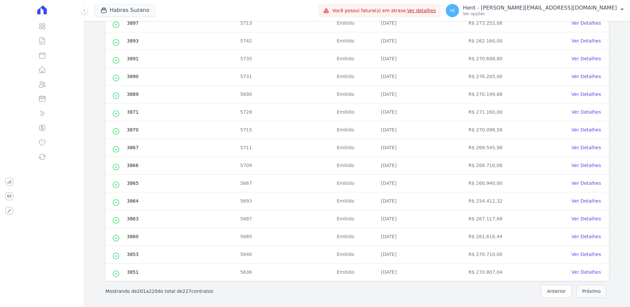
click at [588, 290] on button "Próximo" at bounding box center [592, 291] width 30 height 13
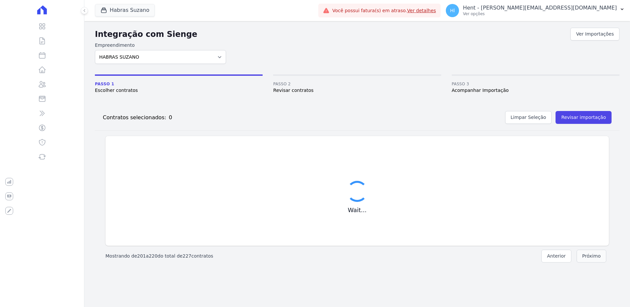
scroll to position [0, 0]
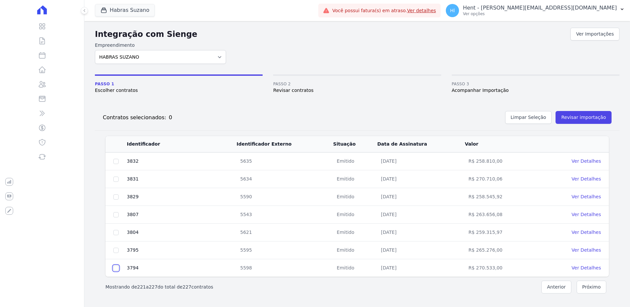
drag, startPoint x: 114, startPoint y: 267, endPoint x: 113, endPoint y: 255, distance: 12.6
click at [113, 267] on input "checkbox" at bounding box center [115, 268] width 5 height 5
click at [114, 248] on input "checkbox" at bounding box center [115, 250] width 5 height 5
click at [115, 231] on input "checkbox" at bounding box center [115, 232] width 5 height 5
drag, startPoint x: 116, startPoint y: 214, endPoint x: 115, endPoint y: 203, distance: 11.5
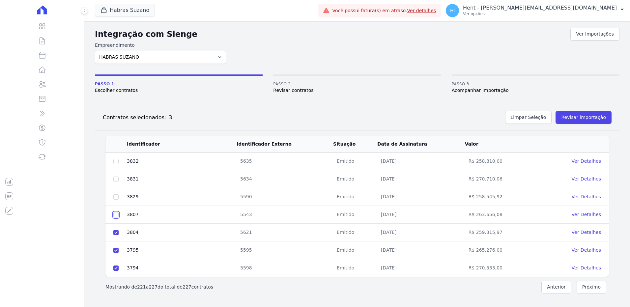
click at [116, 213] on input "checkbox" at bounding box center [115, 214] width 5 height 5
drag, startPoint x: 115, startPoint y: 197, endPoint x: 117, endPoint y: 186, distance: 10.3
click at [115, 196] on input "checkbox" at bounding box center [115, 196] width 5 height 5
click at [117, 177] on input "checkbox" at bounding box center [115, 179] width 5 height 5
click at [116, 161] on input "checkbox" at bounding box center [115, 161] width 5 height 5
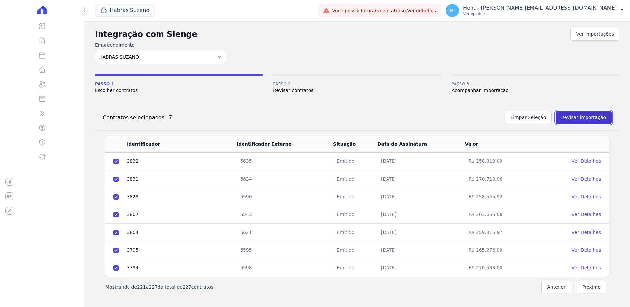
click at [590, 119] on button "Revisar importação" at bounding box center [583, 117] width 56 height 13
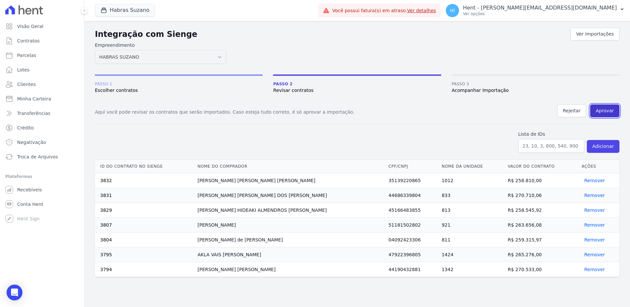
click at [605, 108] on button "Aprovar" at bounding box center [604, 110] width 29 height 13
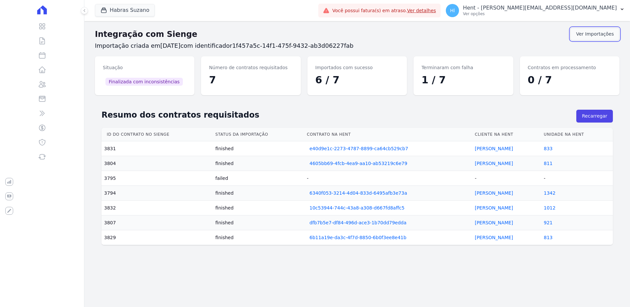
click at [594, 35] on link "Ver Importações" at bounding box center [594, 34] width 49 height 13
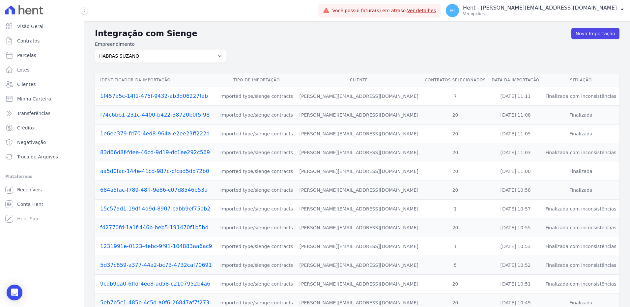
click at [596, 25] on div "Integração com Sienge Nova Importação Empreendimento Administrativo [GEOGRAPHIC…" at bounding box center [357, 205] width 546 height 368
click at [593, 33] on link "Nova Importação" at bounding box center [595, 33] width 48 height 11
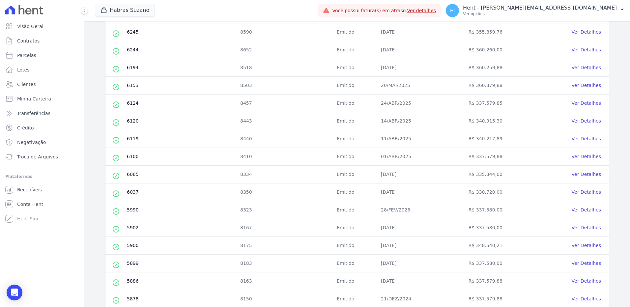
scroll to position [227, 0]
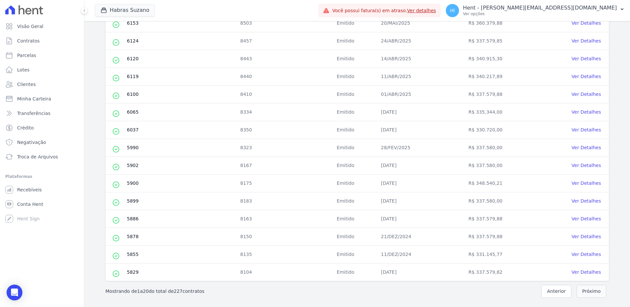
click at [587, 292] on button "Próximo" at bounding box center [592, 291] width 30 height 13
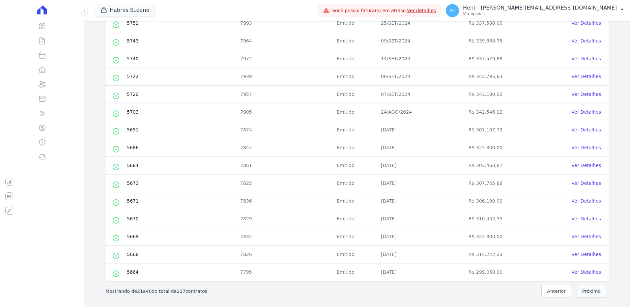
click at [593, 293] on button "Próximo" at bounding box center [592, 291] width 30 height 13
click at [594, 291] on button "Próximo" at bounding box center [592, 291] width 30 height 13
click at [588, 292] on button "Próximo" at bounding box center [592, 291] width 30 height 13
click at [582, 290] on button "Próximo" at bounding box center [592, 291] width 30 height 13
click at [597, 291] on button "Próximo" at bounding box center [592, 291] width 30 height 13
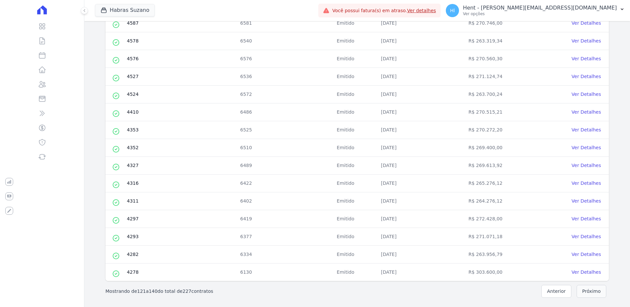
click at [582, 290] on button "Próximo" at bounding box center [592, 291] width 30 height 13
click at [589, 291] on button "Próximo" at bounding box center [592, 291] width 30 height 13
click at [592, 293] on button "Próximo" at bounding box center [592, 291] width 30 height 13
click at [594, 291] on button "Próximo" at bounding box center [592, 291] width 30 height 13
click at [592, 295] on button "Próximo" at bounding box center [592, 291] width 30 height 13
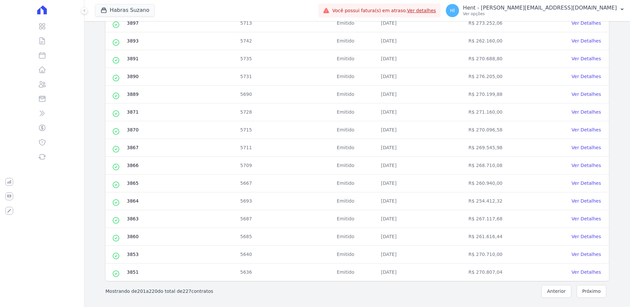
scroll to position [0, 0]
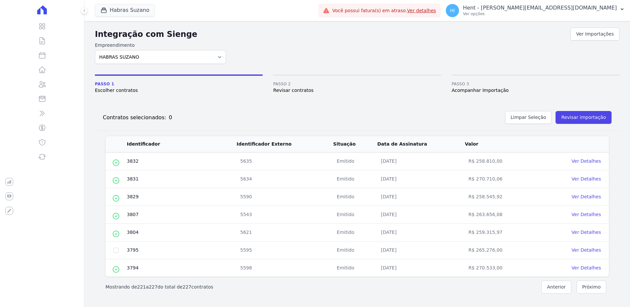
click at [113, 249] on td at bounding box center [115, 250] width 21 height 18
click at [115, 249] on input "checkbox" at bounding box center [115, 250] width 5 height 5
click at [582, 119] on button "Revisar importação" at bounding box center [583, 117] width 56 height 13
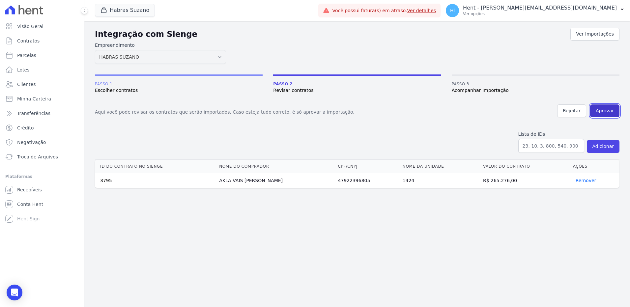
click at [606, 113] on button "Aprovar" at bounding box center [604, 110] width 29 height 13
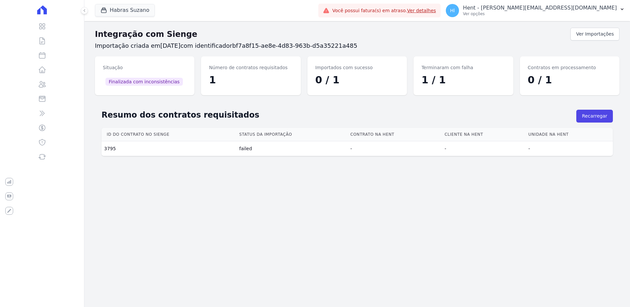
click at [237, 192] on div "Integração com Sienge Ver Importações Importação criada em [DATE] com identific…" at bounding box center [357, 164] width 546 height 286
click at [271, 176] on div "Integração com Sienge Ver Importações Importação criada em [DATE] com identific…" at bounding box center [357, 164] width 546 height 286
click at [593, 33] on link "Ver Importações" at bounding box center [594, 34] width 49 height 13
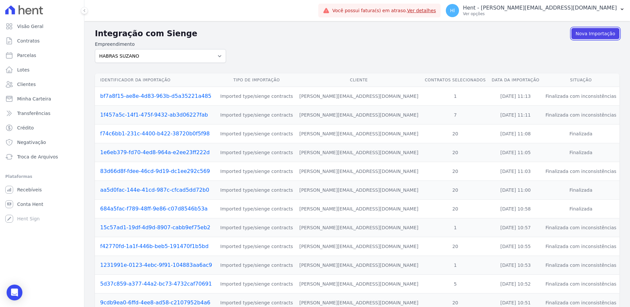
click at [593, 33] on link "Nova Importação" at bounding box center [595, 33] width 48 height 11
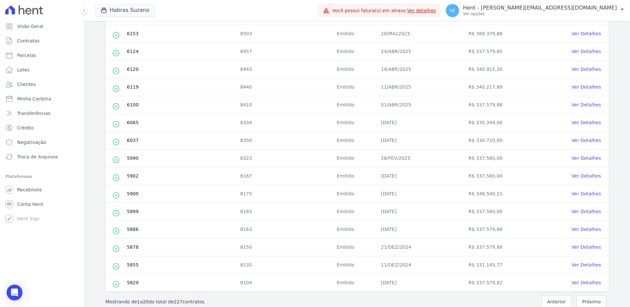
scroll to position [227, 0]
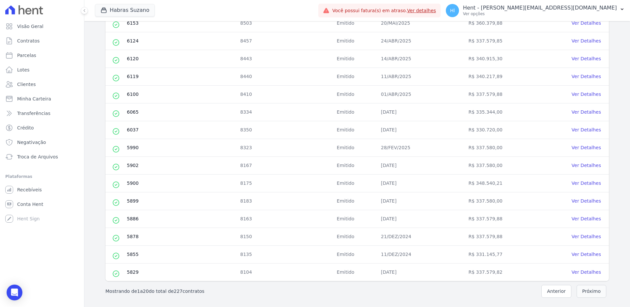
click at [591, 293] on button "Próximo" at bounding box center [592, 291] width 30 height 13
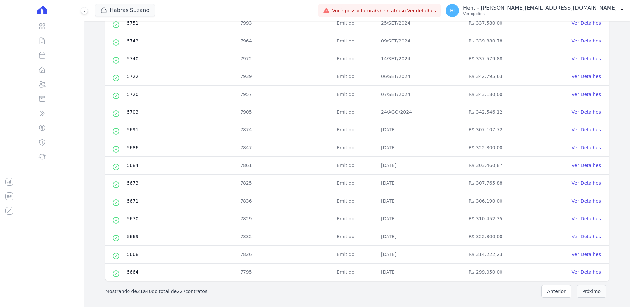
click at [588, 292] on button "Próximo" at bounding box center [592, 291] width 30 height 13
click at [592, 291] on button "Próximo" at bounding box center [592, 291] width 30 height 13
click at [585, 290] on button "Próximo" at bounding box center [592, 291] width 30 height 13
click at [586, 293] on button "Próximo" at bounding box center [592, 291] width 30 height 13
click at [583, 290] on button "Próximo" at bounding box center [592, 291] width 30 height 13
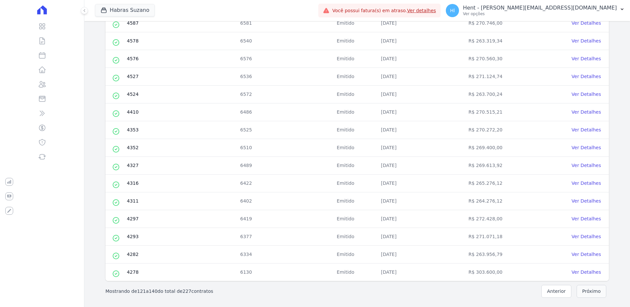
click at [583, 292] on button "Próximo" at bounding box center [592, 291] width 30 height 13
click at [593, 292] on button "Próximo" at bounding box center [592, 291] width 30 height 13
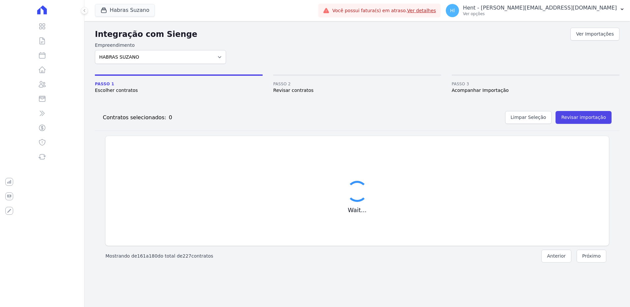
click at [577, 250] on button "Próximo" at bounding box center [592, 256] width 30 height 13
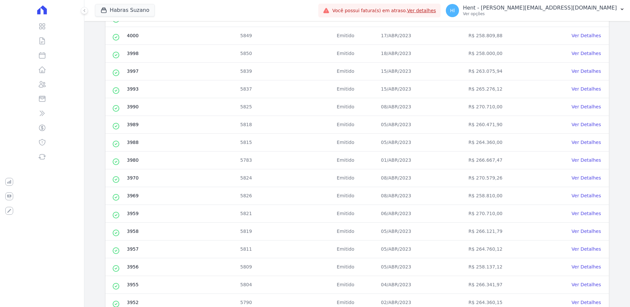
scroll to position [227, 0]
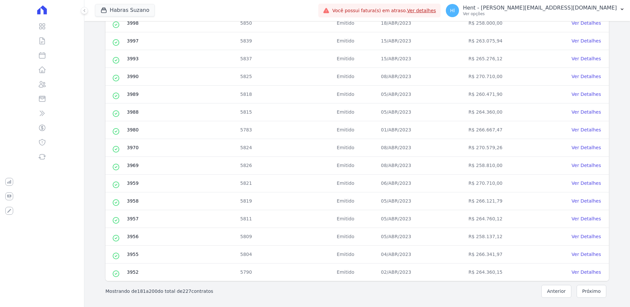
click at [594, 294] on button "Próximo" at bounding box center [592, 291] width 30 height 13
click at [588, 289] on button "Próximo" at bounding box center [592, 291] width 30 height 13
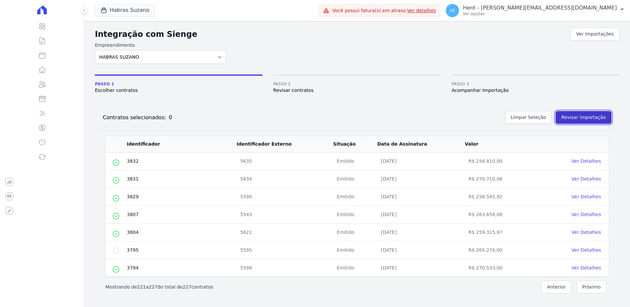
click at [583, 118] on button "Revisar importação" at bounding box center [583, 117] width 56 height 13
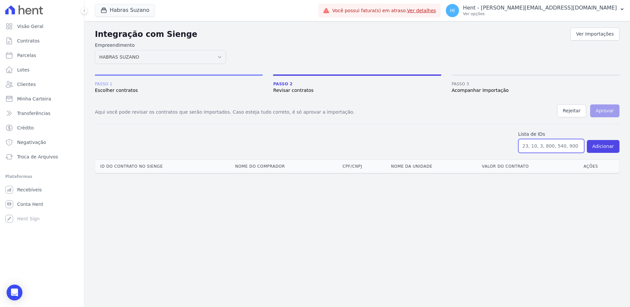
click at [536, 145] on input "text" at bounding box center [551, 146] width 66 height 14
click at [604, 152] on button "Adicionar" at bounding box center [603, 146] width 33 height 13
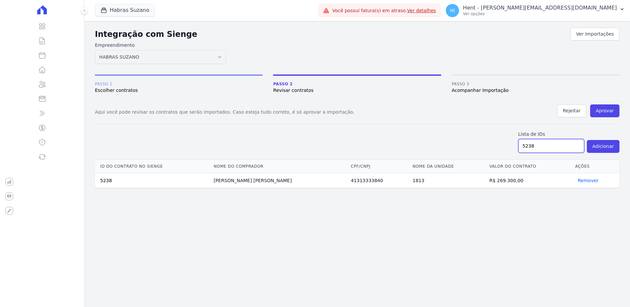
click at [557, 148] on input "5238" at bounding box center [551, 146] width 66 height 14
click at [608, 150] on button "Adicionar" at bounding box center [603, 146] width 33 height 13
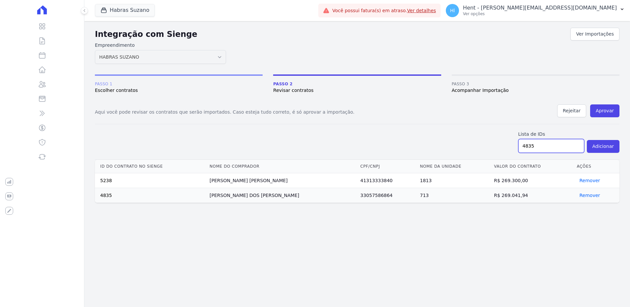
click at [546, 146] on input "4835" at bounding box center [551, 146] width 66 height 14
click at [606, 146] on button "Adicionar" at bounding box center [603, 146] width 33 height 13
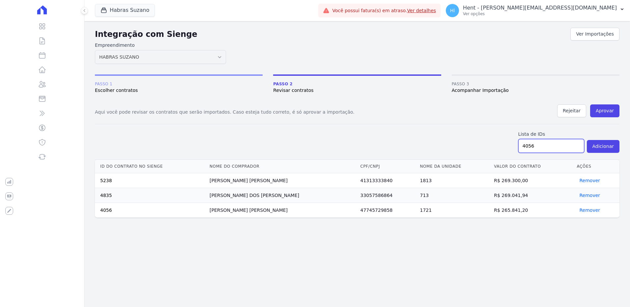
click at [560, 147] on input "4056" at bounding box center [551, 146] width 66 height 14
click at [603, 149] on button "Adicionar" at bounding box center [603, 146] width 33 height 13
click at [607, 113] on button "Aprovar" at bounding box center [604, 110] width 29 height 13
